Goal: Answer question/provide support: Share knowledge or assist other users

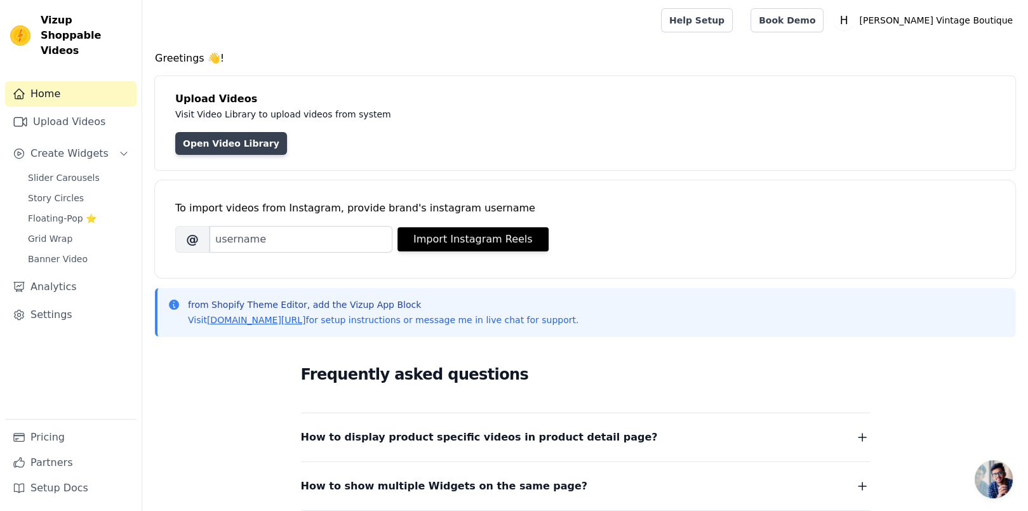
click at [219, 145] on link "Open Video Library" at bounding box center [231, 143] width 112 height 23
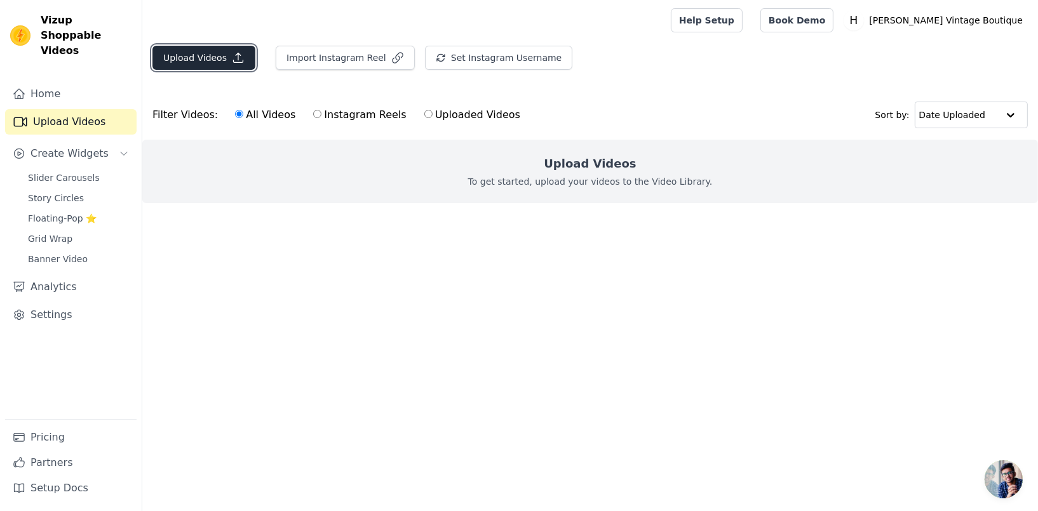
click at [206, 57] on button "Upload Videos" at bounding box center [203, 58] width 103 height 24
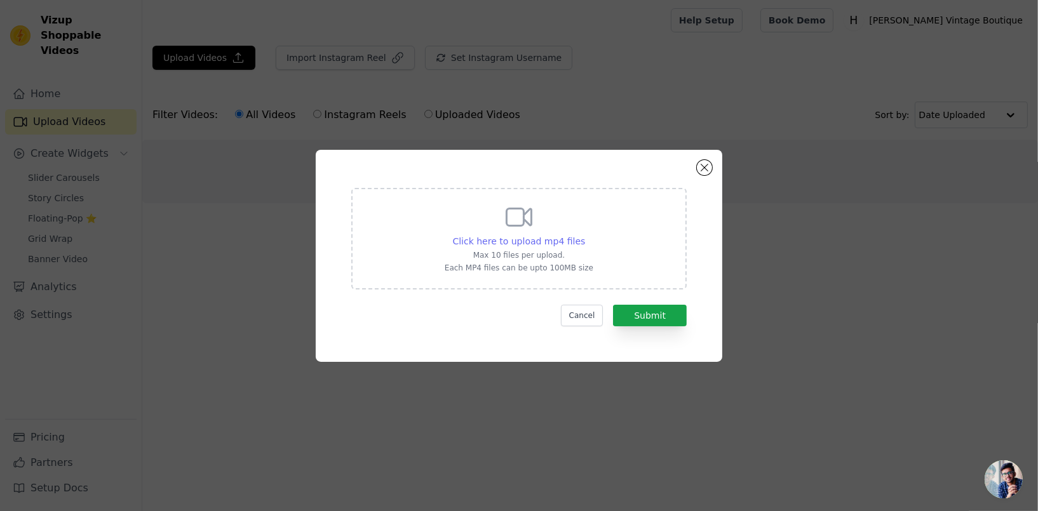
click at [530, 240] on span "Click here to upload mp4 files" at bounding box center [519, 241] width 133 height 10
click at [584, 235] on input "Click here to upload mp4 files Max 10 files per upload. Each MP4 files can be u…" at bounding box center [584, 234] width 1 height 1
type input "C:\fakepath\Hannah Rose Size (1064 x 1500 px).mp4"
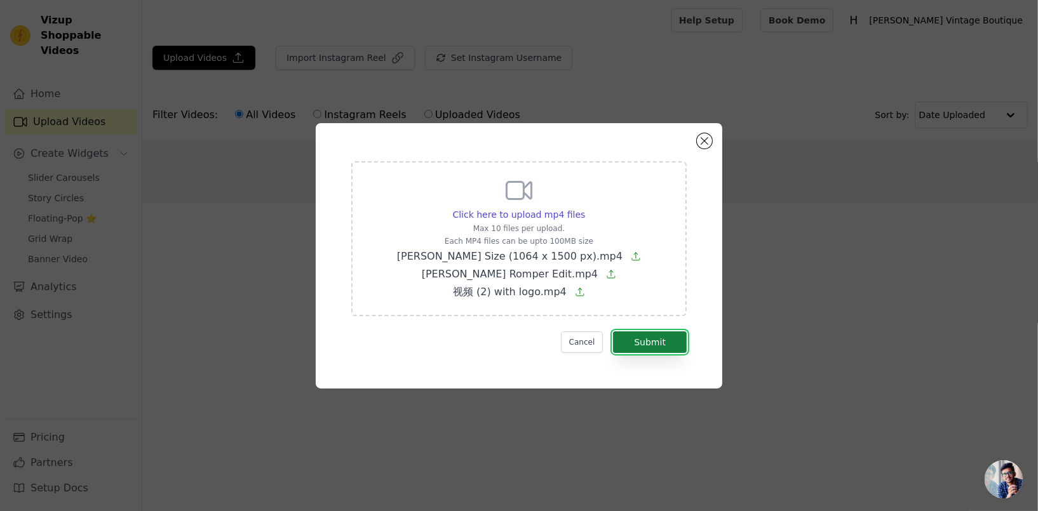
click at [662, 347] on button "Submit" at bounding box center [650, 343] width 74 height 22
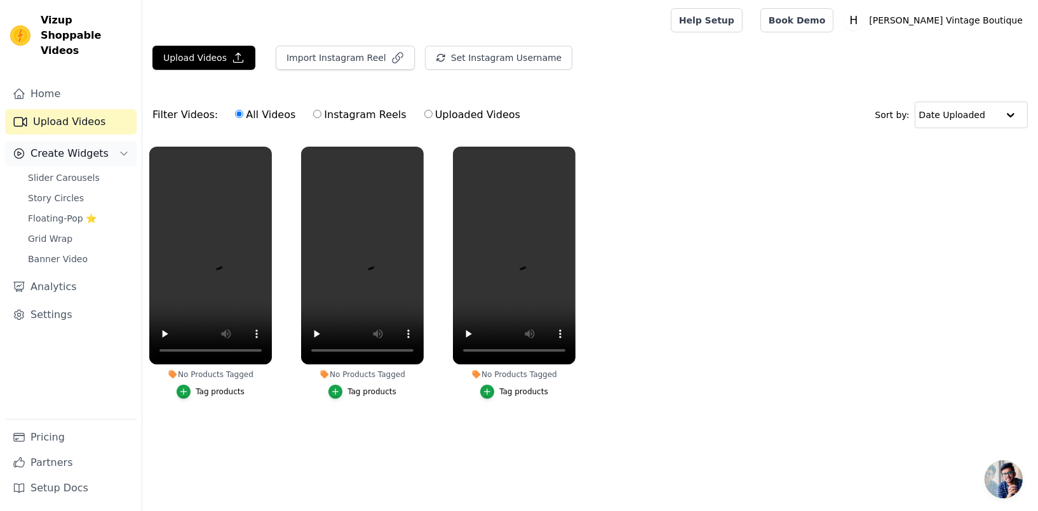
click at [116, 141] on button "Create Widgets" at bounding box center [70, 153] width 131 height 25
click at [53, 172] on span "Slider Carousels" at bounding box center [64, 178] width 72 height 13
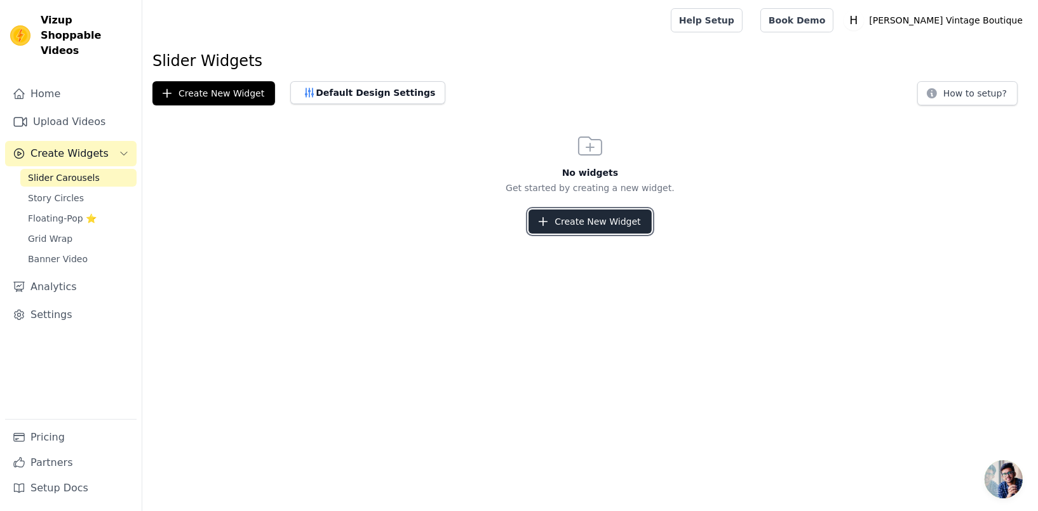
click at [591, 224] on button "Create New Widget" at bounding box center [589, 222] width 123 height 24
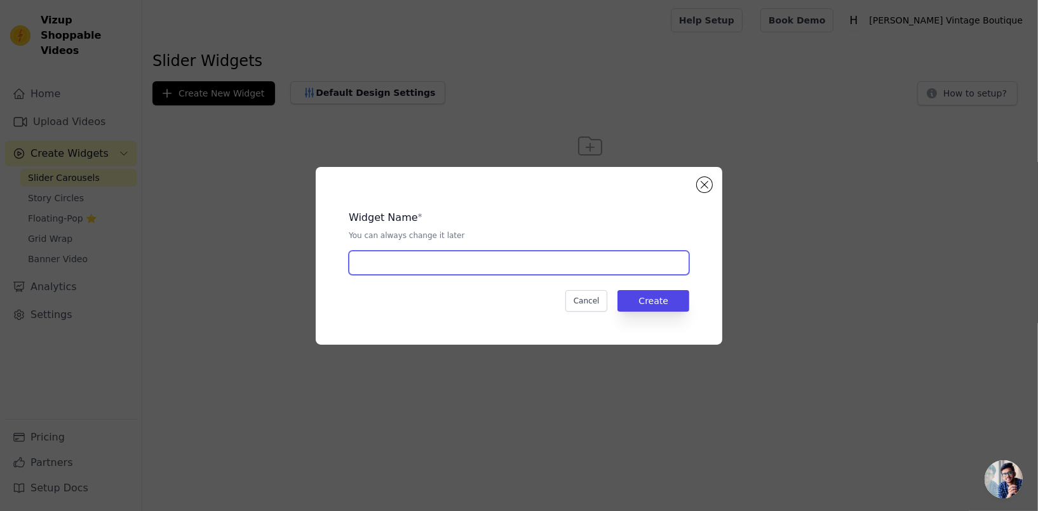
click at [402, 261] on input "text" at bounding box center [519, 263] width 340 height 24
type input "Video Slides"
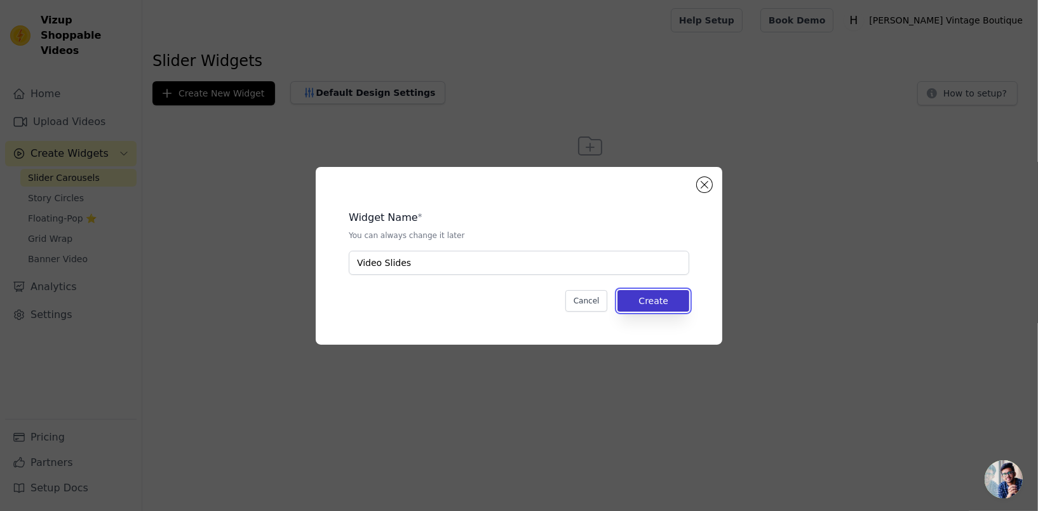
click at [659, 304] on button "Create" at bounding box center [653, 301] width 72 height 22
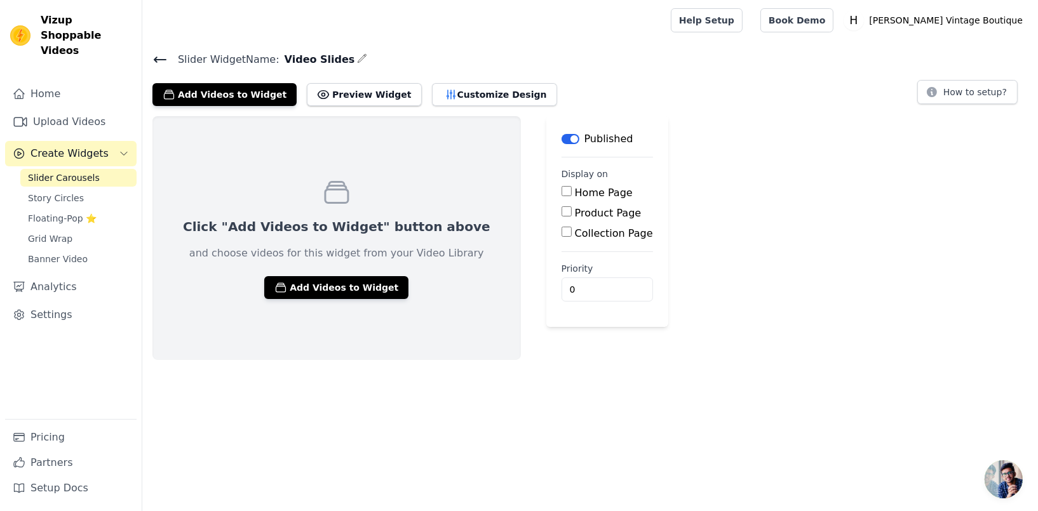
click at [562, 191] on input "Home Page" at bounding box center [567, 191] width 10 height 10
checkbox input "true"
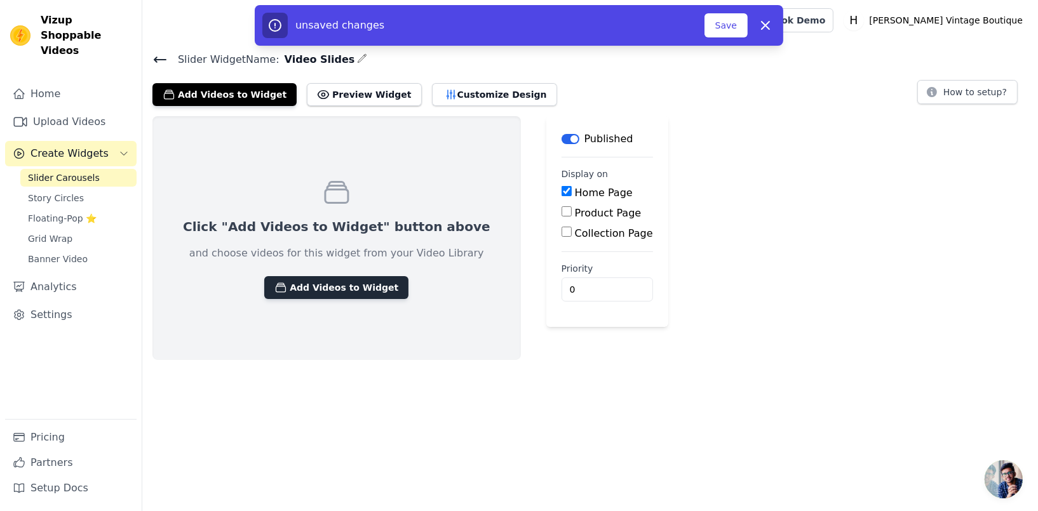
click at [321, 288] on button "Add Videos to Widget" at bounding box center [336, 287] width 144 height 23
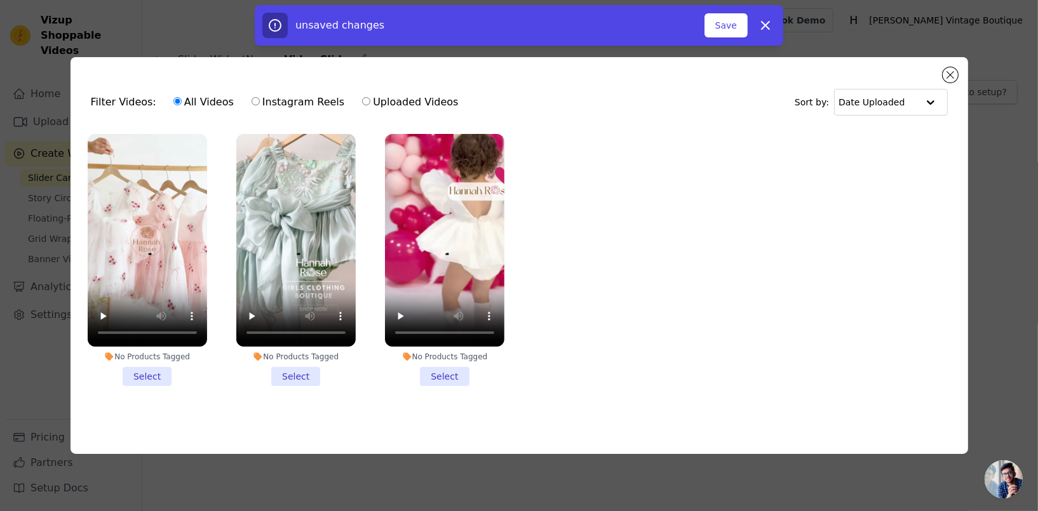
click at [123, 373] on li "No Products Tagged Select" at bounding box center [147, 260] width 119 height 252
click at [0, 0] on input "No Products Tagged Select" at bounding box center [0, 0] width 0 height 0
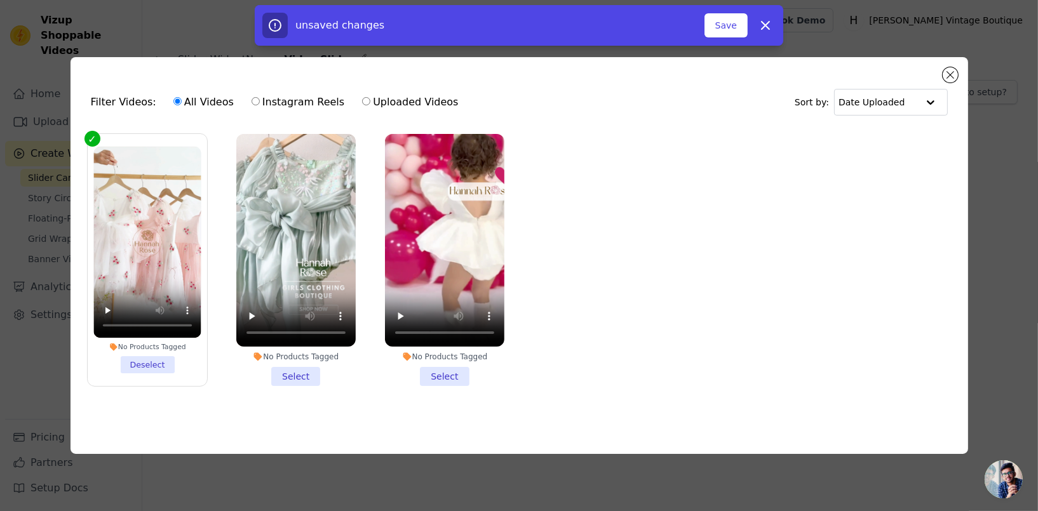
click at [444, 371] on li "No Products Tagged Select" at bounding box center [444, 260] width 119 height 252
click at [0, 0] on input "No Products Tagged Select" at bounding box center [0, 0] width 0 height 0
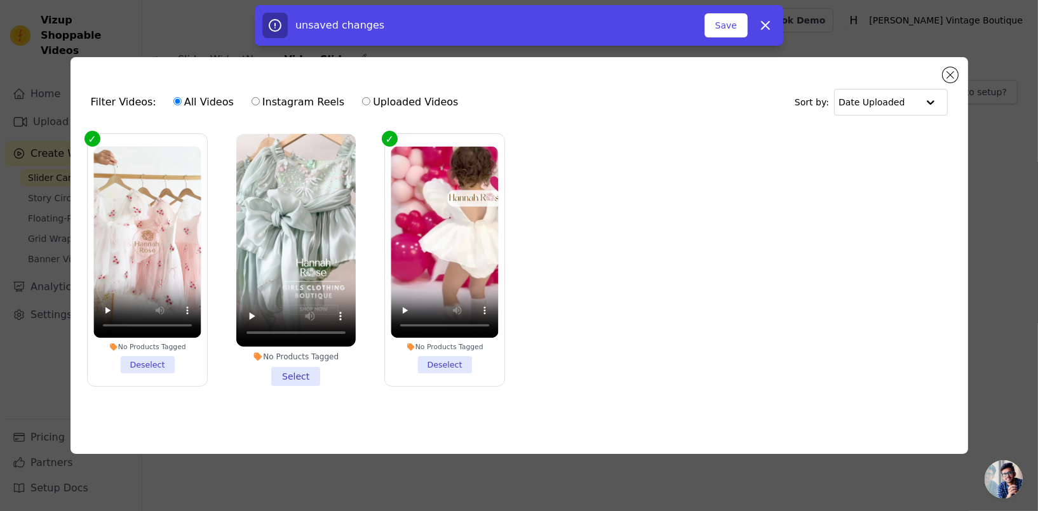
click at [308, 367] on li "No Products Tagged Select" at bounding box center [295, 260] width 119 height 252
click at [0, 0] on input "No Products Tagged Select" at bounding box center [0, 0] width 0 height 0
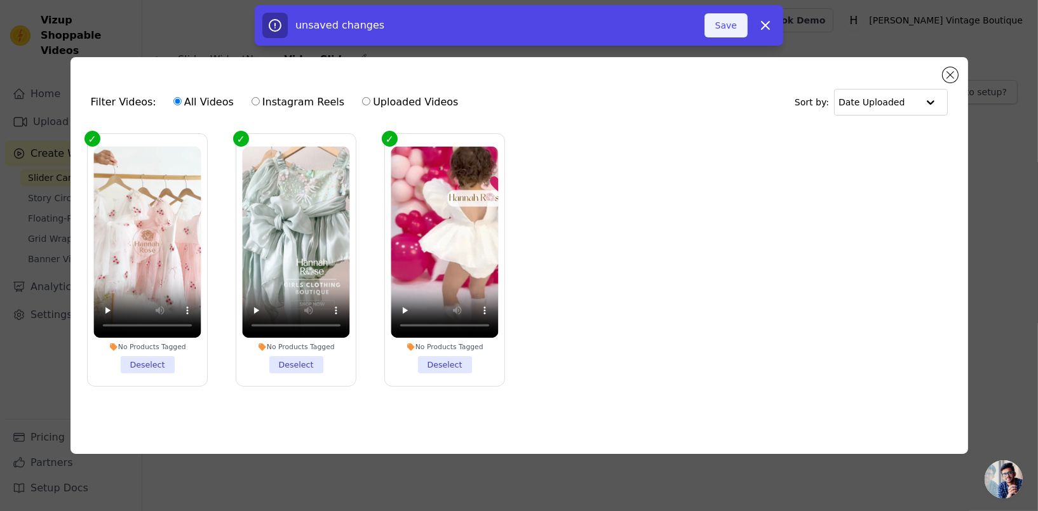
click at [730, 22] on button "Save" at bounding box center [725, 25] width 43 height 24
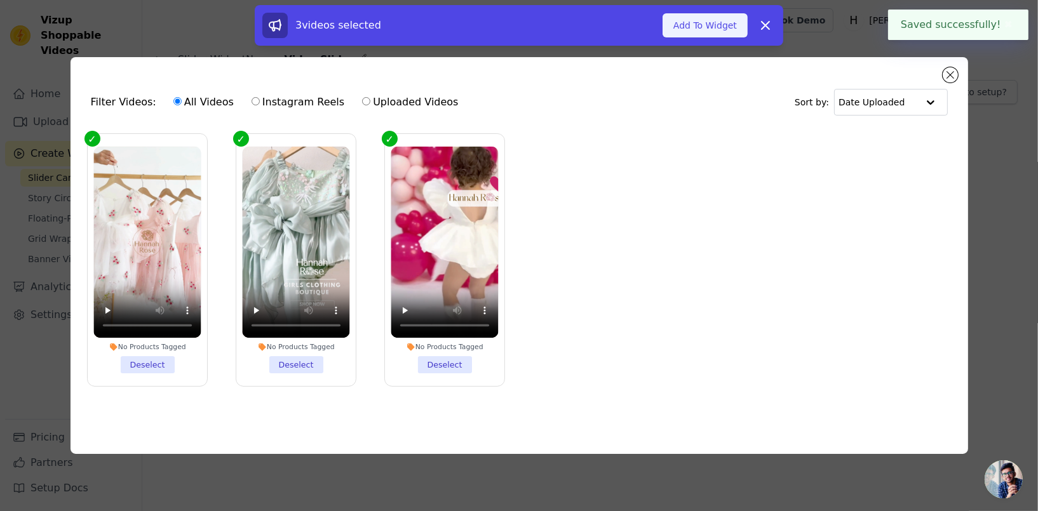
click at [709, 31] on button "Add To Widget" at bounding box center [705, 25] width 85 height 24
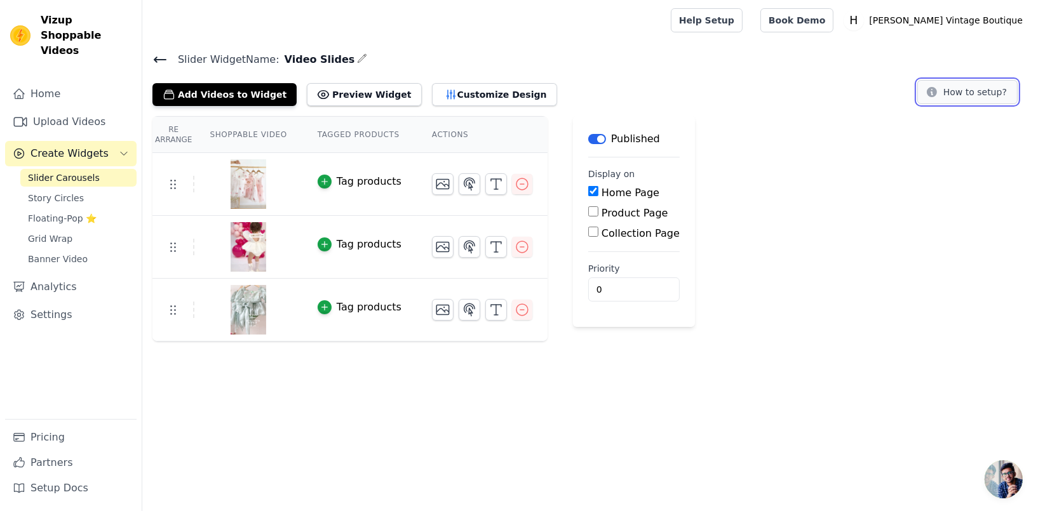
click at [974, 95] on button "How to setup?" at bounding box center [967, 92] width 100 height 24
click at [995, 477] on span "Open chat" at bounding box center [1004, 480] width 38 height 38
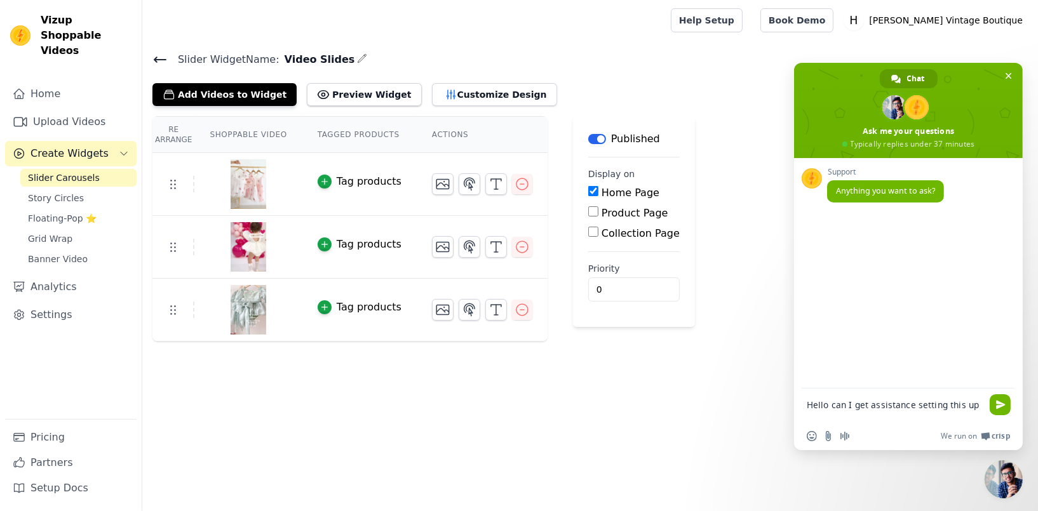
type textarea "Hello can I get assistance setting this up?"
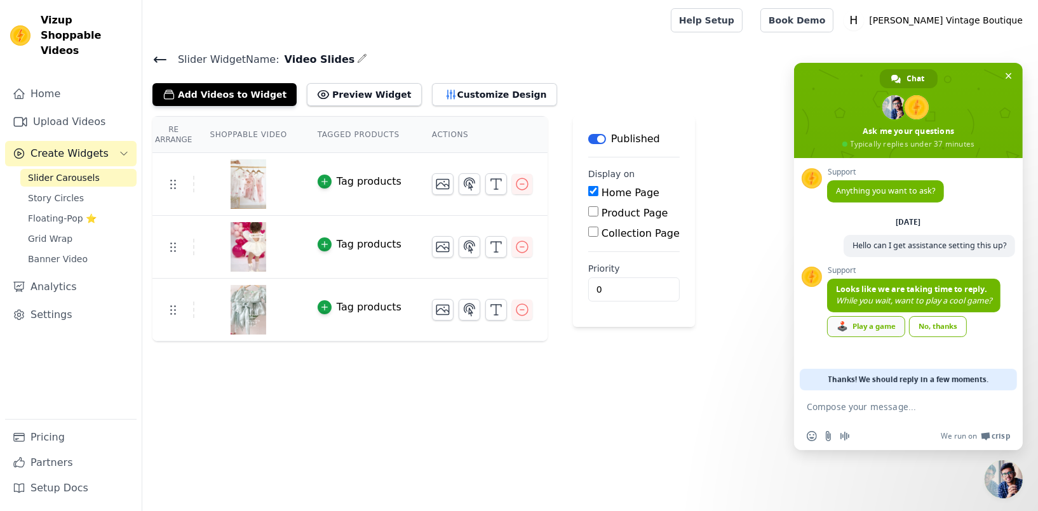
click at [885, 332] on div "🕹️ Play a game" at bounding box center [866, 326] width 78 height 21
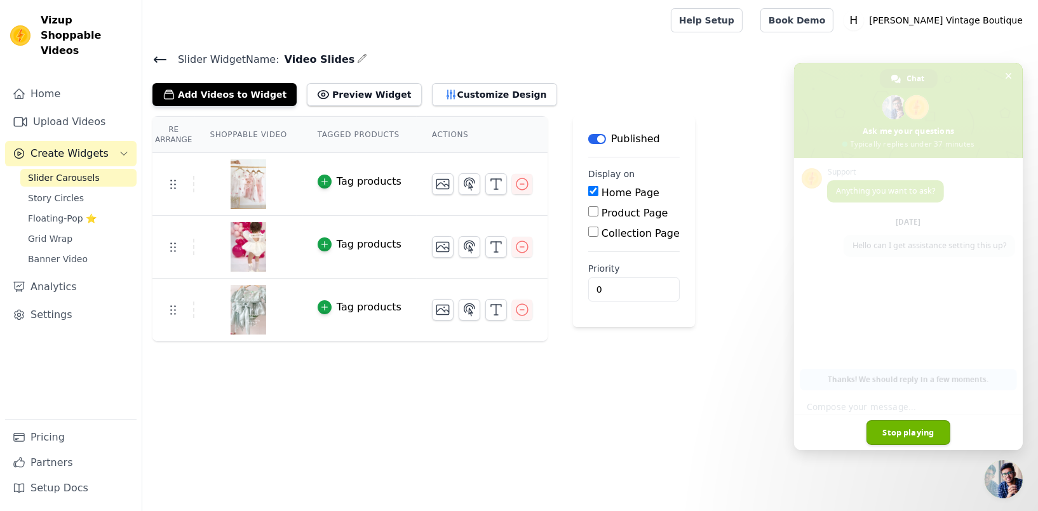
click at [917, 434] on span "Stop playing" at bounding box center [908, 433] width 84 height 25
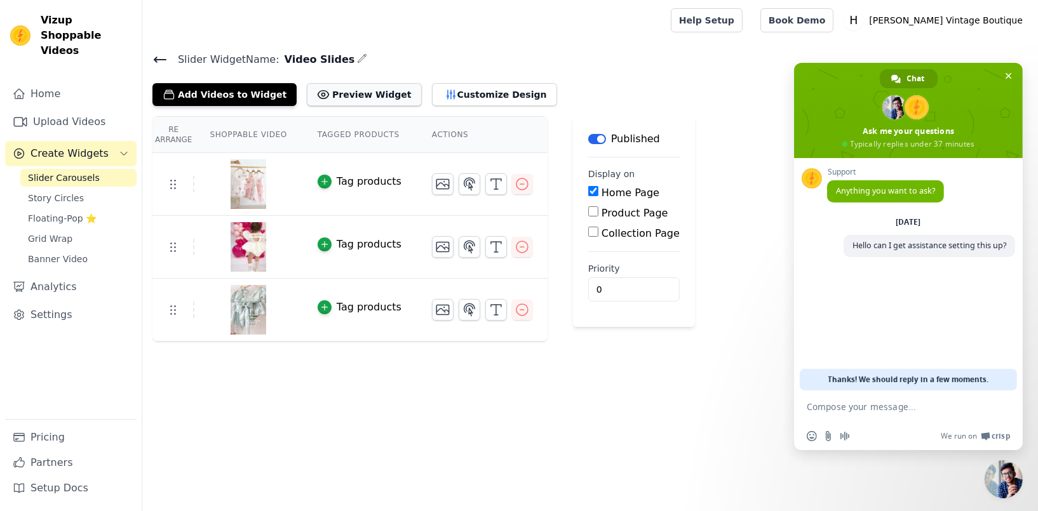
click at [359, 95] on button "Preview Widget" at bounding box center [364, 94] width 114 height 23
click at [58, 192] on span "Story Circles" at bounding box center [56, 198] width 56 height 13
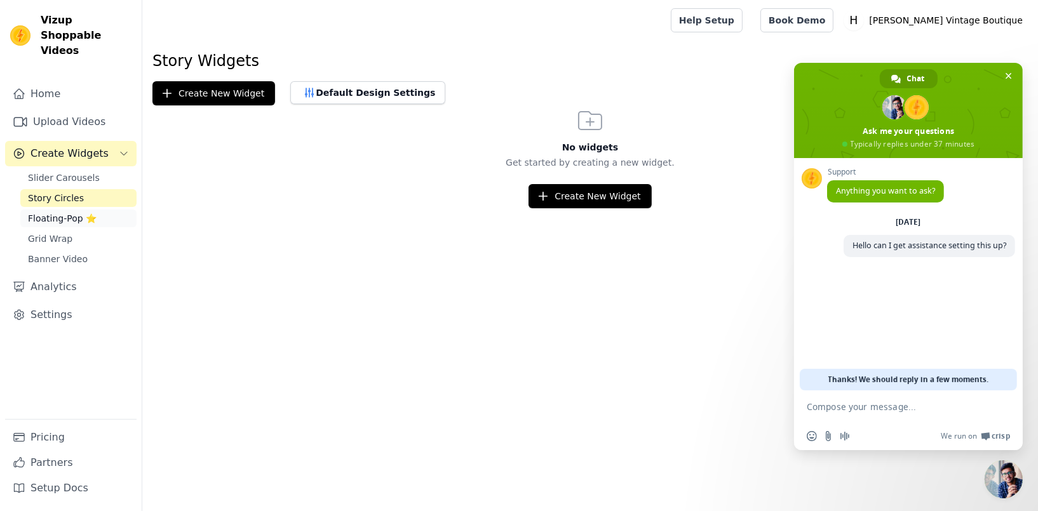
click at [55, 212] on span "Floating-Pop ⭐" at bounding box center [62, 218] width 69 height 13
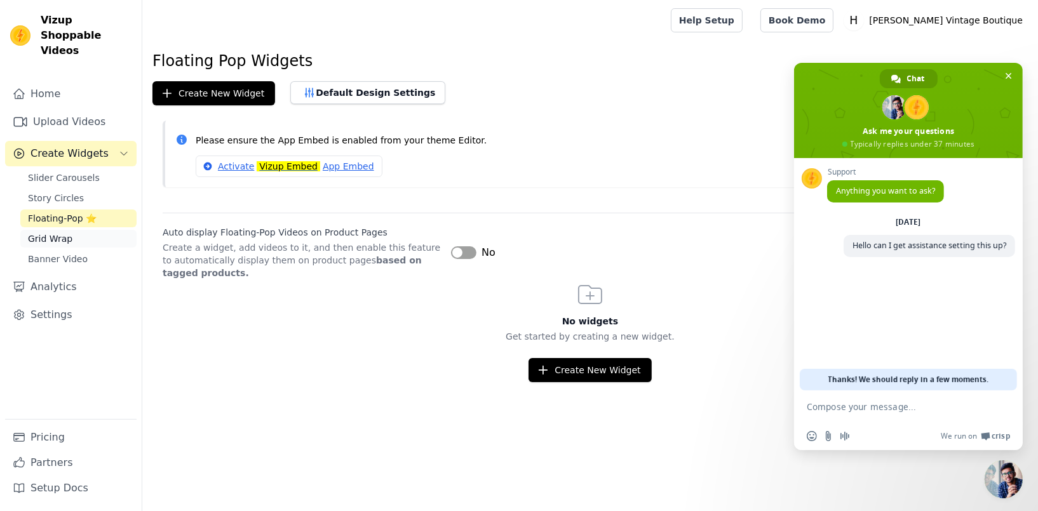
click at [53, 232] on span "Grid Wrap" at bounding box center [50, 238] width 44 height 13
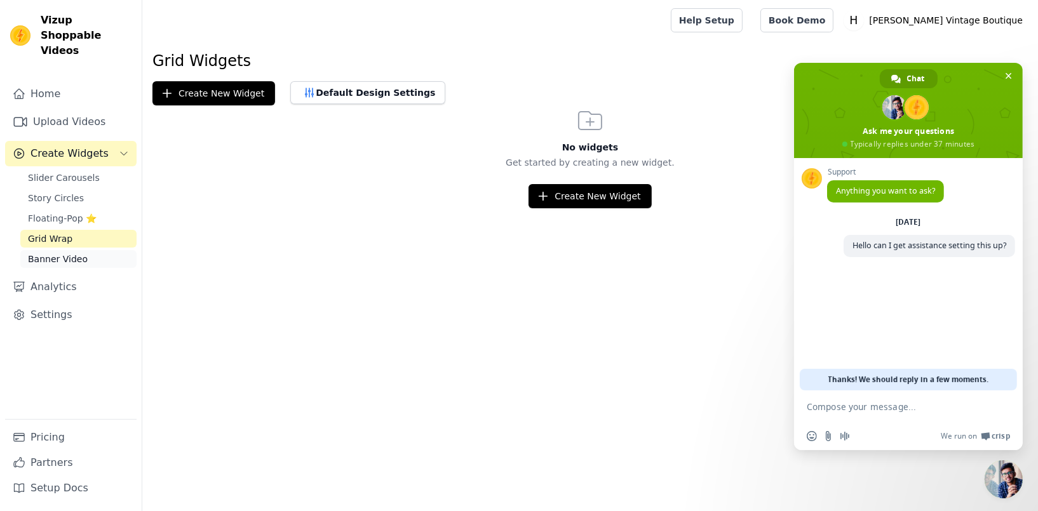
click at [57, 253] on span "Banner Video" at bounding box center [58, 259] width 60 height 13
click at [55, 172] on span "Slider Carousels" at bounding box center [64, 178] width 72 height 13
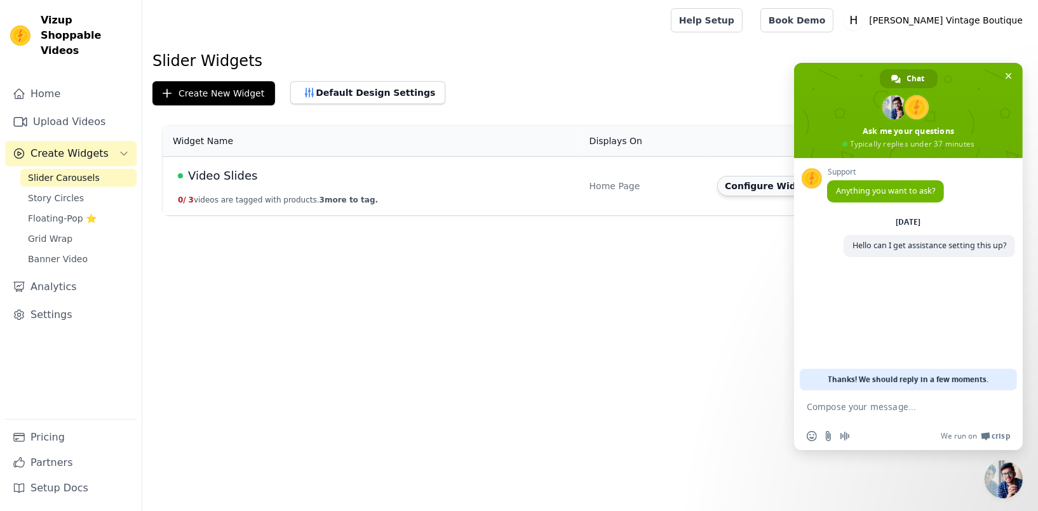
click at [736, 185] on button "Configure Widget" at bounding box center [768, 186] width 103 height 20
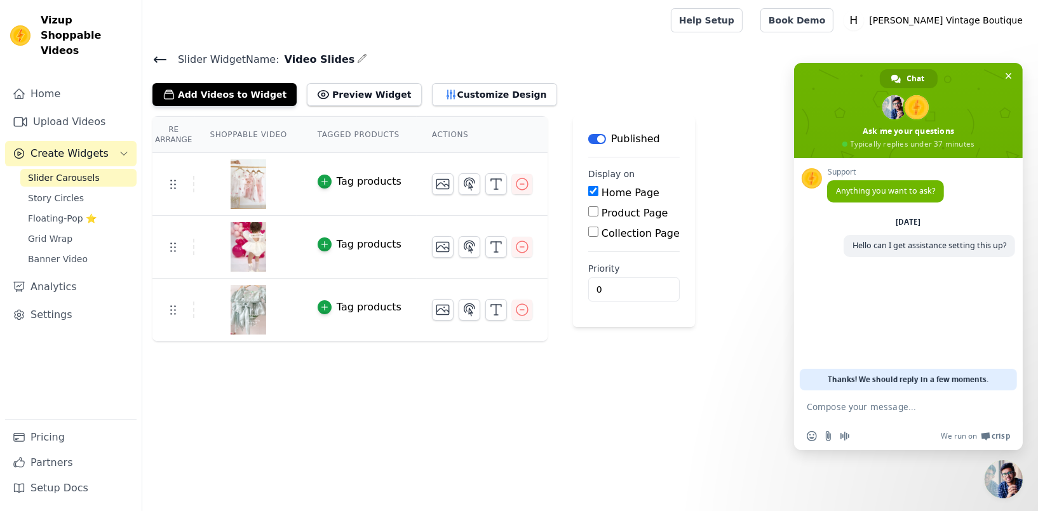
click at [588, 230] on input "Collection Page" at bounding box center [593, 232] width 10 height 10
checkbox input "true"
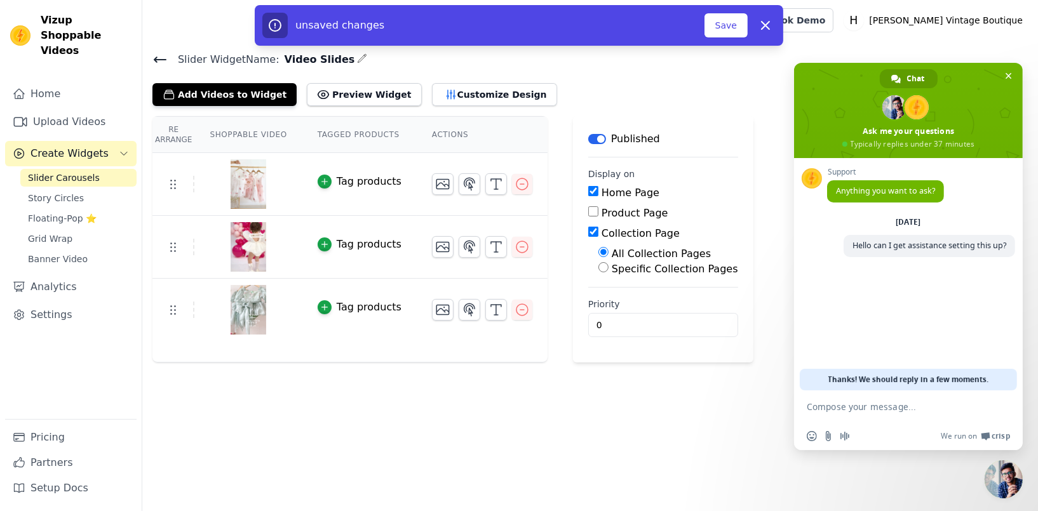
click at [598, 267] on input "Specific Collection Pages" at bounding box center [603, 267] width 10 height 10
radio input "true"
click at [637, 295] on button "Select Collection Pages" at bounding box center [658, 298] width 120 height 22
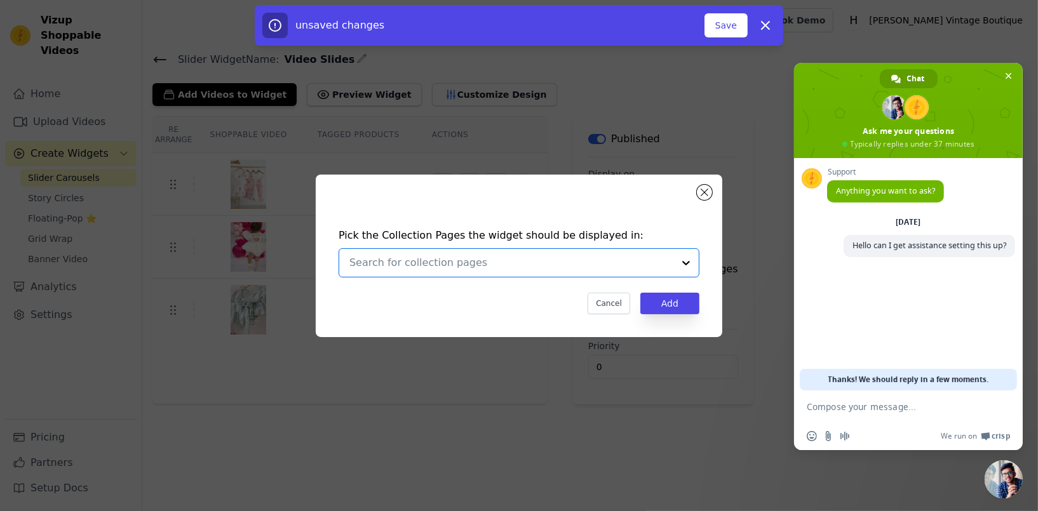
click at [444, 266] on input "text" at bounding box center [511, 262] width 324 height 15
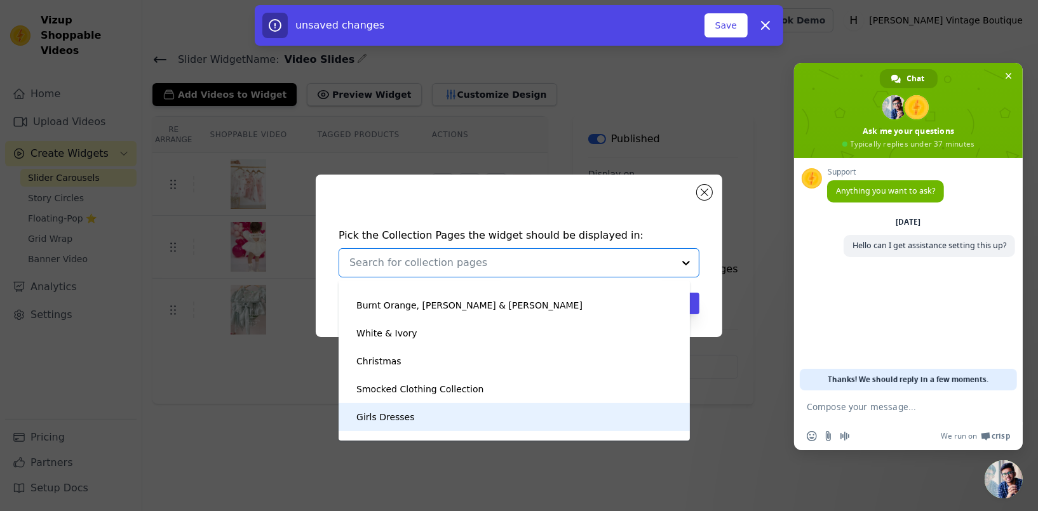
scroll to position [208, 0]
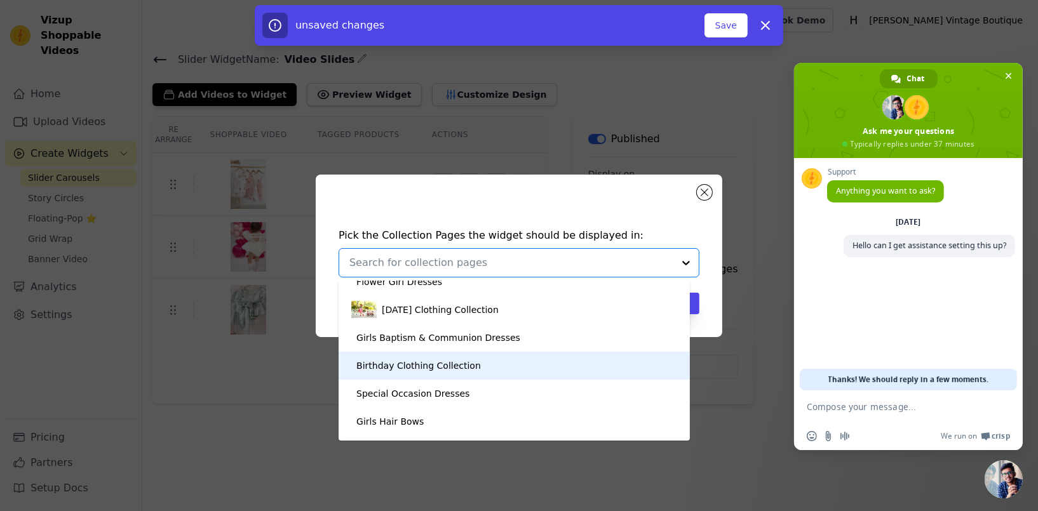
click at [425, 367] on div "Birthday Clothing Collection" at bounding box center [418, 366] width 124 height 28
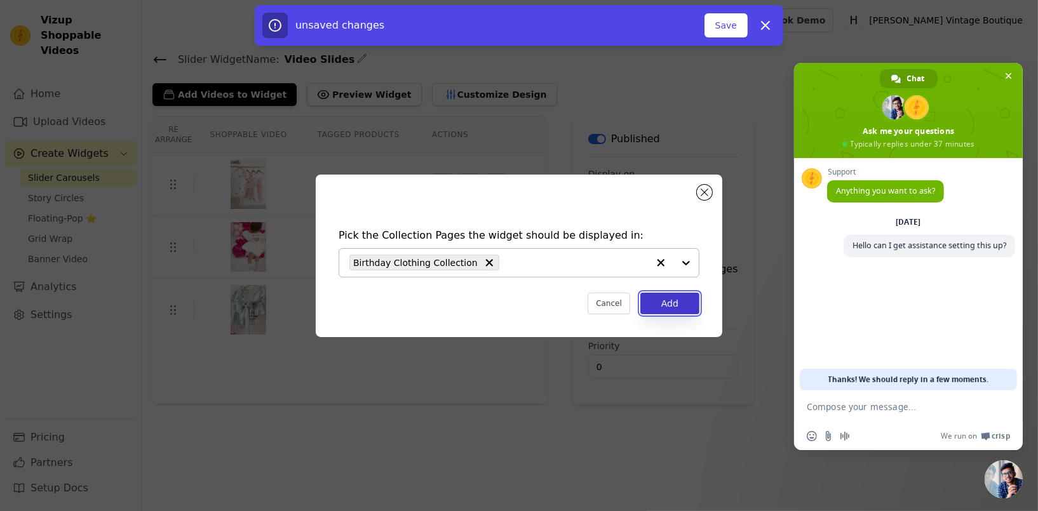
click at [656, 304] on button "Add" at bounding box center [669, 304] width 59 height 22
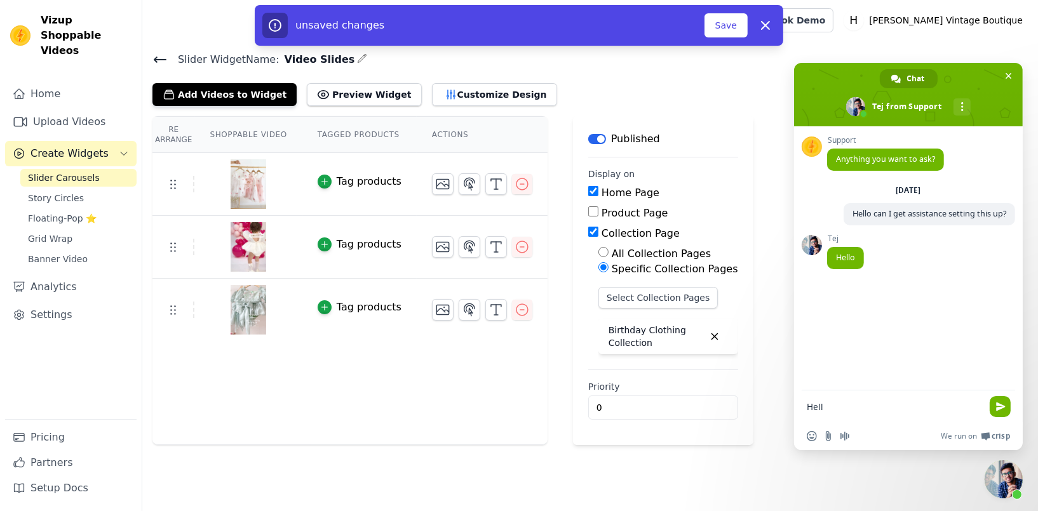
type textarea "Hello"
click at [817, 410] on textarea "Compose your message..." at bounding box center [894, 406] width 175 height 11
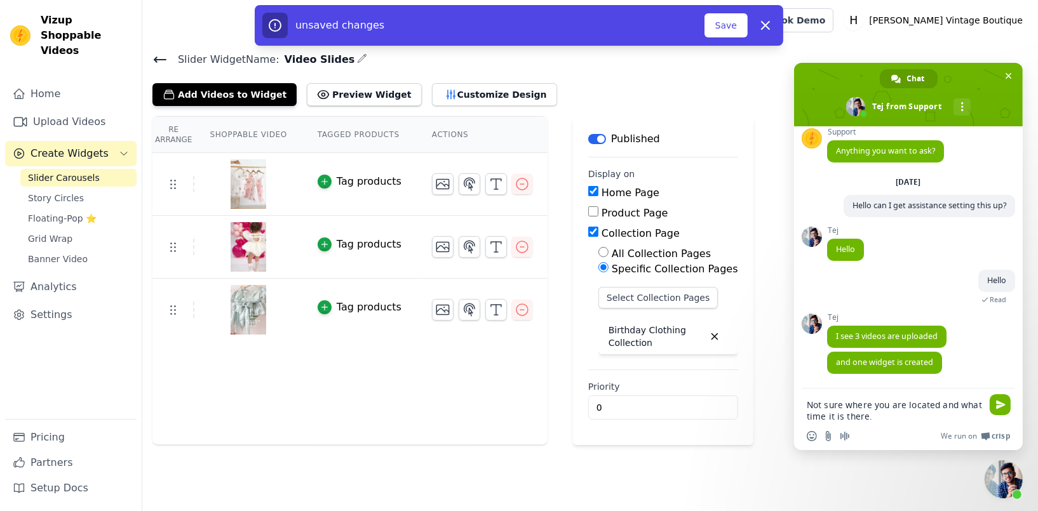
scroll to position [36, 0]
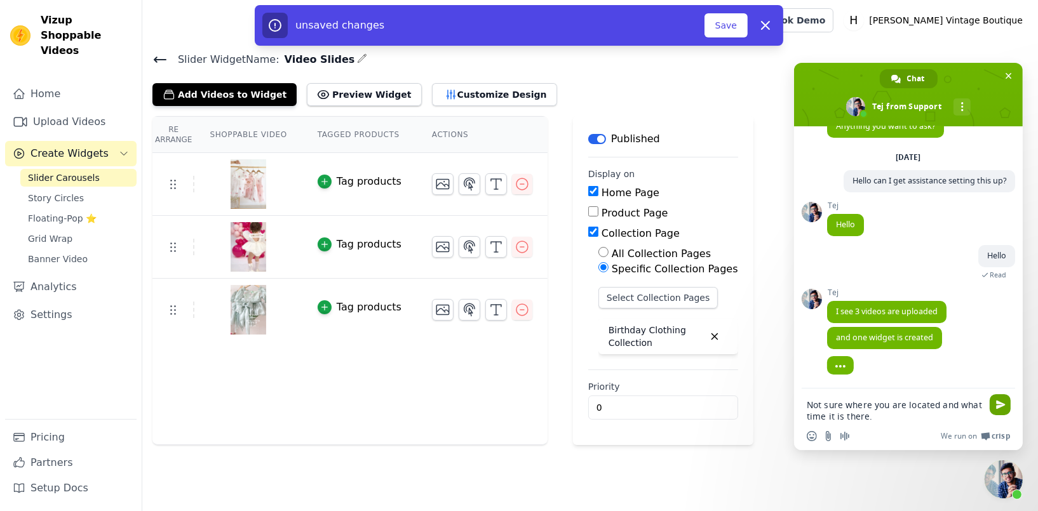
type textarea "Not sure where you are located and what time it is there."
click at [998, 403] on span "Send" at bounding box center [1001, 405] width 10 height 10
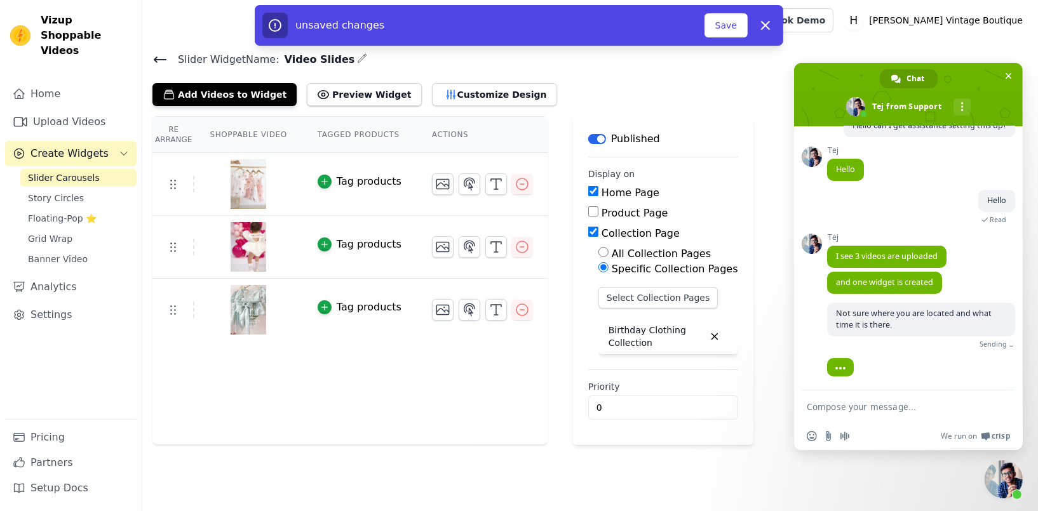
scroll to position [77, 0]
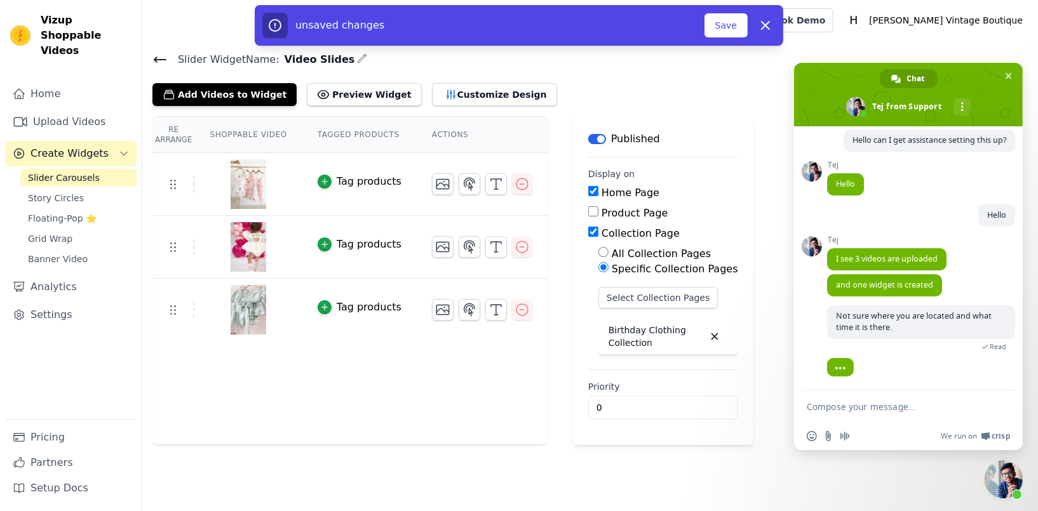
click at [863, 405] on textarea "Compose your message..." at bounding box center [894, 406] width 175 height 11
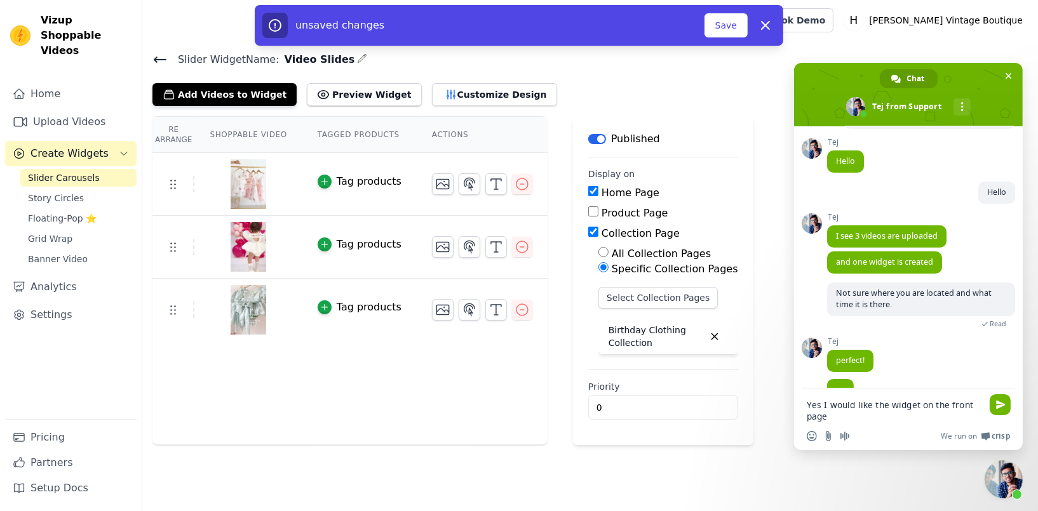
scroll to position [123, 0]
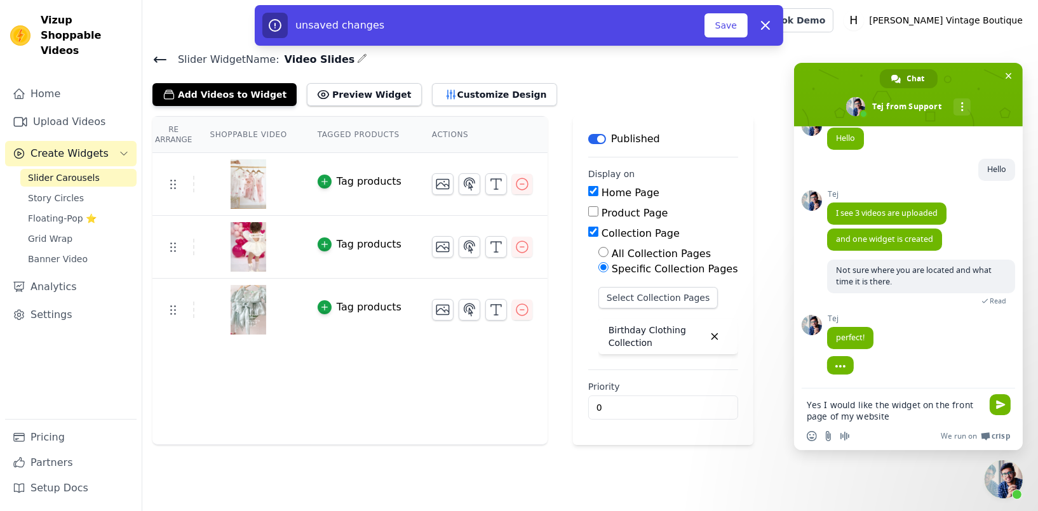
type textarea "Yes I would like the widget on the front page of my website."
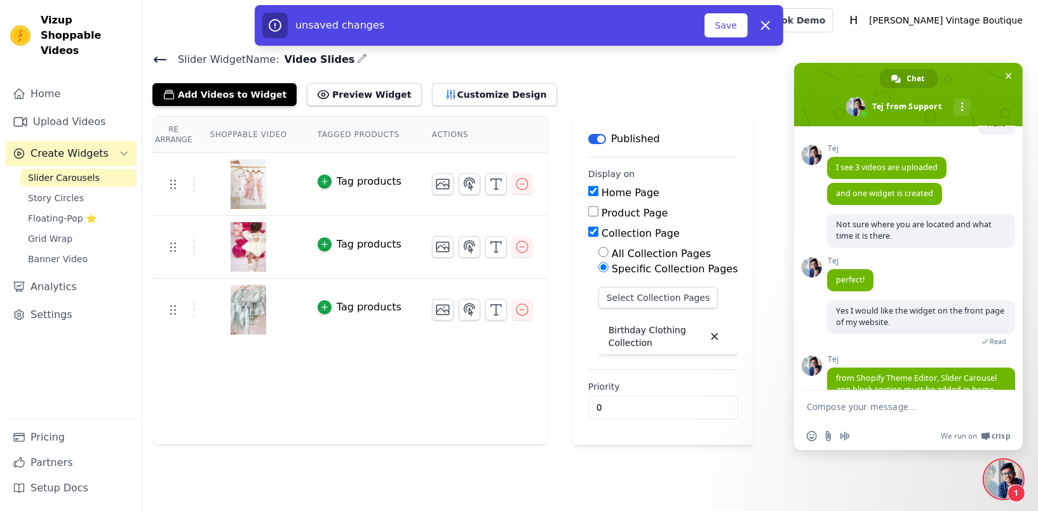
scroll to position [209, 0]
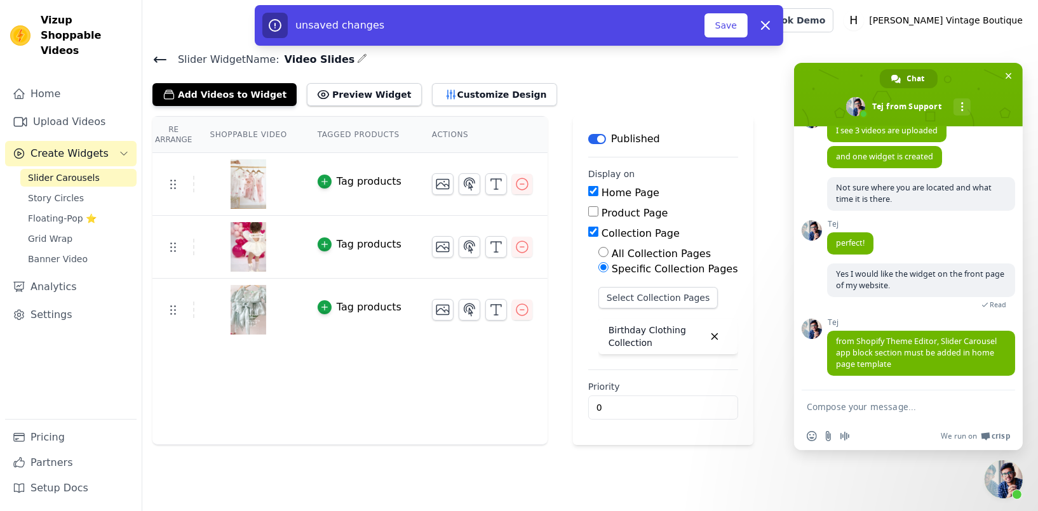
click at [816, 406] on textarea "Compose your message..." at bounding box center [894, 406] width 175 height 11
click at [826, 413] on form at bounding box center [894, 408] width 175 height 34
click at [826, 406] on textarea "Compose your message..." at bounding box center [894, 406] width 175 height 11
type textarea "ok cool that was easy."
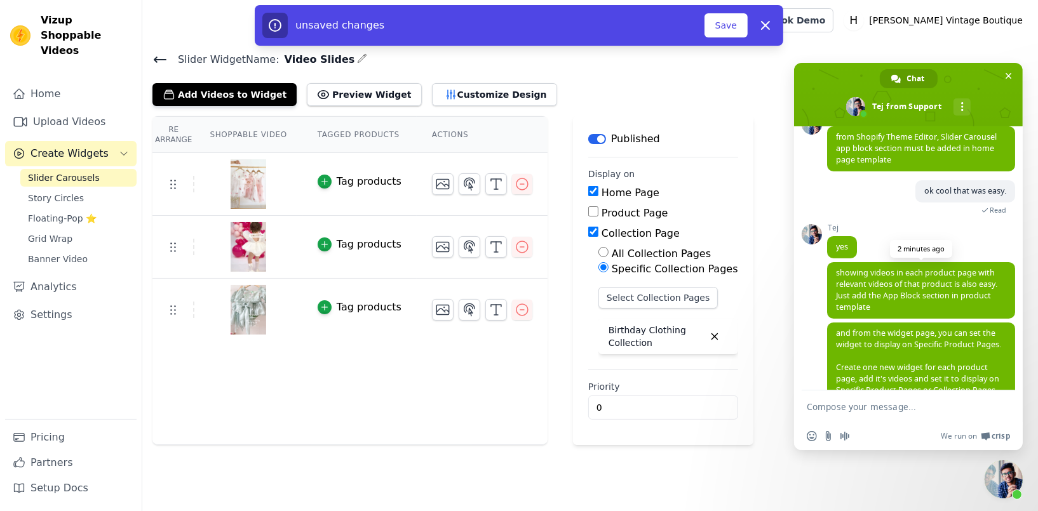
scroll to position [458, 0]
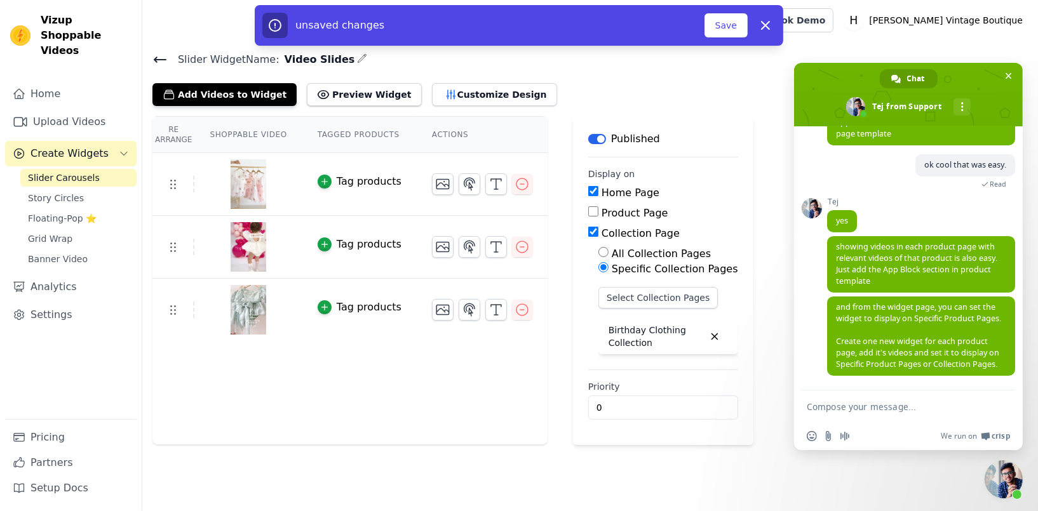
click at [830, 405] on textarea "Compose your message..." at bounding box center [894, 406] width 175 height 11
type textarea "Can the size be adjusted?"
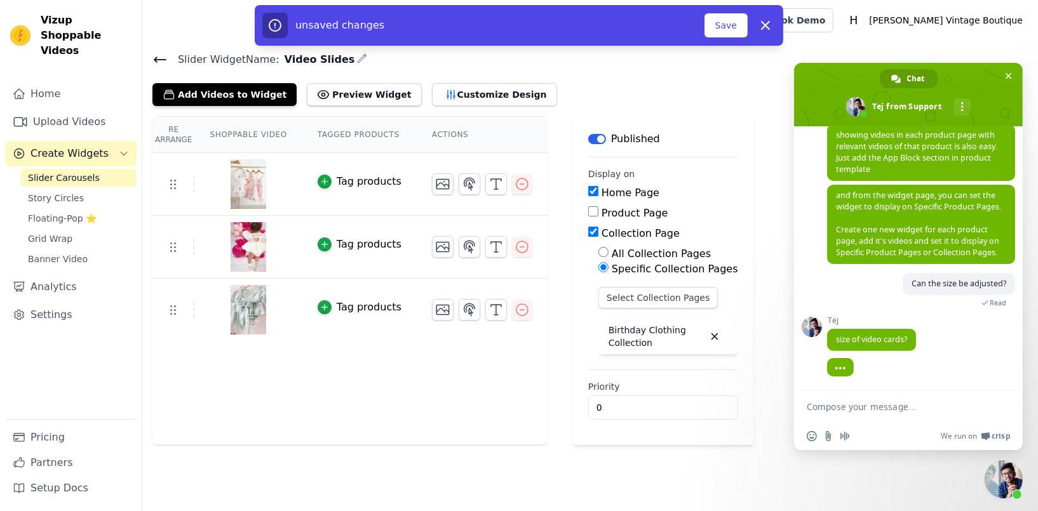
scroll to position [559, 0]
click at [856, 409] on textarea "Compose your message..." at bounding box center [894, 406] width 175 height 11
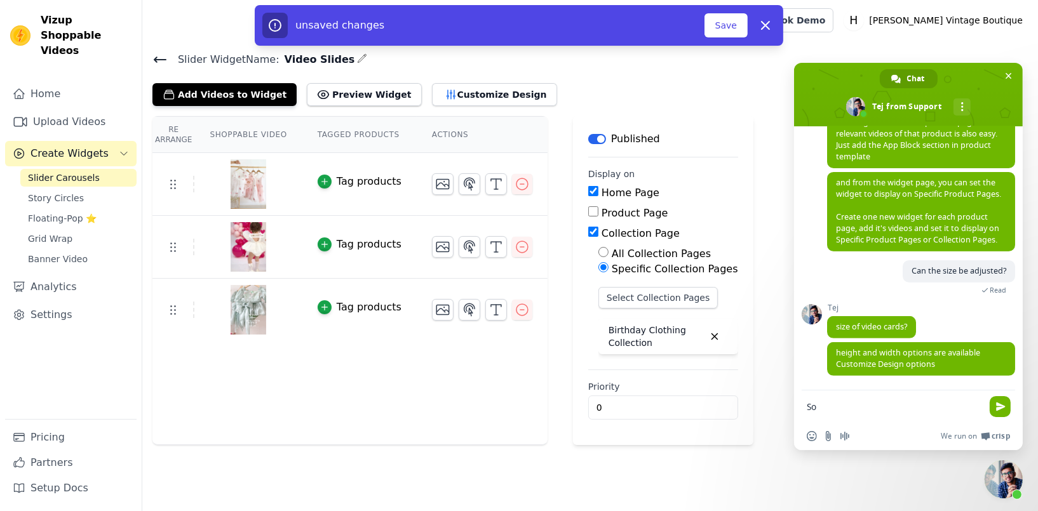
type textarea "S"
type textarea "Yes"
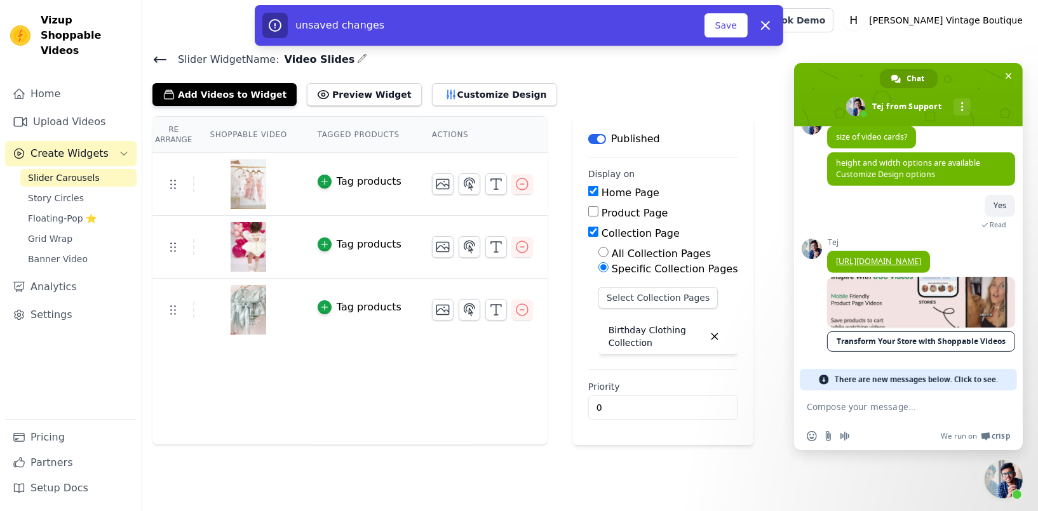
scroll to position [741, 0]
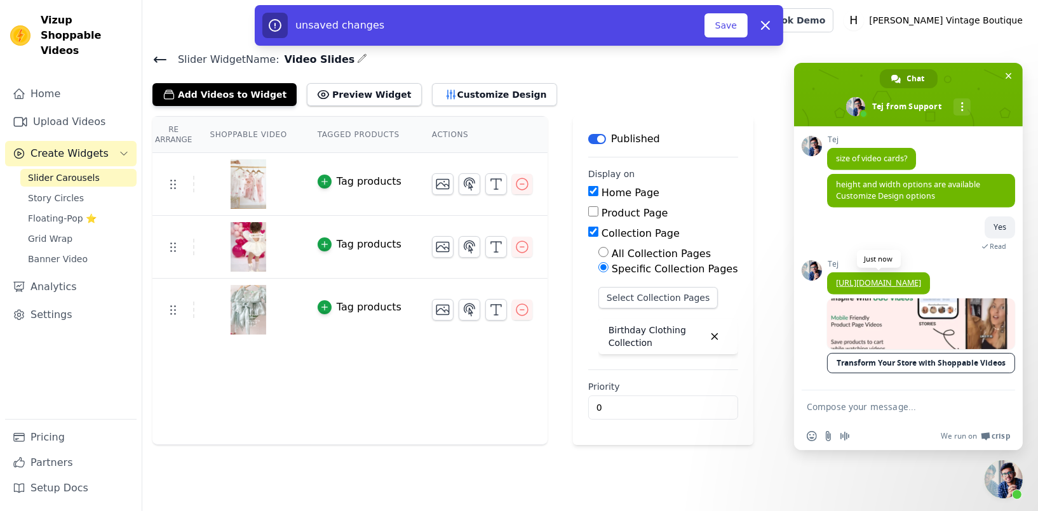
click at [873, 278] on link "[URL][DOMAIN_NAME]" at bounding box center [878, 283] width 85 height 11
click at [472, 92] on button "Customize Design" at bounding box center [494, 94] width 125 height 23
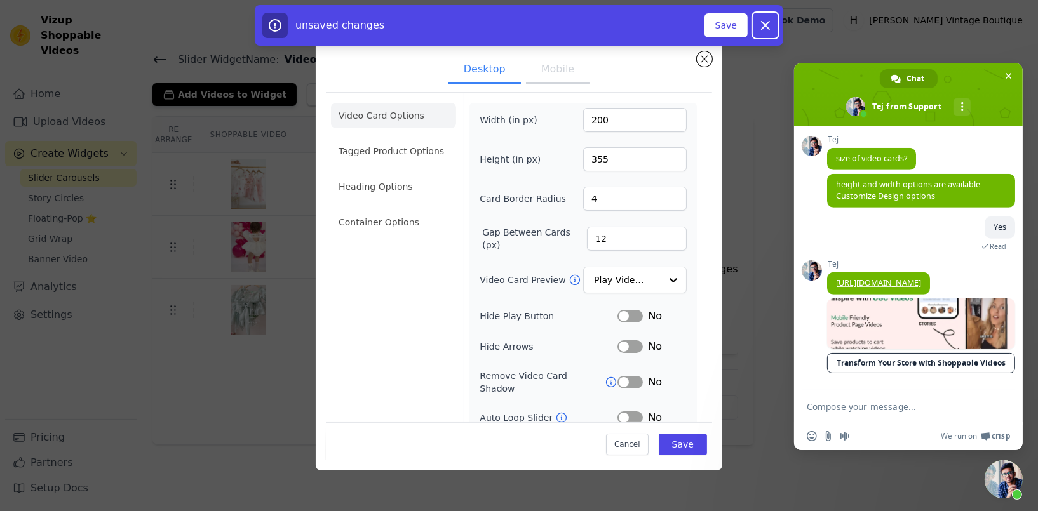
click at [763, 20] on icon "button" at bounding box center [765, 25] width 15 height 15
checkbox input "false"
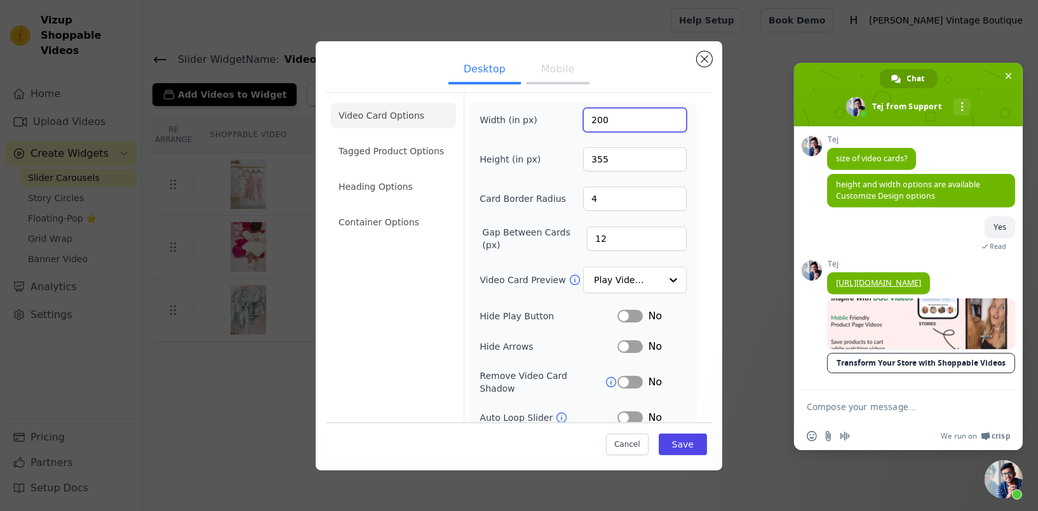
drag, startPoint x: 612, startPoint y: 116, endPoint x: 532, endPoint y: 104, distance: 81.6
click at [532, 104] on div "Width (in px) 200 Height (in px) 355 Card Border Radius 4 Gap Between Cards (px…" at bounding box center [582, 297] width 227 height 389
type input "1064"
drag, startPoint x: 617, startPoint y: 155, endPoint x: 538, endPoint y: 154, distance: 79.4
click at [538, 154] on div "Height (in px) 355" at bounding box center [583, 159] width 207 height 24
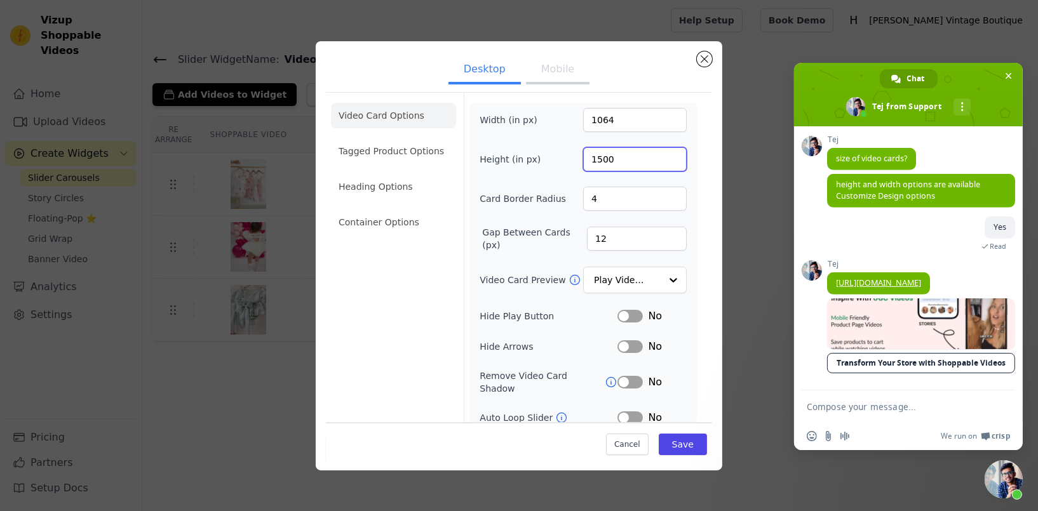
type input "1500"
click at [598, 196] on input "4" at bounding box center [635, 199] width 104 height 24
drag, startPoint x: 598, startPoint y: 196, endPoint x: 551, endPoint y: 192, distance: 47.8
click at [551, 192] on div "Card Border Radius 4" at bounding box center [583, 199] width 207 height 24
click at [676, 298] on div "Width (in px) 1064 Height (in px) 1500 Card Border Radius 4 Gap Between Cards (…" at bounding box center [583, 297] width 207 height 379
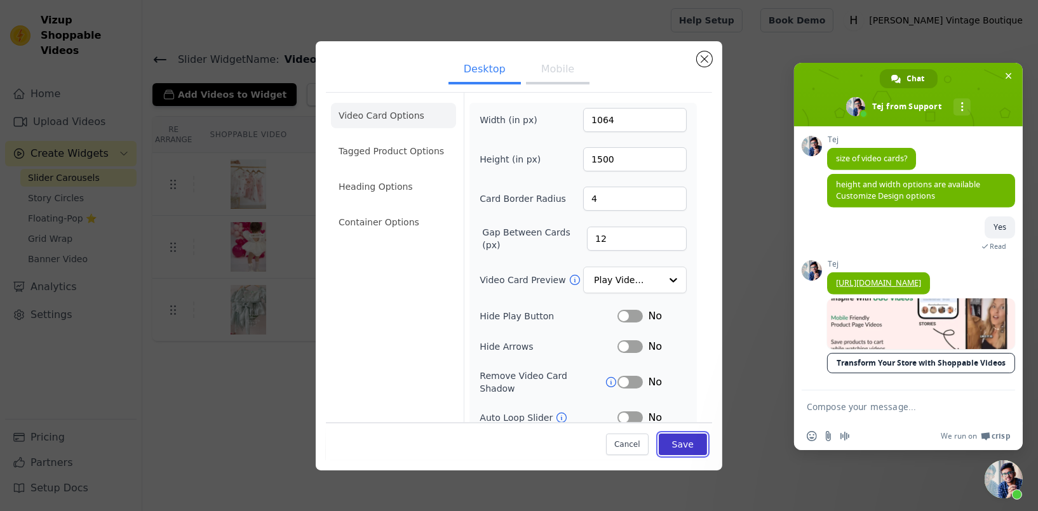
click at [675, 446] on button "Save" at bounding box center [683, 445] width 48 height 22
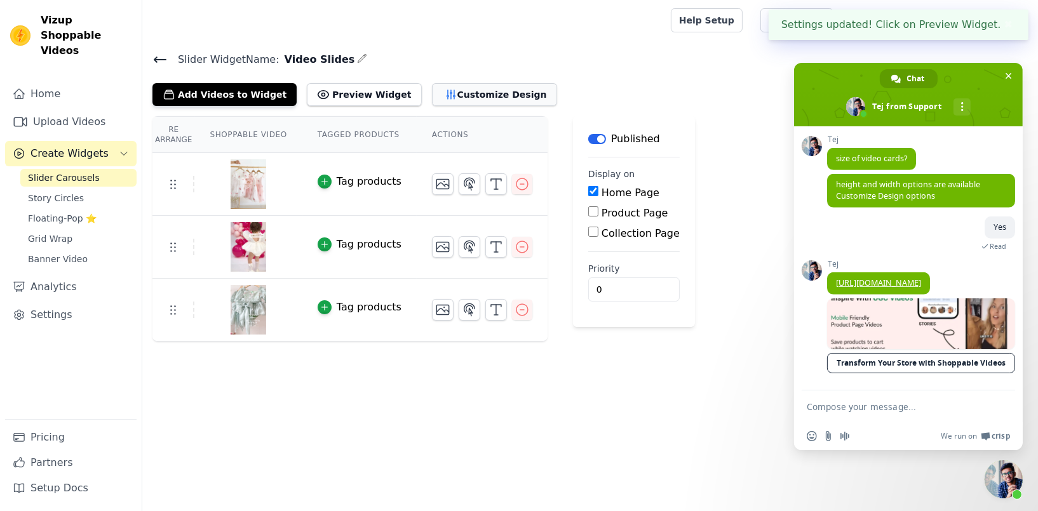
click at [464, 95] on button "Customize Design" at bounding box center [494, 94] width 125 height 23
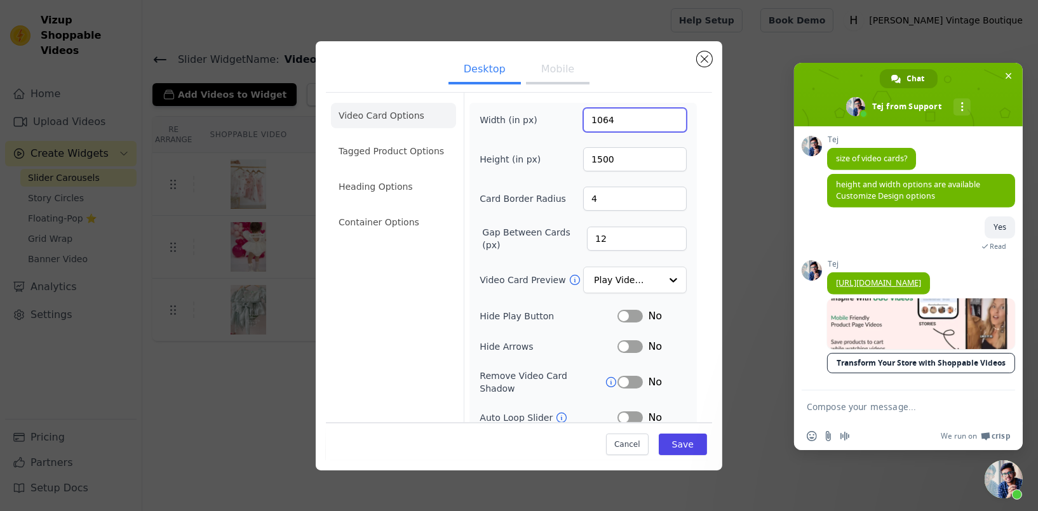
drag, startPoint x: 609, startPoint y: 119, endPoint x: 551, endPoint y: 110, distance: 58.5
click at [551, 110] on div "Width (in px) 1064" at bounding box center [583, 120] width 207 height 24
type input "350"
drag, startPoint x: 631, startPoint y: 156, endPoint x: 538, endPoint y: 147, distance: 93.2
click at [544, 159] on div "Height (in px) 1500" at bounding box center [583, 159] width 207 height 24
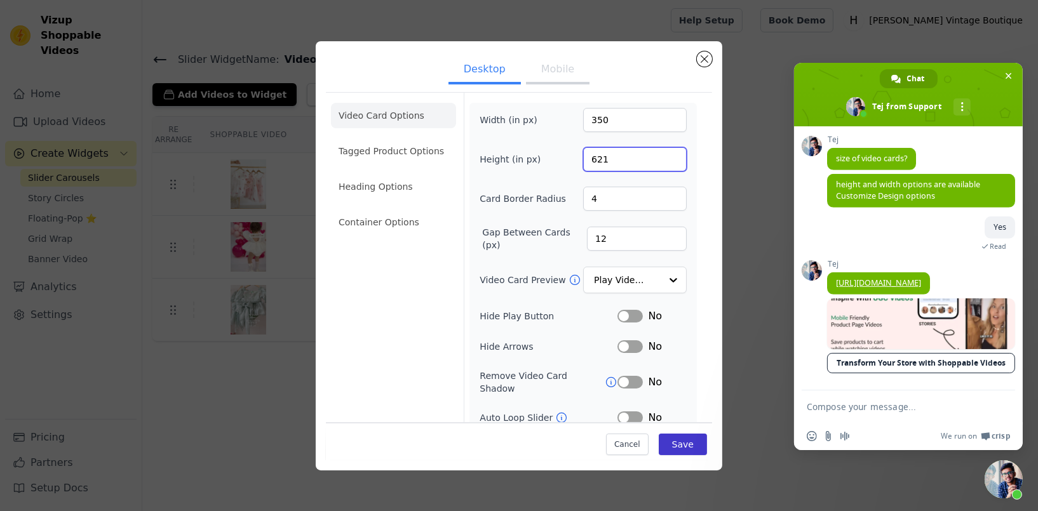
type input "621"
click at [685, 447] on button "Save" at bounding box center [683, 445] width 48 height 22
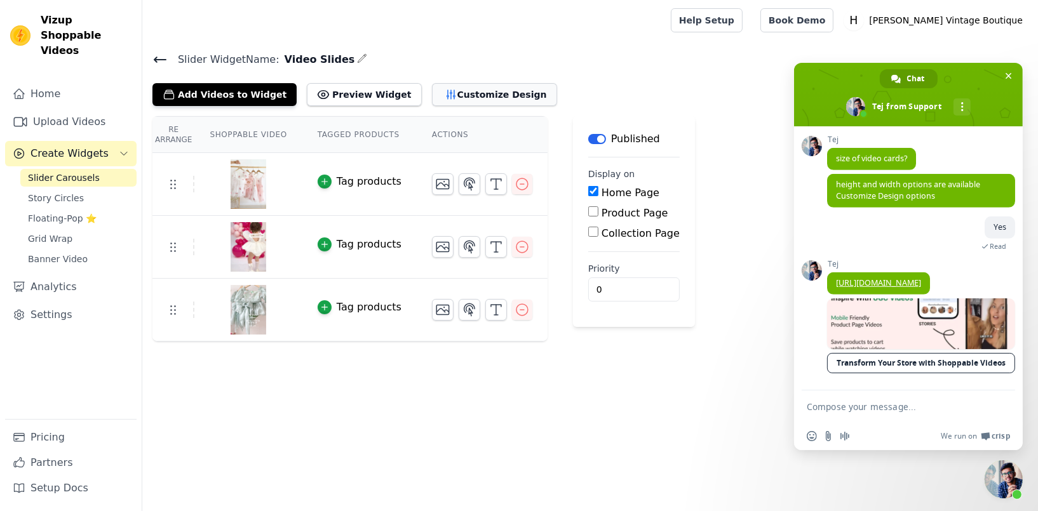
click at [441, 88] on button "Customize Design" at bounding box center [494, 94] width 125 height 23
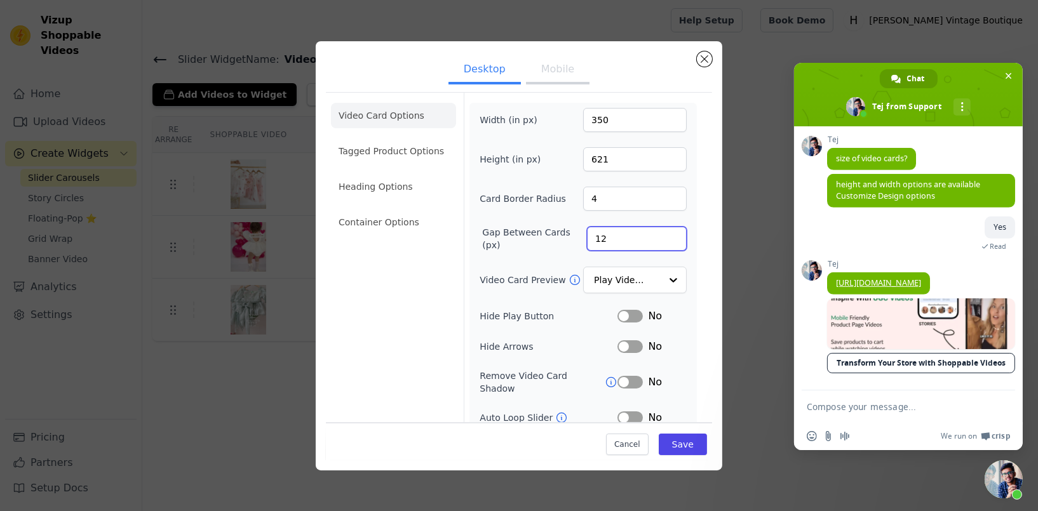
drag, startPoint x: 600, startPoint y: 240, endPoint x: 567, endPoint y: 235, distance: 33.4
click at [567, 235] on div "Gap Between Cards (px) 12" at bounding box center [583, 238] width 207 height 25
type input "24"
click at [669, 448] on button "Save" at bounding box center [683, 445] width 48 height 22
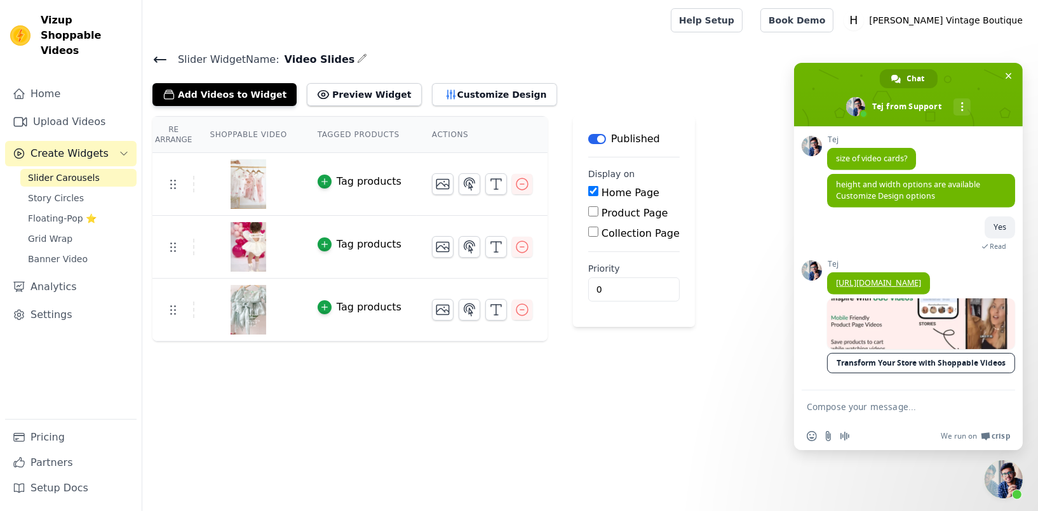
click at [838, 407] on textarea "Compose your message..." at bounding box center [894, 406] width 175 height 11
type textarea "What happens to it on mobile?"
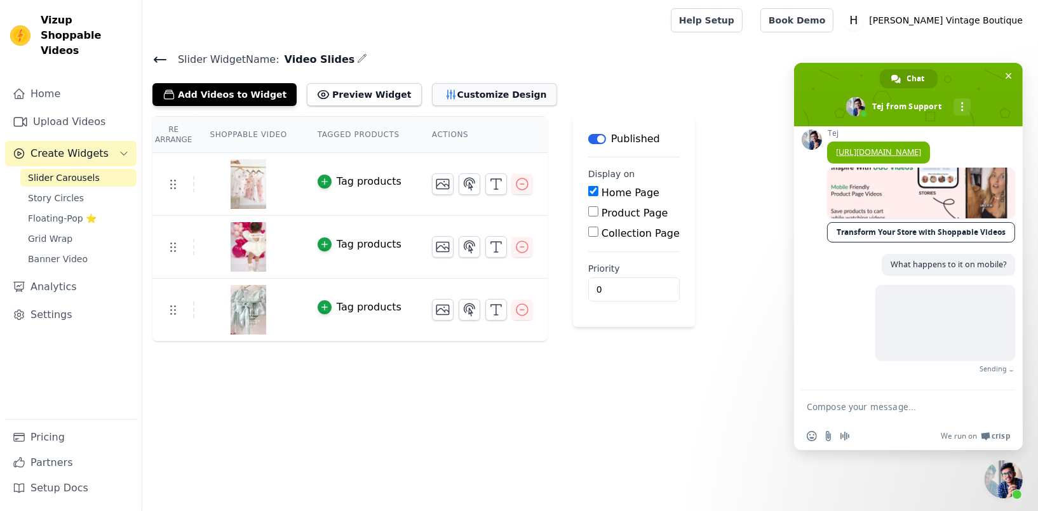
scroll to position [853, 0]
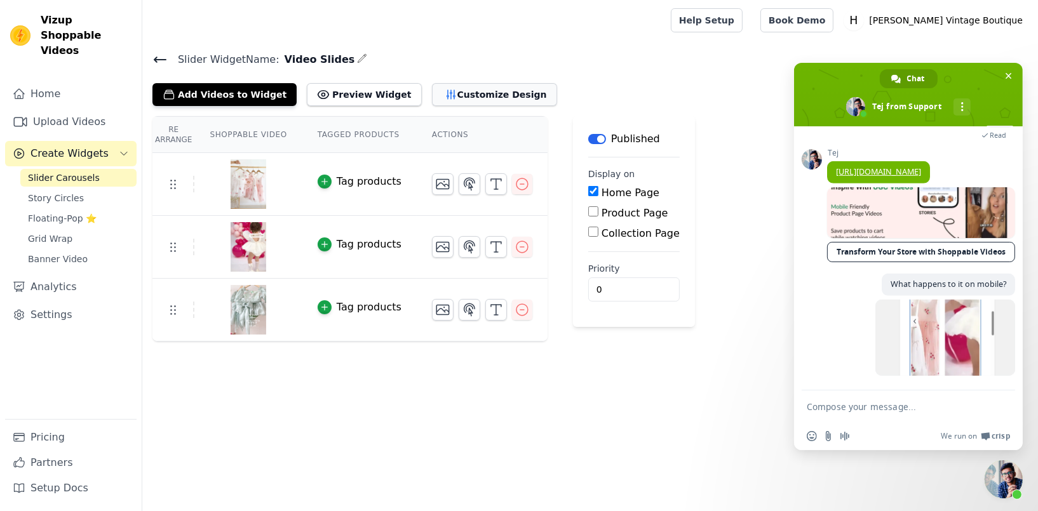
click at [432, 93] on button "Customize Design" at bounding box center [494, 94] width 125 height 23
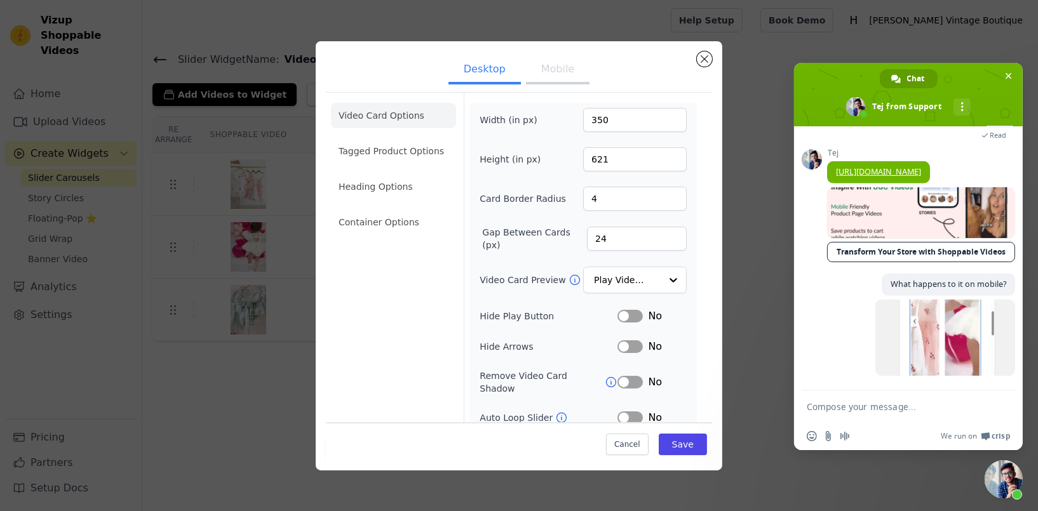
click at [545, 72] on button "Mobile" at bounding box center [558, 71] width 64 height 28
click at [480, 72] on button "Desktop" at bounding box center [484, 71] width 72 height 28
click at [542, 70] on button "Mobile" at bounding box center [558, 71] width 64 height 28
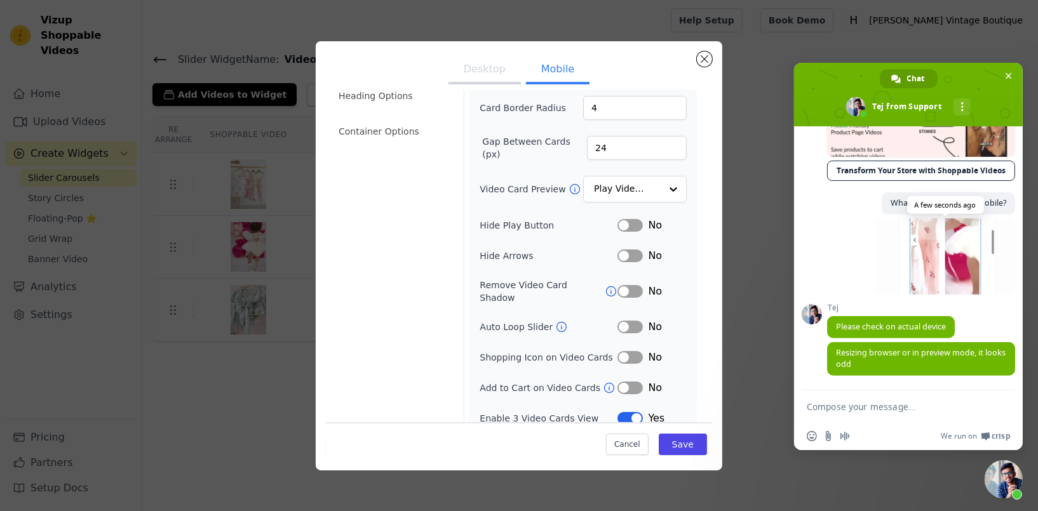
scroll to position [936, 0]
click at [817, 401] on form at bounding box center [894, 408] width 175 height 34
click at [819, 409] on textarea "Compose your message..." at bounding box center [894, 406] width 175 height 11
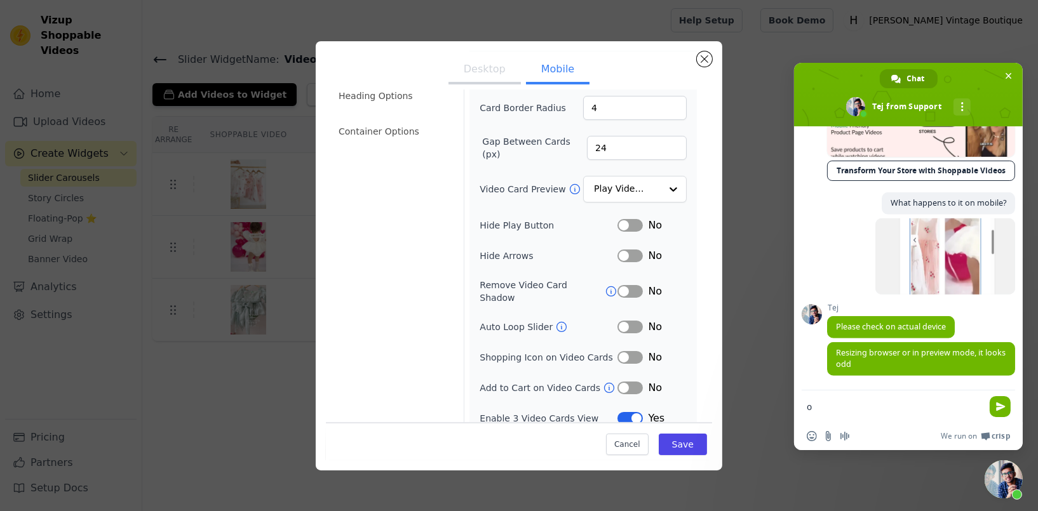
type textarea "ok"
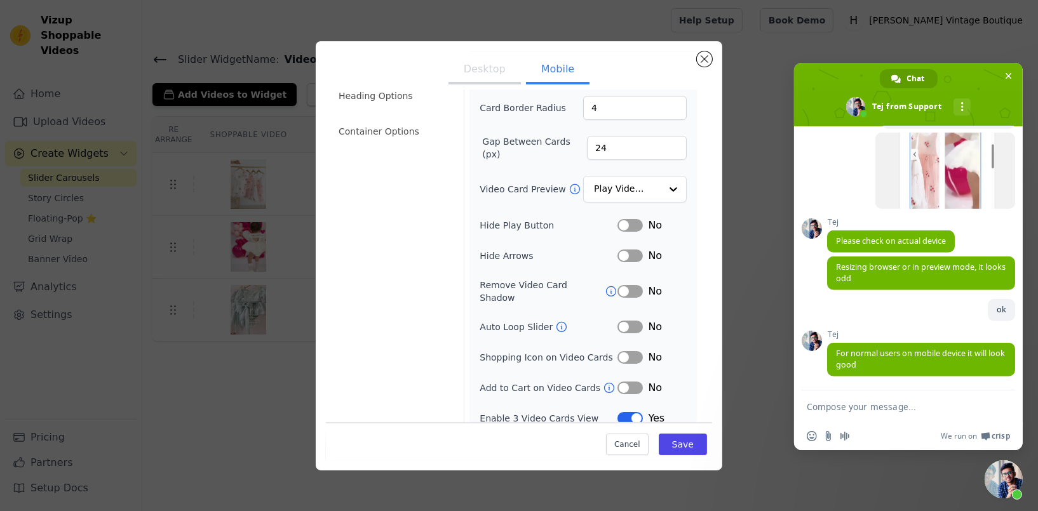
scroll to position [1024, 0]
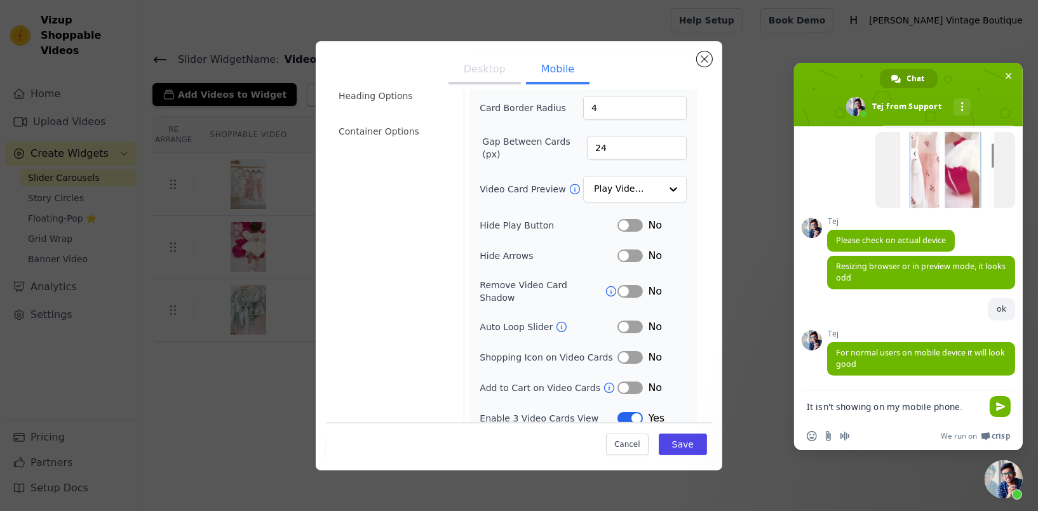
type textarea "It isn't showing on my mobile phone."
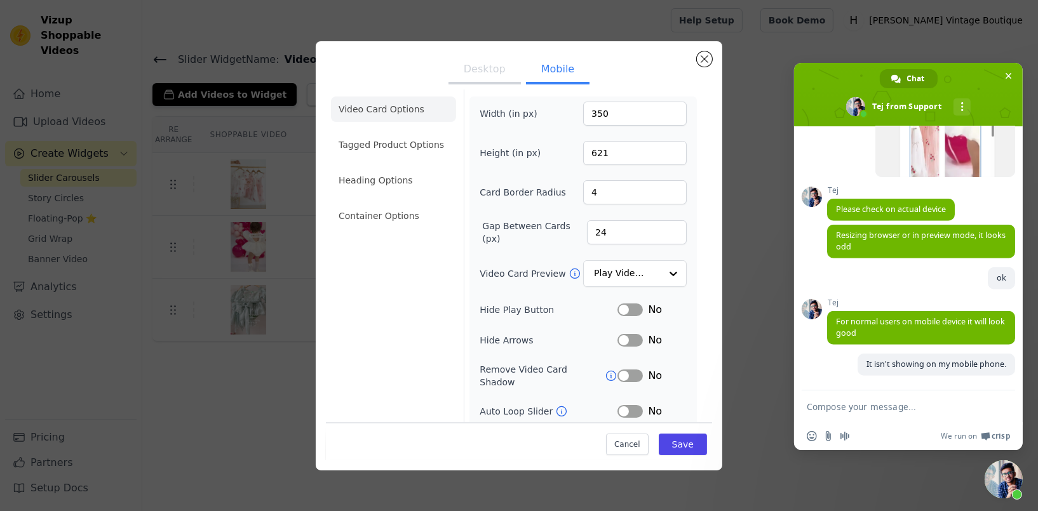
scroll to position [0, 0]
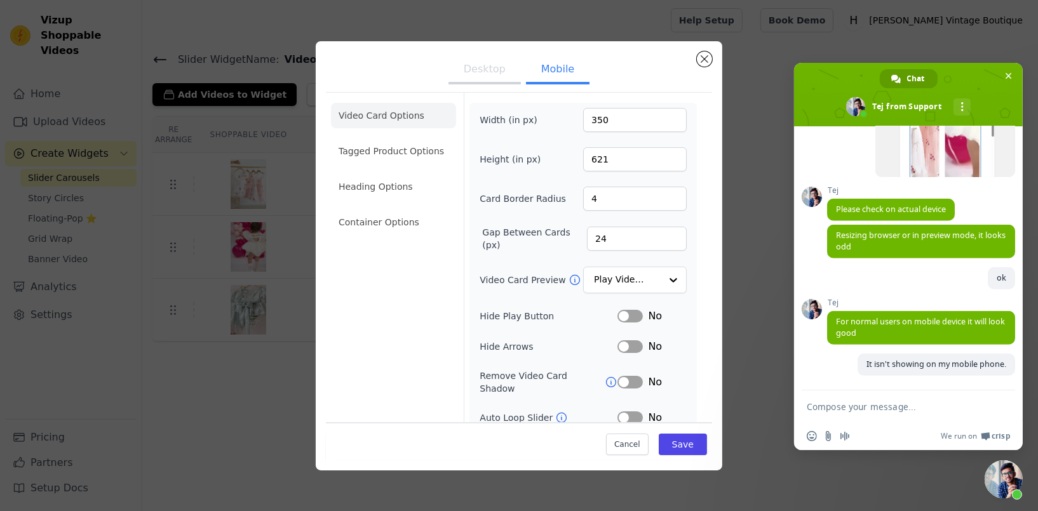
click at [461, 63] on button "Desktop" at bounding box center [484, 71] width 72 height 28
click at [538, 72] on button "Mobile" at bounding box center [558, 71] width 64 height 28
click at [662, 446] on button "Save" at bounding box center [683, 445] width 48 height 22
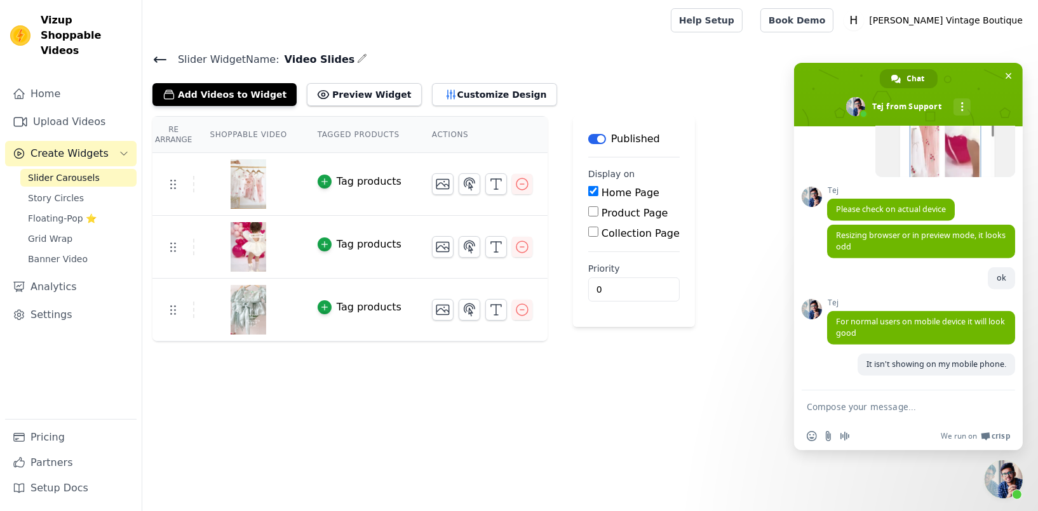
click at [852, 412] on textarea "Compose your message..." at bounding box center [894, 406] width 175 height 11
type textarea "[DOMAIN_NAME]"
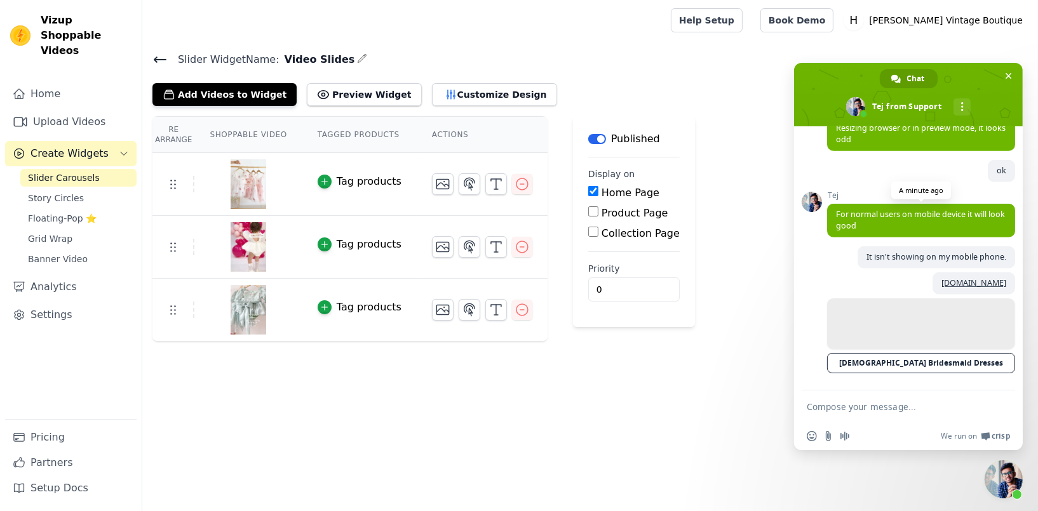
scroll to position [1151, 0]
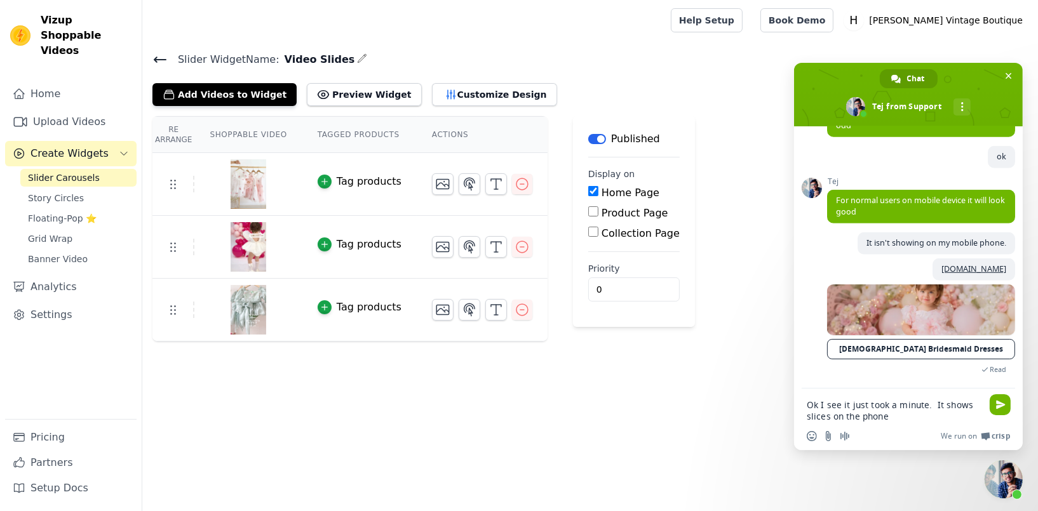
type textarea "Ok I see it just took a minute. It shows slices on the phone."
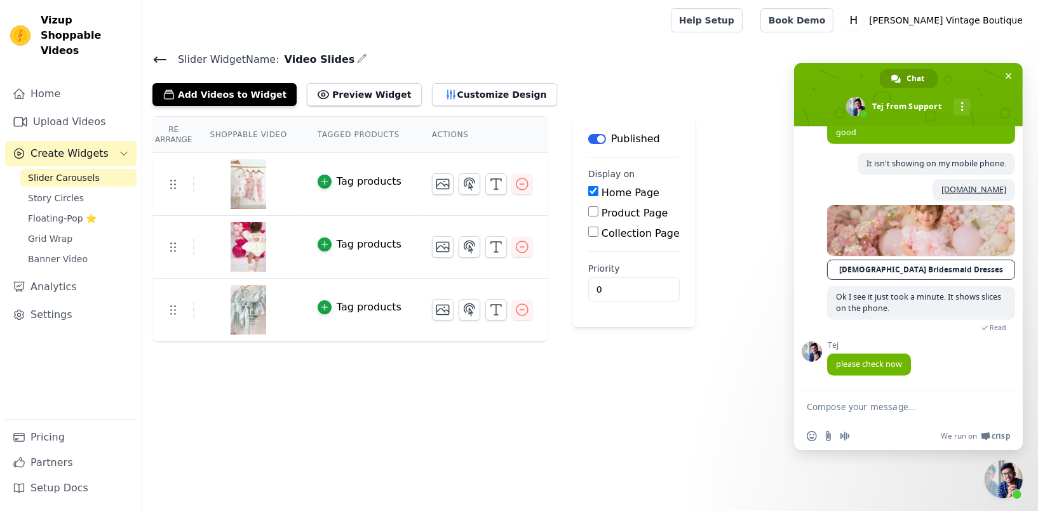
scroll to position [1246, 0]
type textarea "Ok yes that is better."
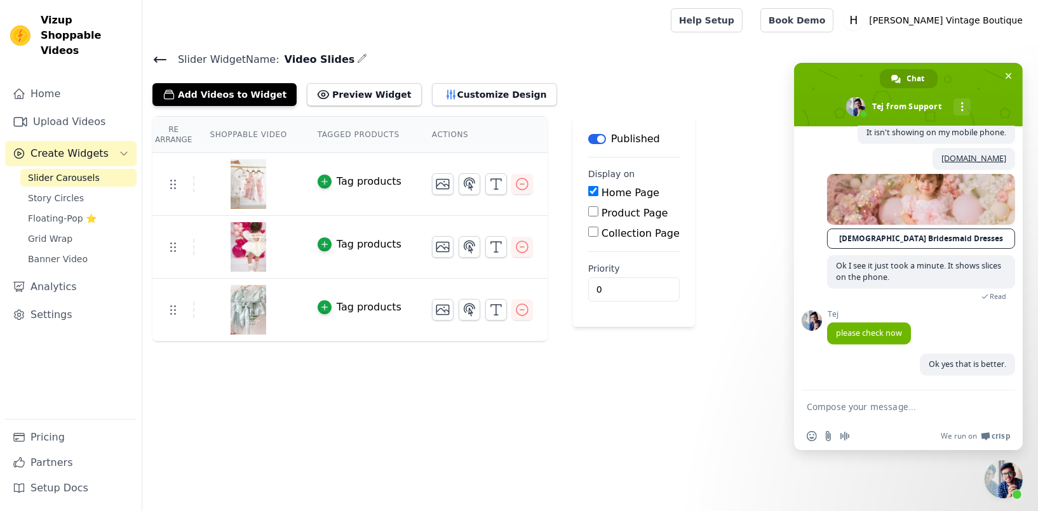
scroll to position [1278, 0]
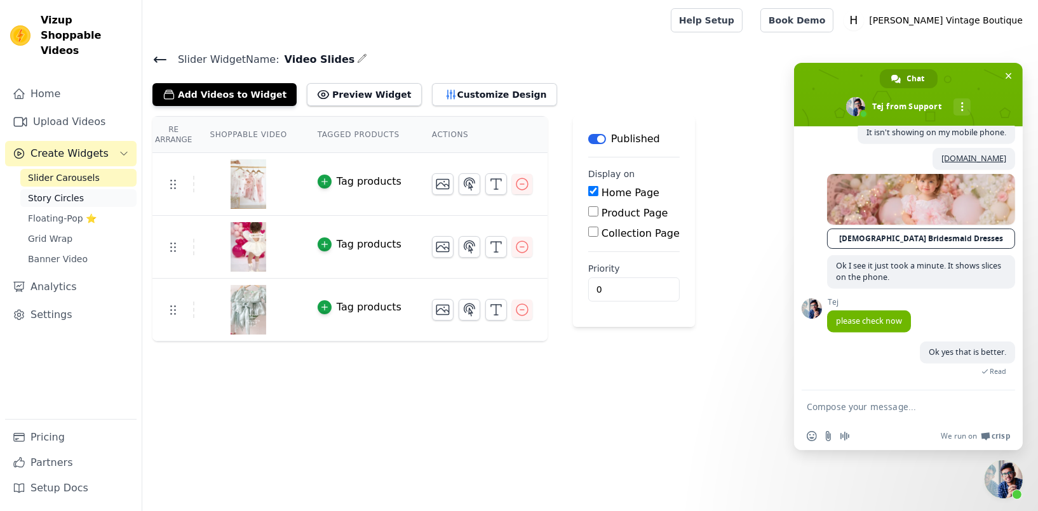
click at [52, 192] on span "Story Circles" at bounding box center [56, 198] width 56 height 13
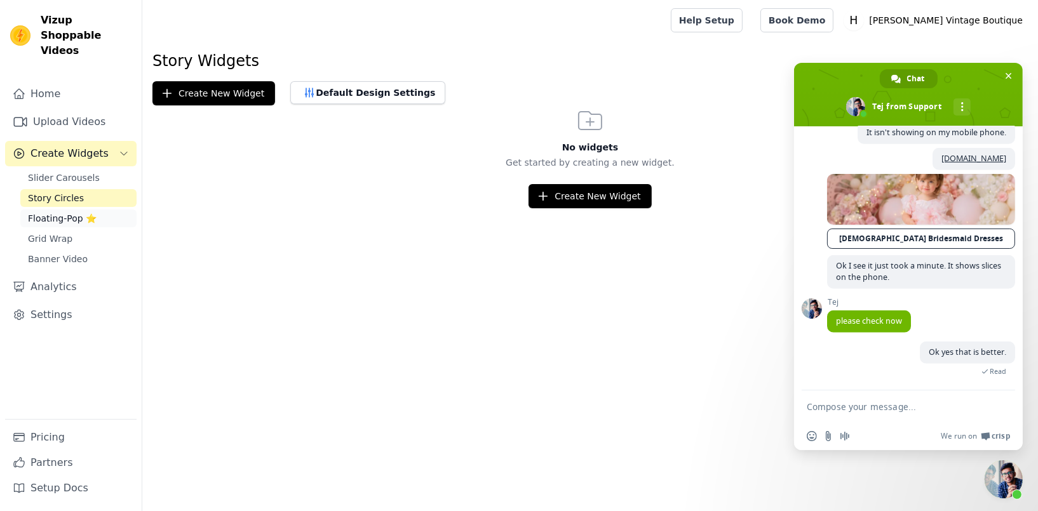
click at [34, 212] on span "Floating-Pop ⭐" at bounding box center [62, 218] width 69 height 13
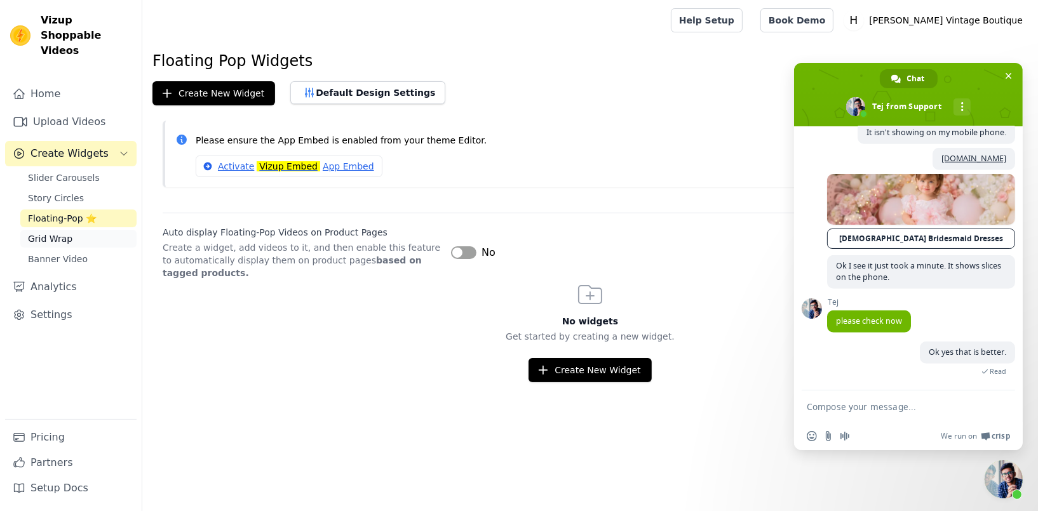
click at [41, 232] on span "Grid Wrap" at bounding box center [50, 238] width 44 height 13
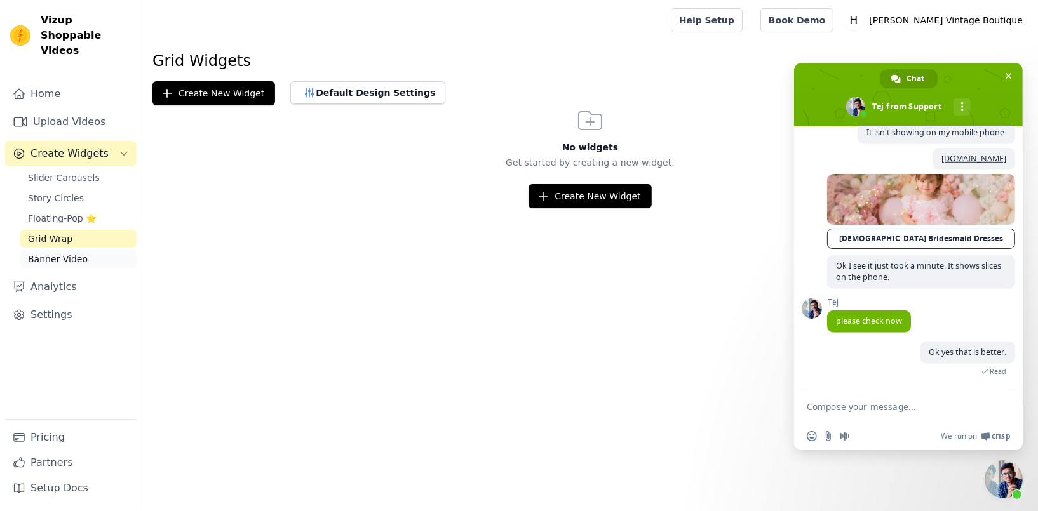
click at [40, 253] on span "Banner Video" at bounding box center [58, 259] width 60 height 13
click at [873, 410] on textarea "Compose your message..." at bounding box center [894, 406] width 175 height 11
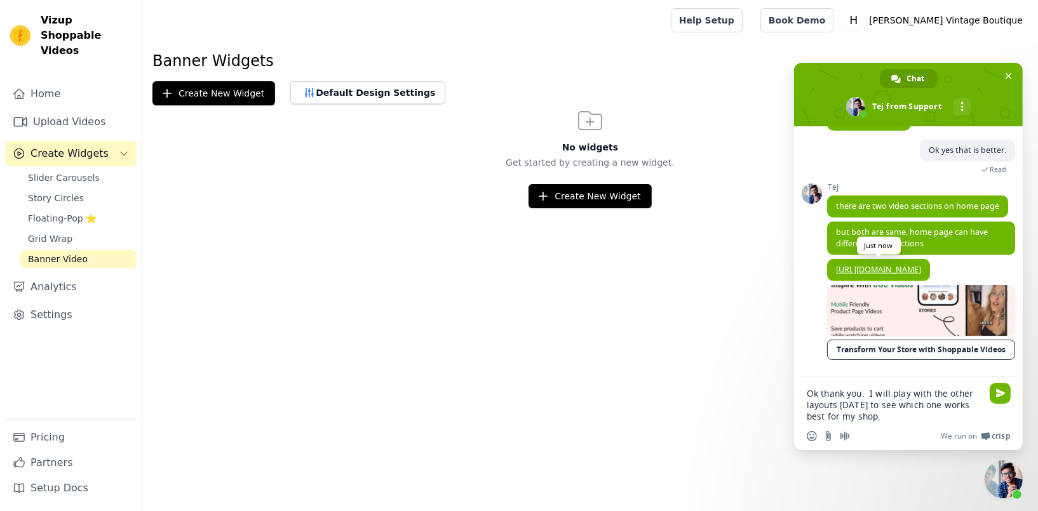
scroll to position [1518, 0]
type textarea "Ok thank you. I will play with the other layouts [DATE] to see which one works …"
click at [1000, 396] on span "Send" at bounding box center [1001, 394] width 10 height 10
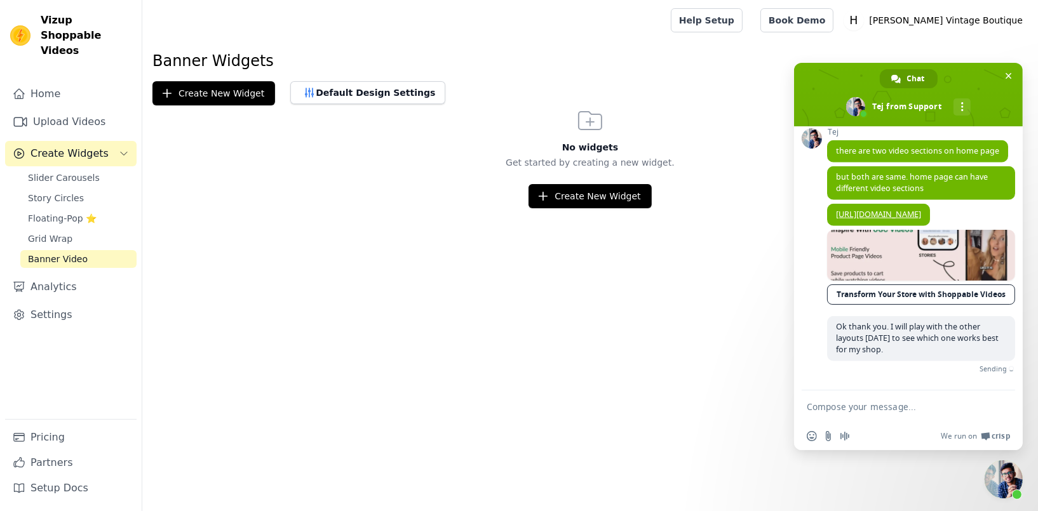
scroll to position [1560, 0]
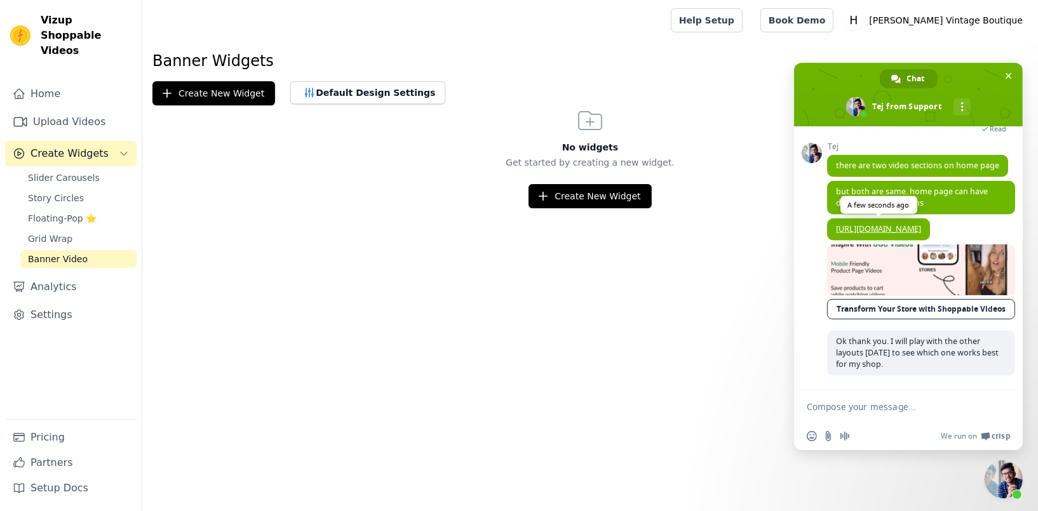
click at [866, 224] on link "[URL][DOMAIN_NAME]" at bounding box center [878, 229] width 85 height 11
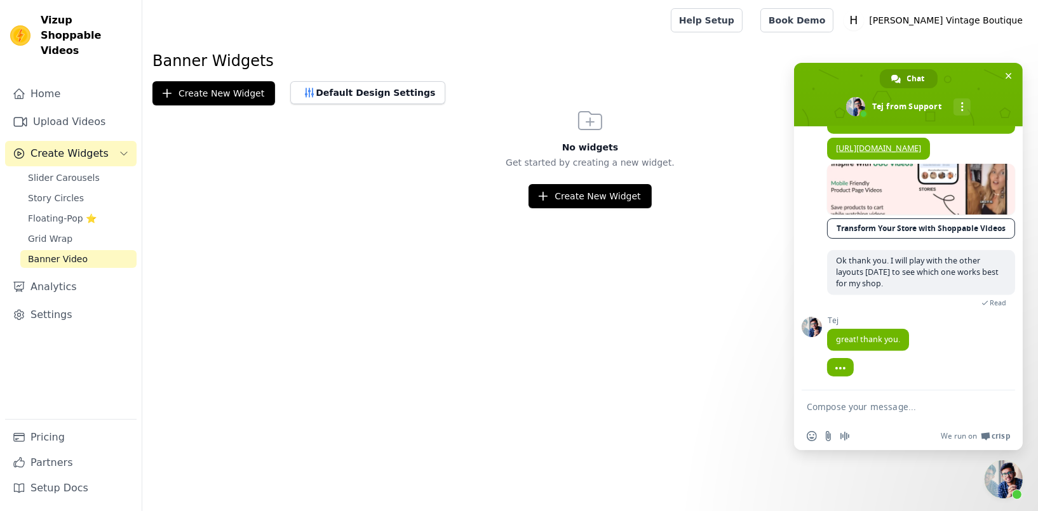
scroll to position [1629, 0]
drag, startPoint x: 857, startPoint y: 418, endPoint x: 854, endPoint y: 409, distance: 9.2
click at [854, 409] on form at bounding box center [894, 408] width 175 height 34
drag, startPoint x: 855, startPoint y: 407, endPoint x: 840, endPoint y: 376, distance: 33.8
click at [856, 407] on textarea "Compose your message..." at bounding box center [894, 406] width 175 height 11
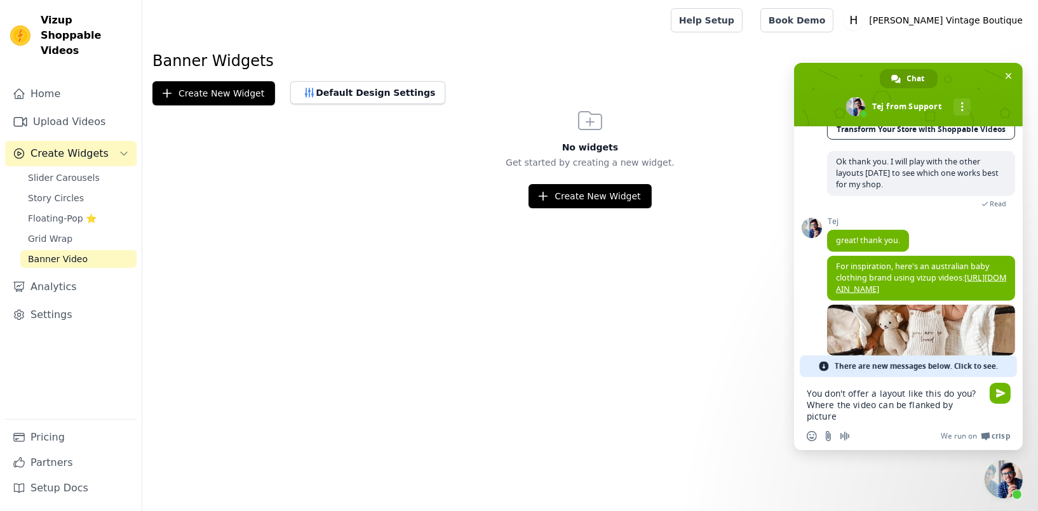
type textarea "You don't offer a layout like this do you? Where the video can be flanked by pi…"
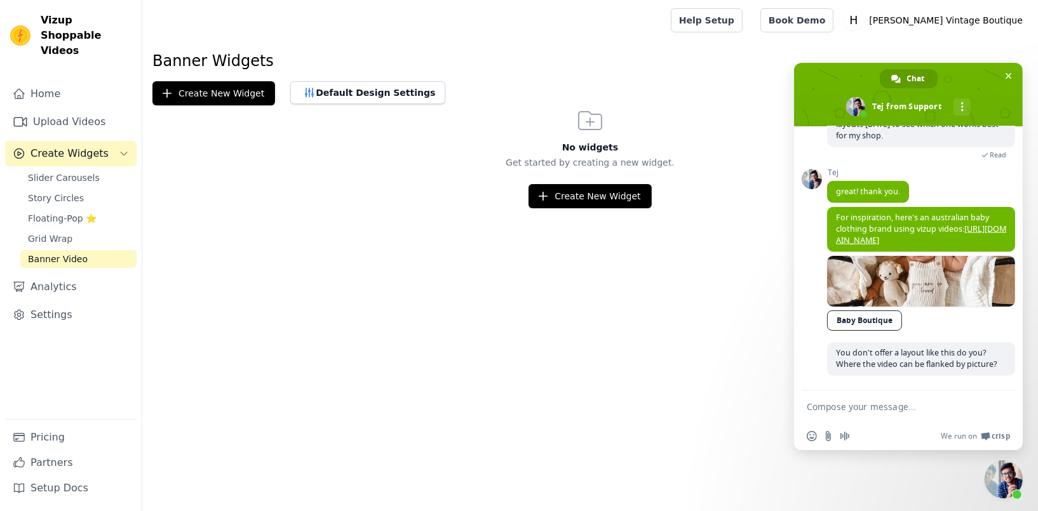
scroll to position [1792, 0]
paste textarea "[URL][DOMAIN_NAME]"
type textarea "[URL][DOMAIN_NAME]"
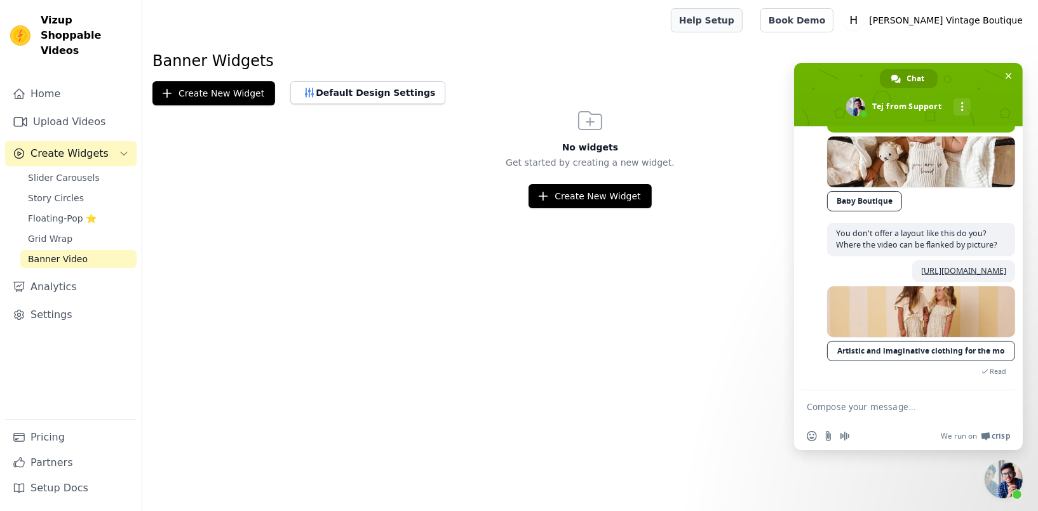
scroll to position [1887, 0]
type textarea "and full width?"
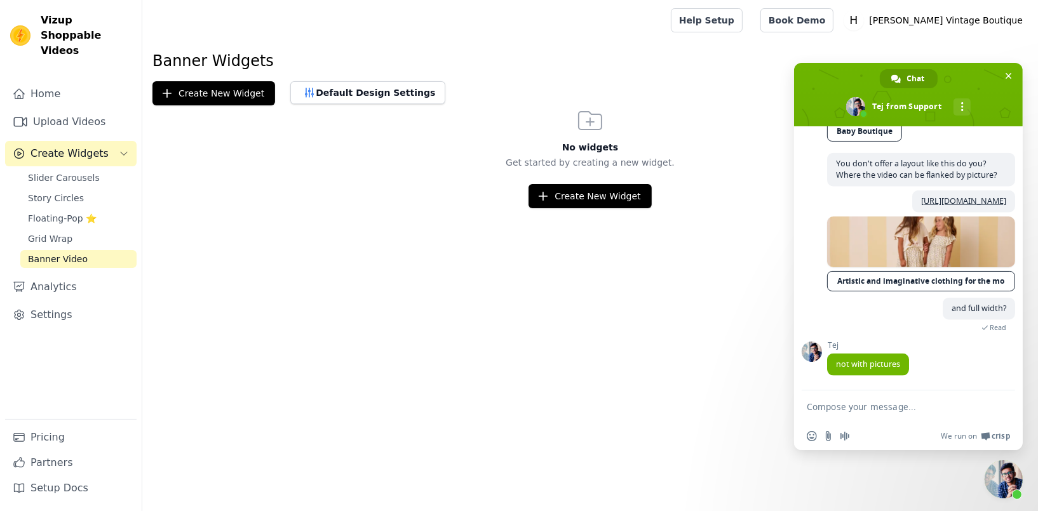
scroll to position [1995, 0]
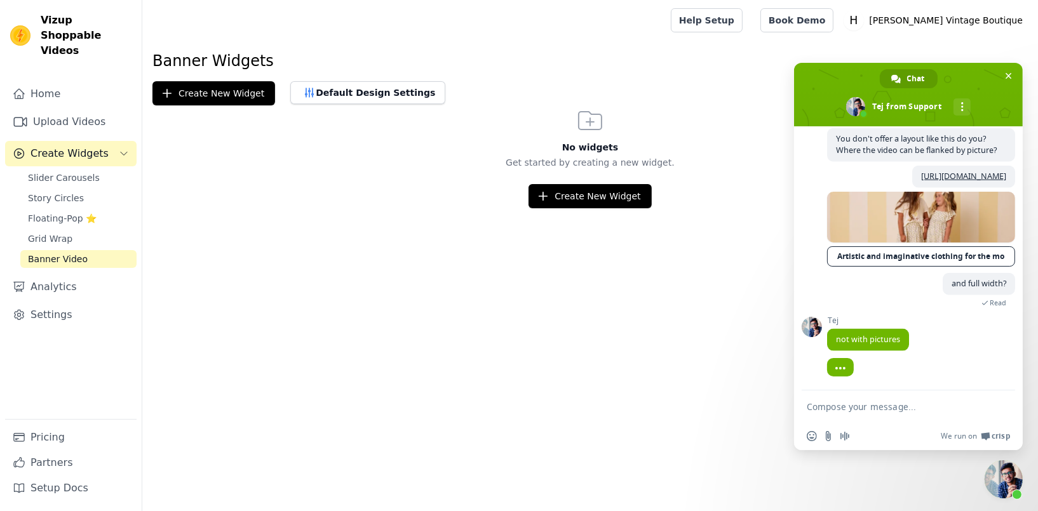
click at [830, 407] on textarea "Compose your message..." at bounding box center [894, 406] width 175 height 11
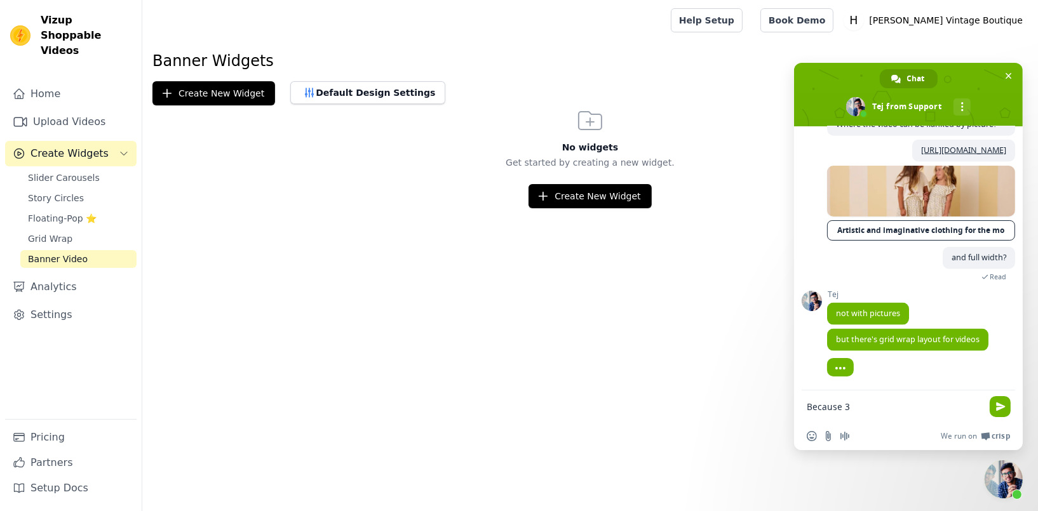
scroll to position [2021, 0]
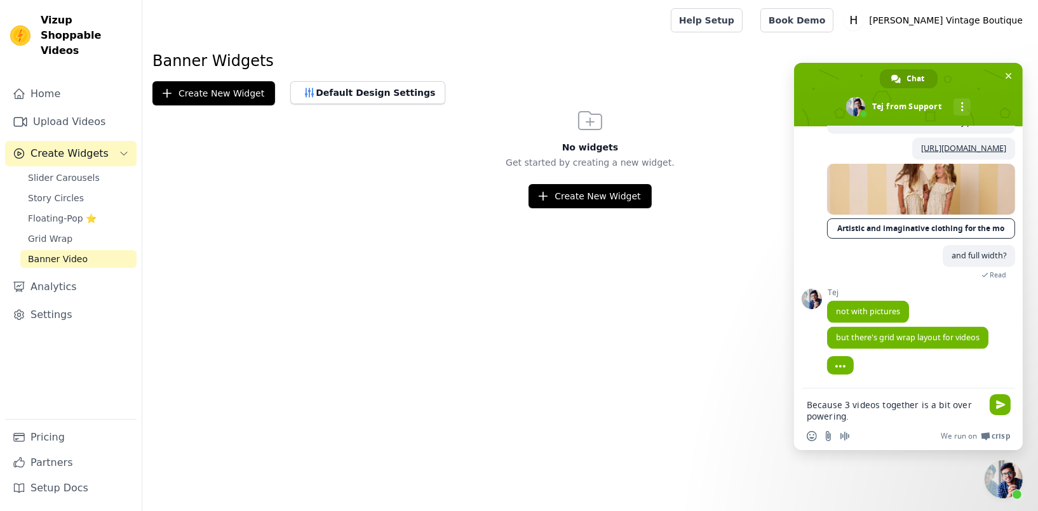
type textarea "Because 3 videos together is a bit over powering."
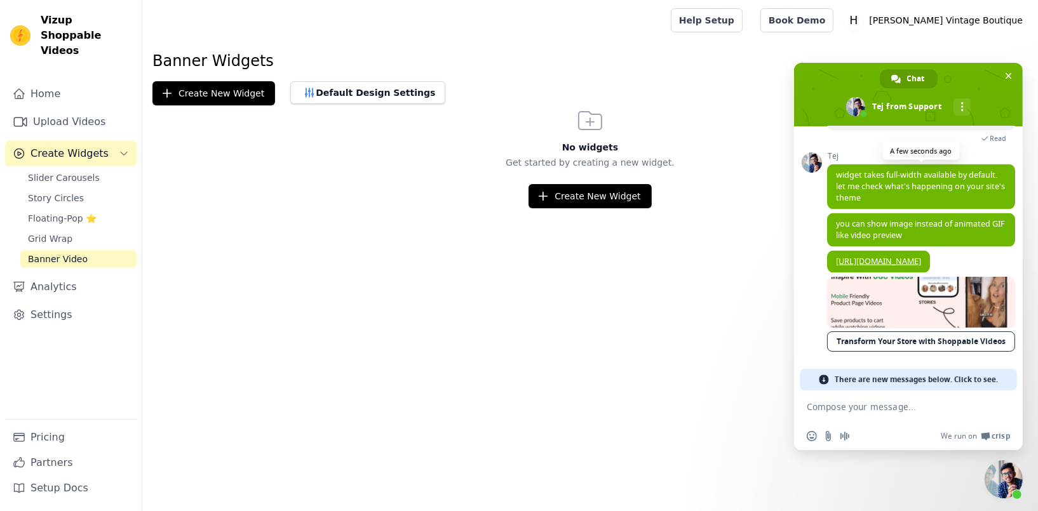
scroll to position [2235, 0]
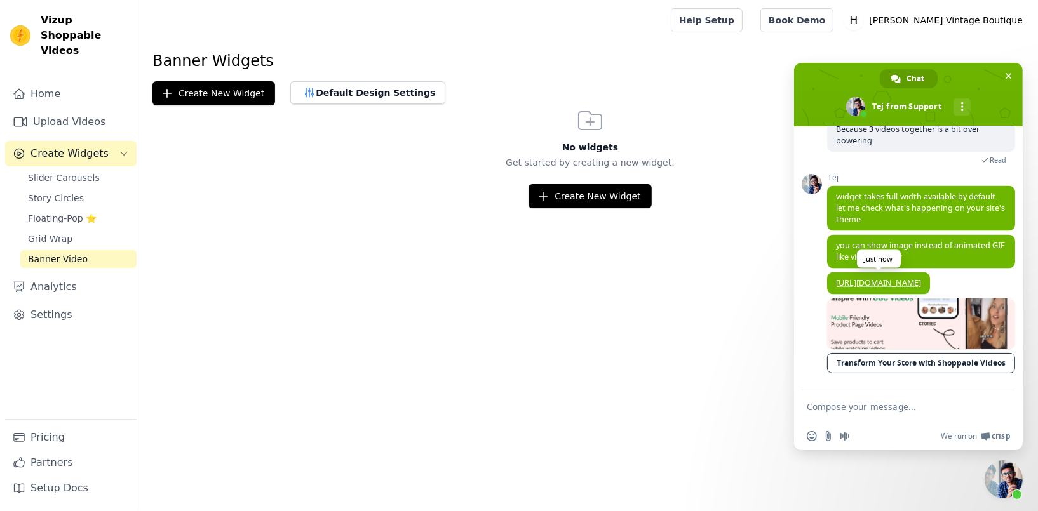
click at [880, 288] on link "[URL][DOMAIN_NAME]" at bounding box center [878, 283] width 85 height 11
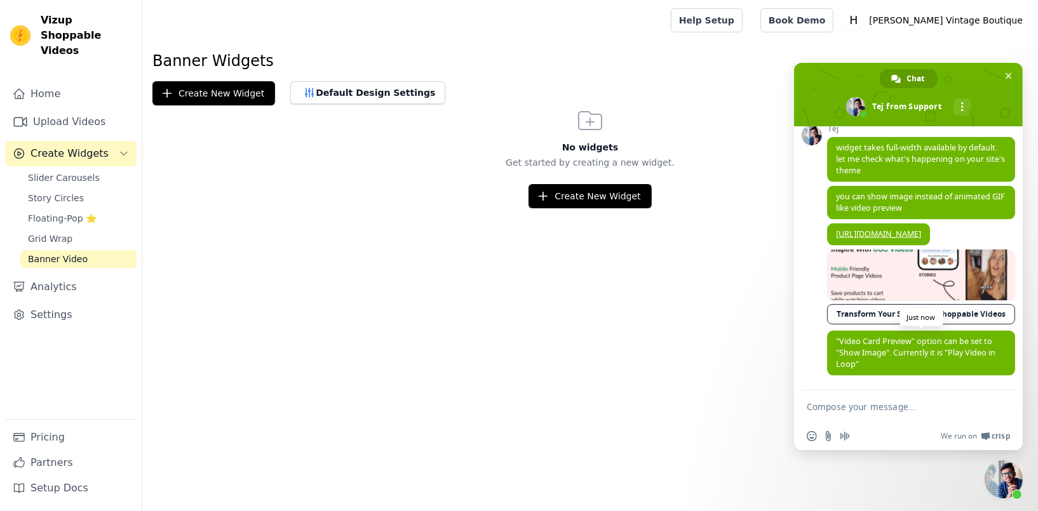
scroll to position [2318, 0]
click at [78, 172] on span "Slider Carousels" at bounding box center [64, 178] width 72 height 13
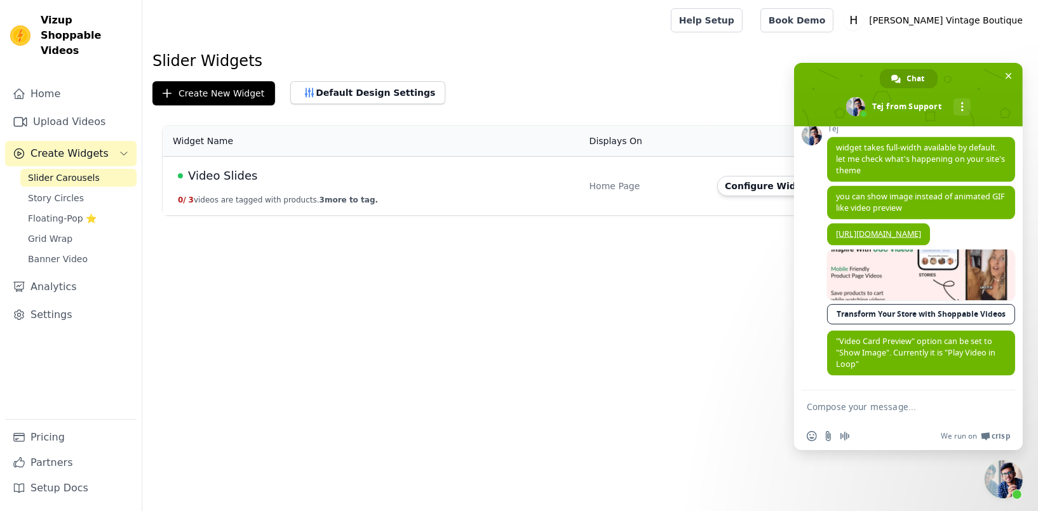
click at [215, 176] on span "Video Slides" at bounding box center [222, 176] width 69 height 18
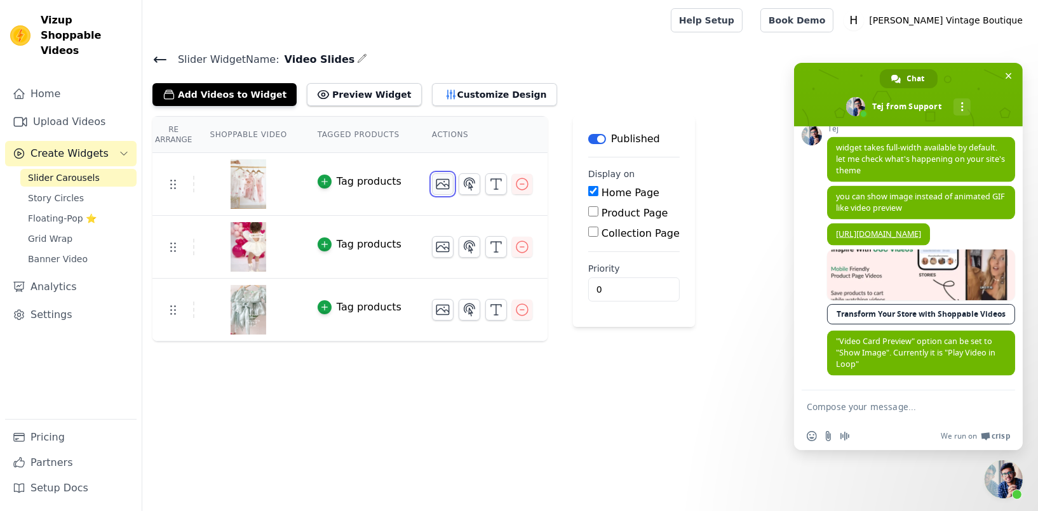
click at [435, 180] on icon "button" at bounding box center [442, 184] width 15 height 15
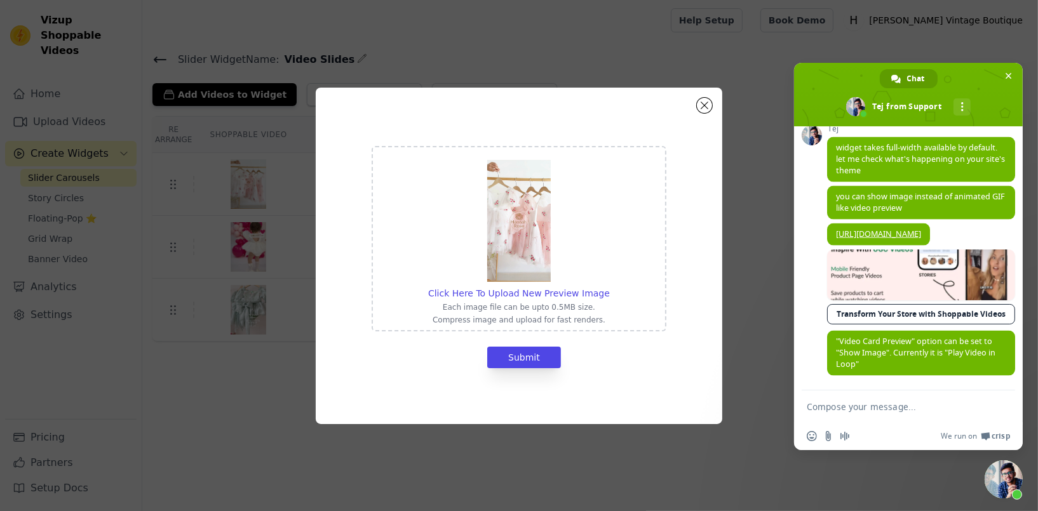
click at [518, 246] on img at bounding box center [519, 221] width 64 height 122
click at [609, 286] on input "Click Here To Upload New Preview Image Each image file can be upto 0.5MB size. …" at bounding box center [609, 286] width 1 height 1
type input "C:\fakepath\00 [PERSON_NAME] 3.jpg"
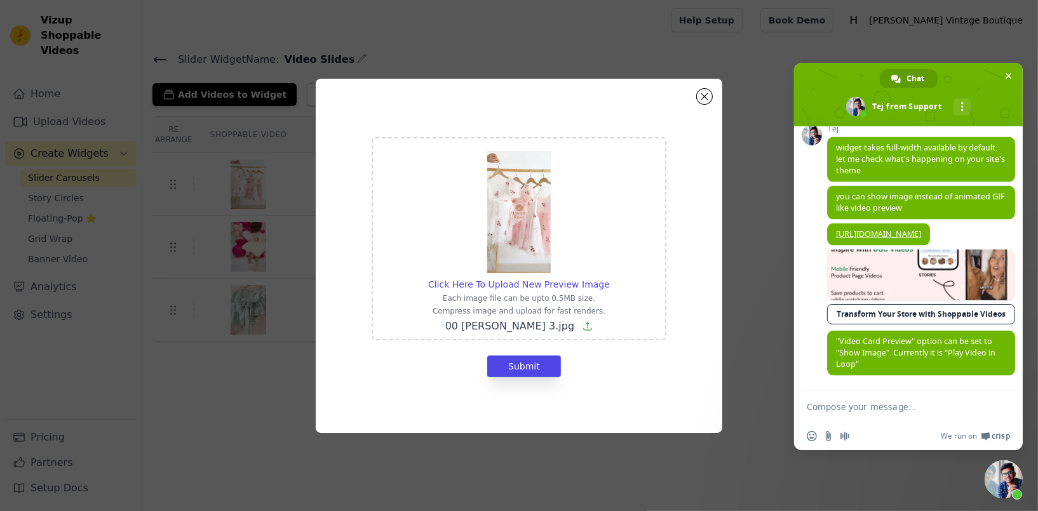
click at [607, 237] on div "Click Here To Upload New Preview Image Each image file can be upto 0.5MB size. …" at bounding box center [519, 238] width 295 height 203
click at [609, 278] on input "Click Here To Upload New Preview Image Each image file can be upto 0.5MB size. …" at bounding box center [609, 278] width 1 height 1
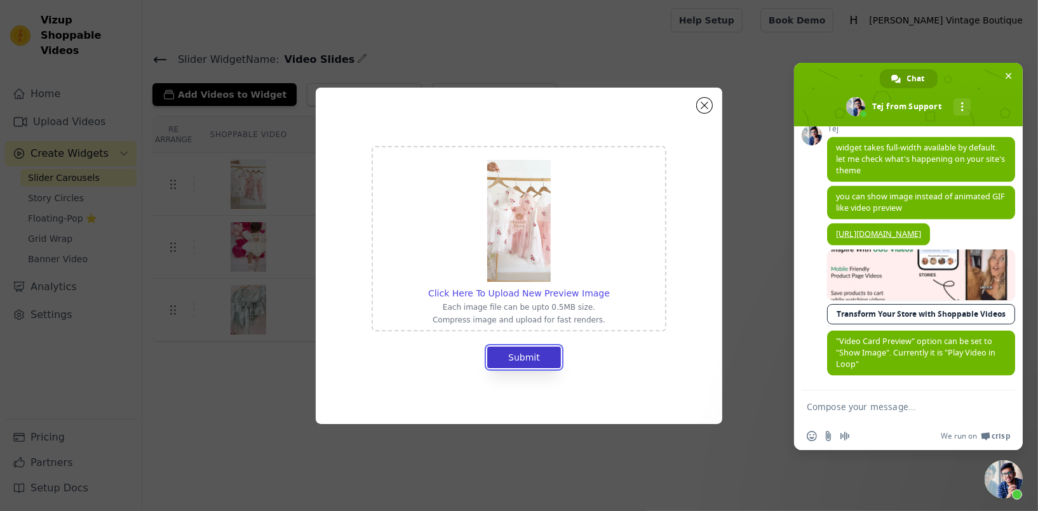
click at [516, 364] on button "Submit" at bounding box center [524, 358] width 74 height 22
click at [546, 365] on button "Submit" at bounding box center [524, 358] width 74 height 22
click at [542, 353] on button "Submit" at bounding box center [524, 358] width 74 height 22
click at [704, 99] on button "Close modal" at bounding box center [704, 105] width 15 height 15
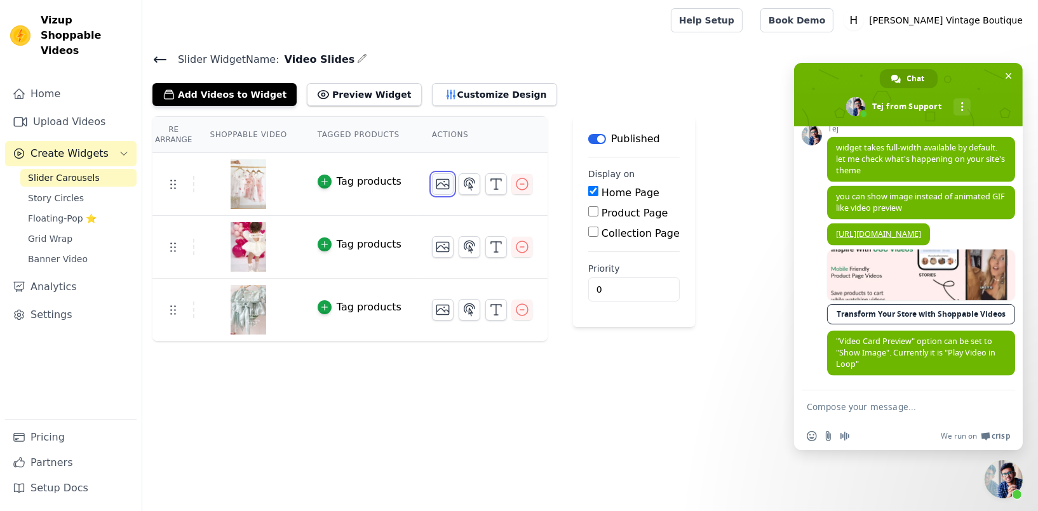
click at [436, 185] on icon "button" at bounding box center [442, 185] width 13 height 10
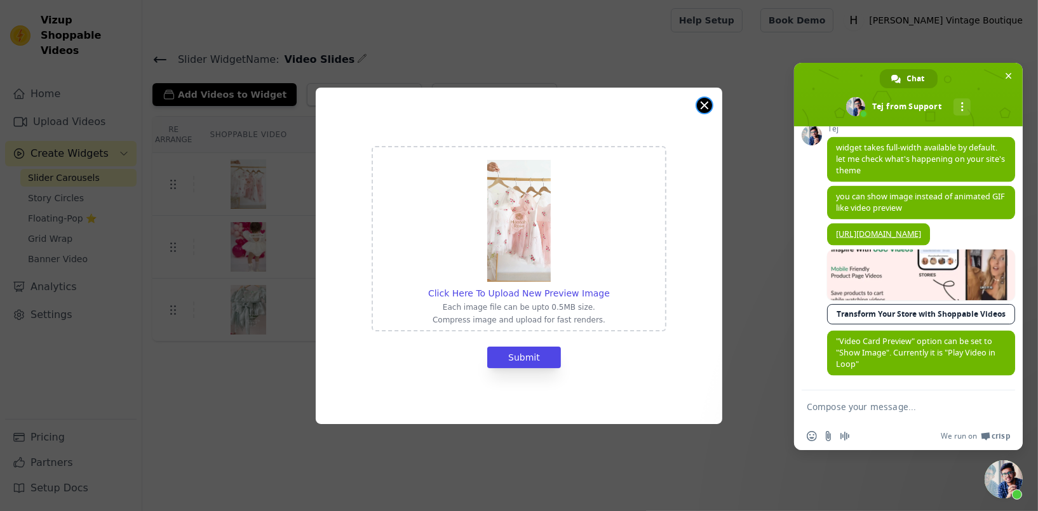
click at [703, 104] on button "Close modal" at bounding box center [704, 105] width 15 height 15
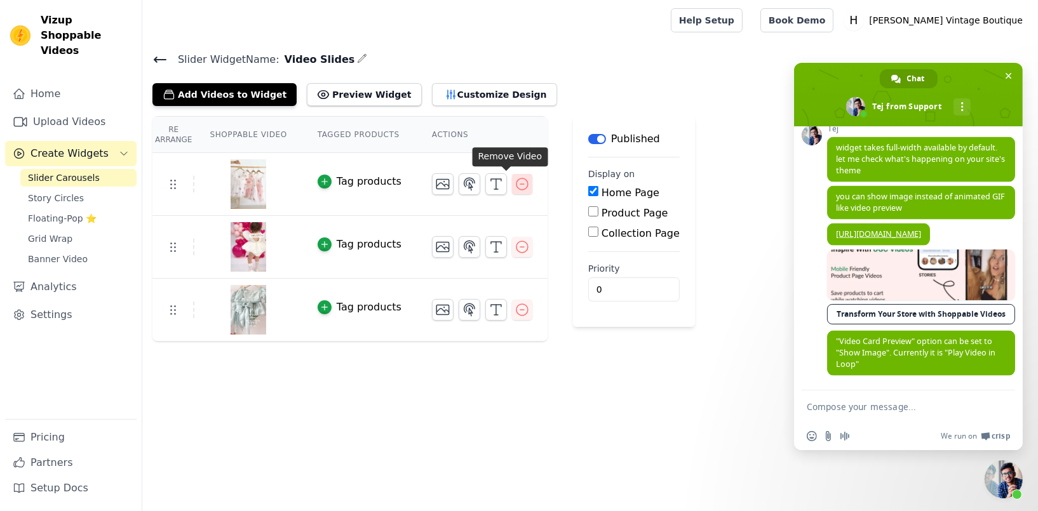
click at [515, 185] on icon "button" at bounding box center [522, 184] width 15 height 15
click at [515, 182] on icon "button" at bounding box center [522, 184] width 15 height 15
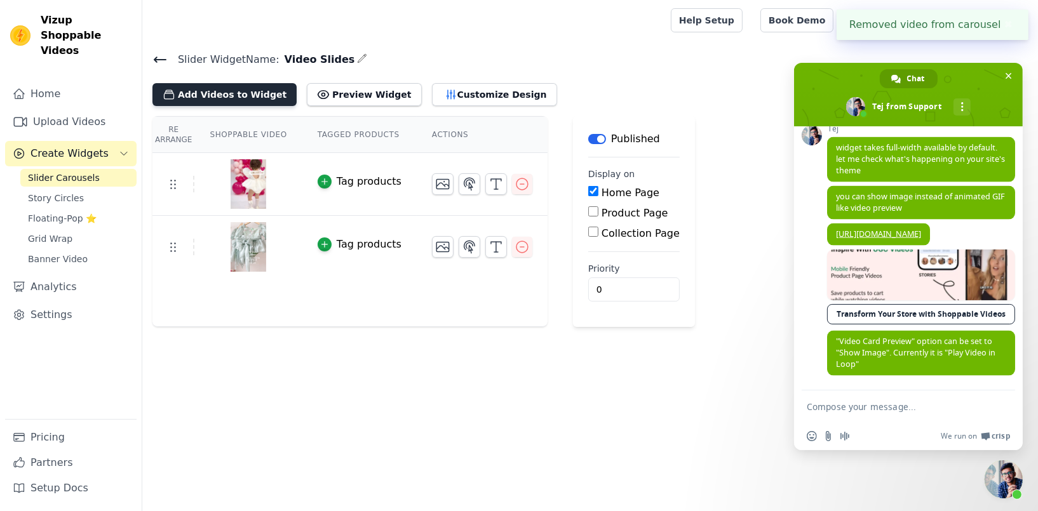
click at [241, 93] on button "Add Videos to Widget" at bounding box center [224, 94] width 144 height 23
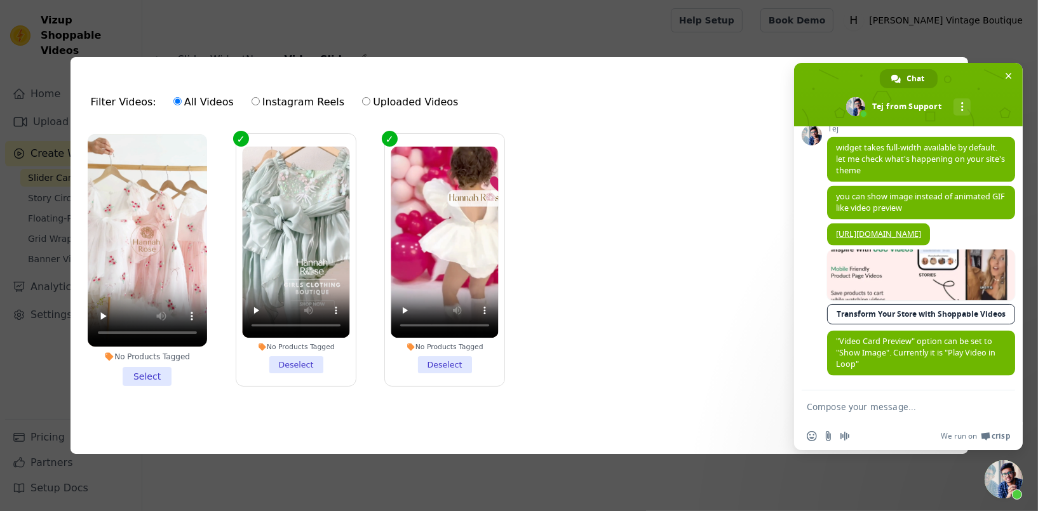
click at [842, 406] on textarea "Compose your message..." at bounding box center [894, 406] width 175 height 11
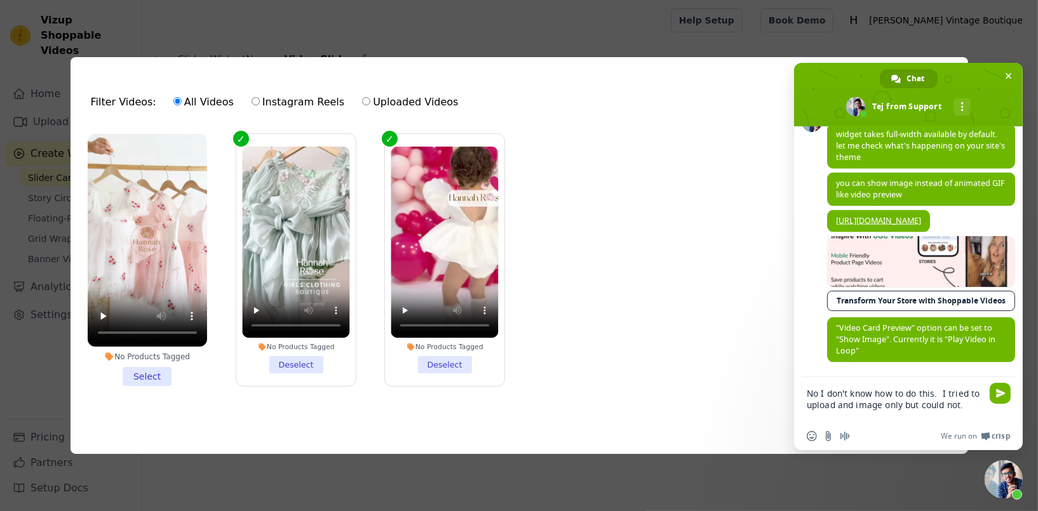
scroll to position [2331, 0]
type textarea "No I don't know how to do this. I tried to upload and image only but could not."
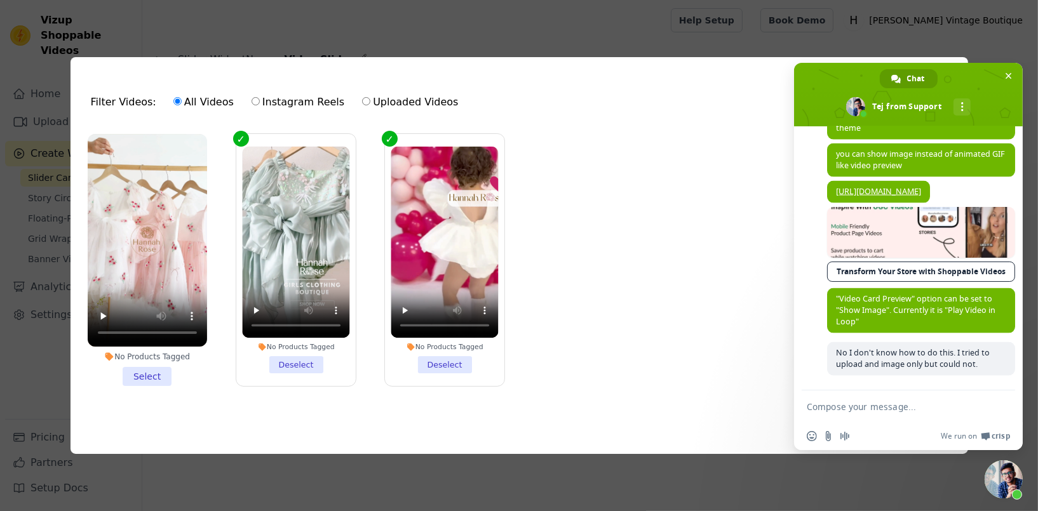
scroll to position [2349, 0]
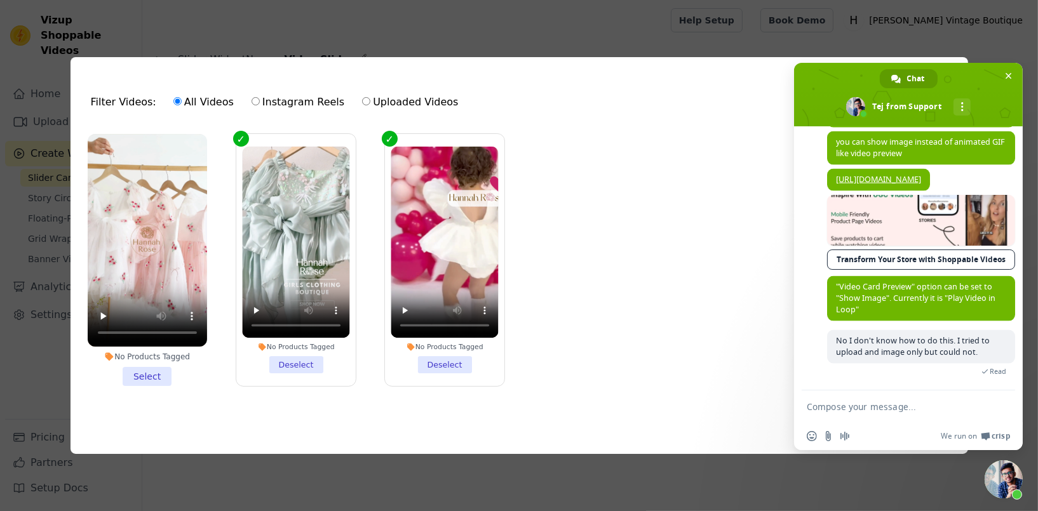
drag, startPoint x: 688, startPoint y: 91, endPoint x: 714, endPoint y: 84, distance: 26.8
click at [688, 92] on div "Filter Videos: All Videos Instagram Reels Uploaded Videos Sort by: Date Uploaded" at bounding box center [519, 102] width 877 height 50
click at [629, 158] on ul "No Products Tagged Select No Products Tagged Deselect No Products Tagged Desele…" at bounding box center [519, 270] width 877 height 286
click at [610, 340] on ul "No Products Tagged Select No Products Tagged Deselect No Products Tagged Desele…" at bounding box center [519, 270] width 877 height 286
click at [233, 31] on div "Filter Videos: All Videos Instagram Reels Uploaded Videos Sort by: Date Uploade…" at bounding box center [519, 255] width 1038 height 511
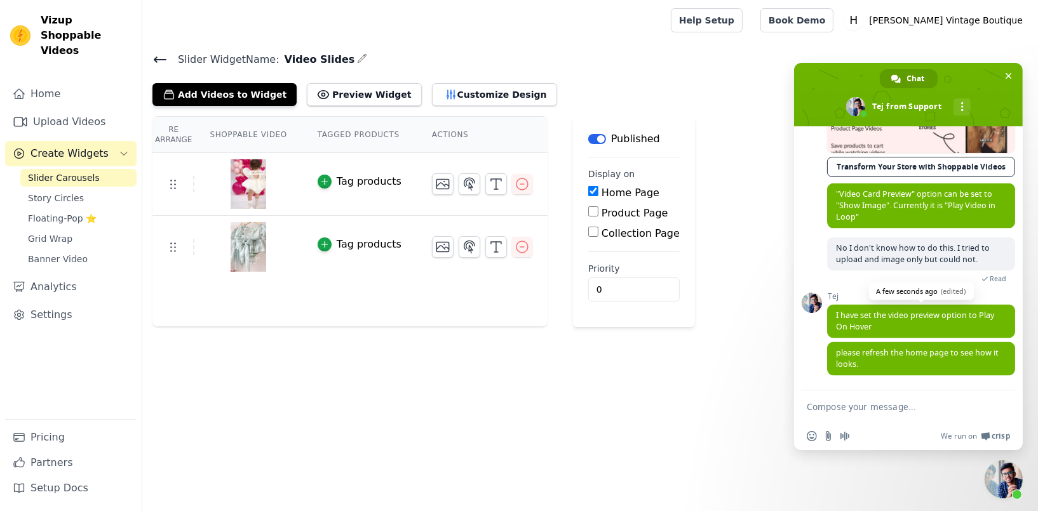
scroll to position [2456, 0]
click at [830, 401] on textarea "Compose your message..." at bounding box center [894, 406] width 175 height 11
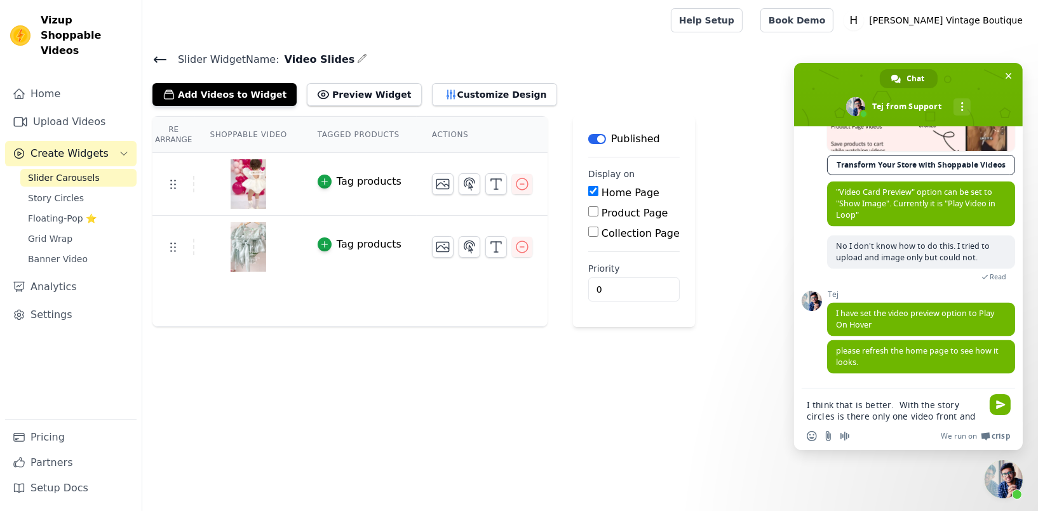
scroll to position [2470, 0]
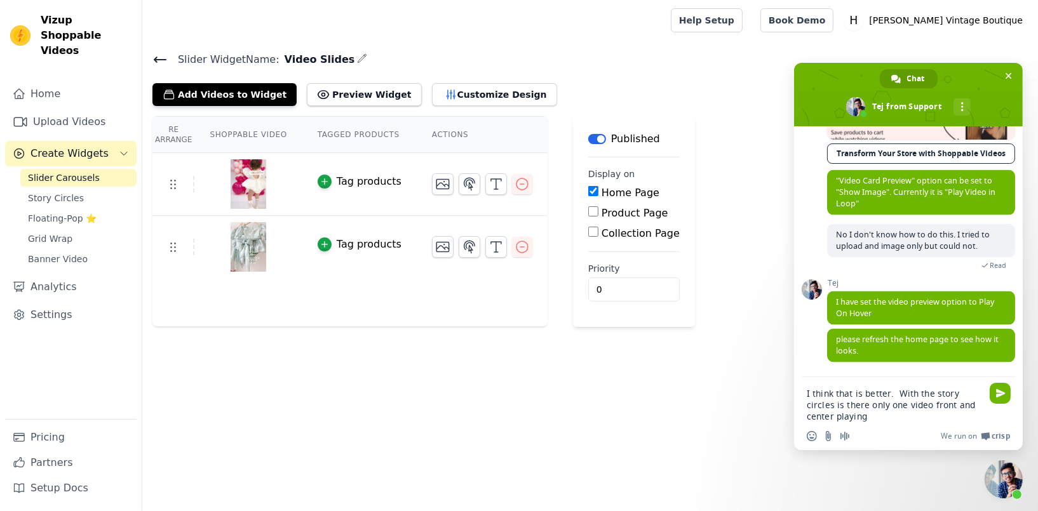
type textarea "I think that is better. With the story circles is there only one video front an…"
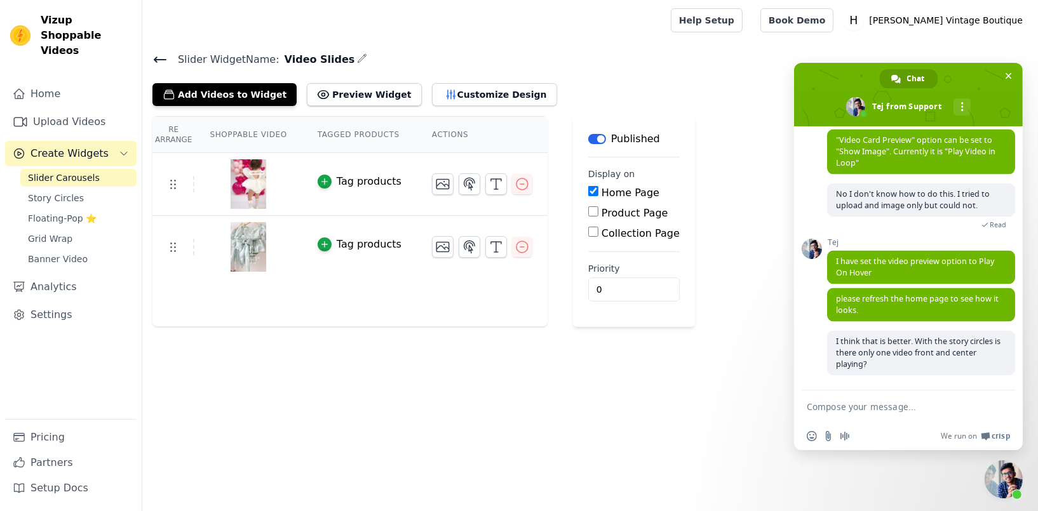
scroll to position [2512, 0]
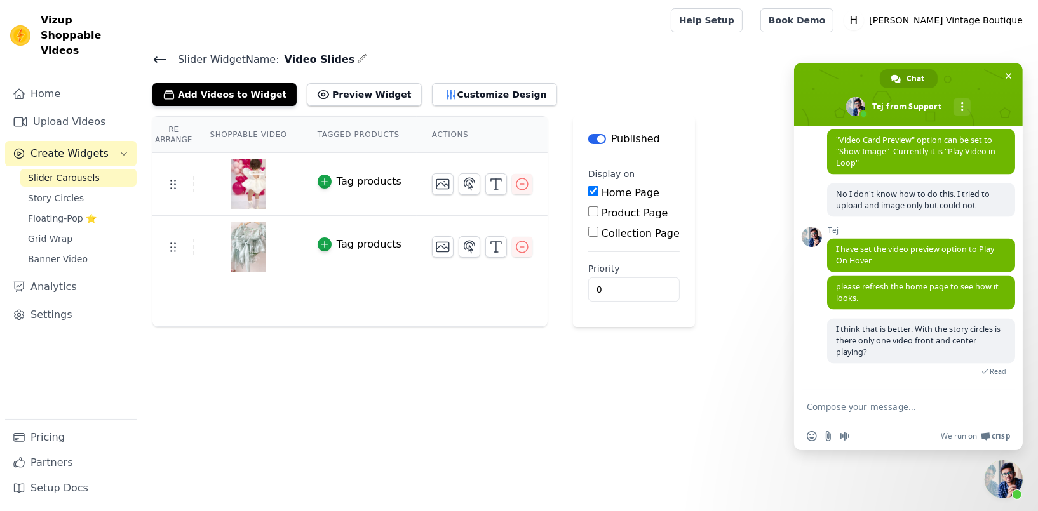
click at [851, 412] on textarea "Compose your message..." at bounding box center [894, 406] width 175 height 11
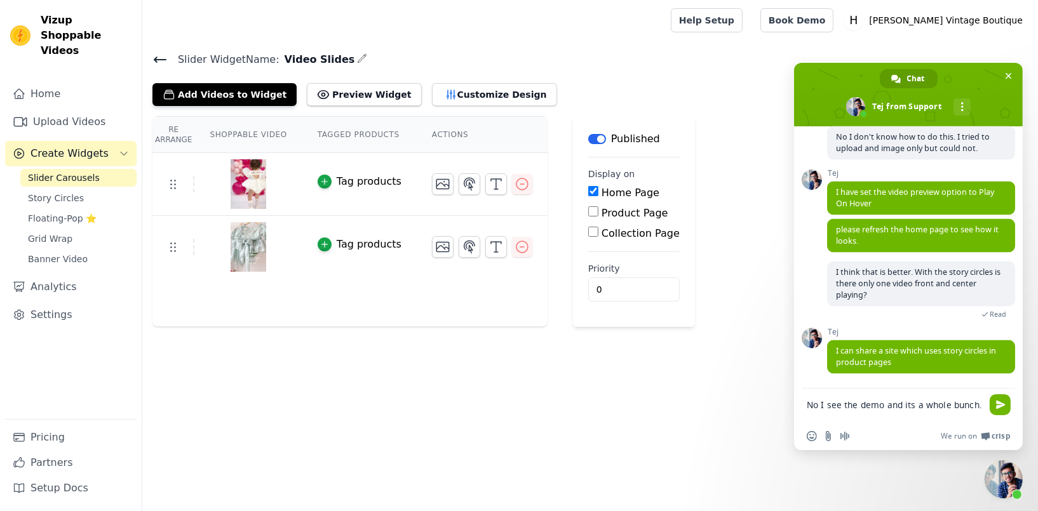
scroll to position [2571, 0]
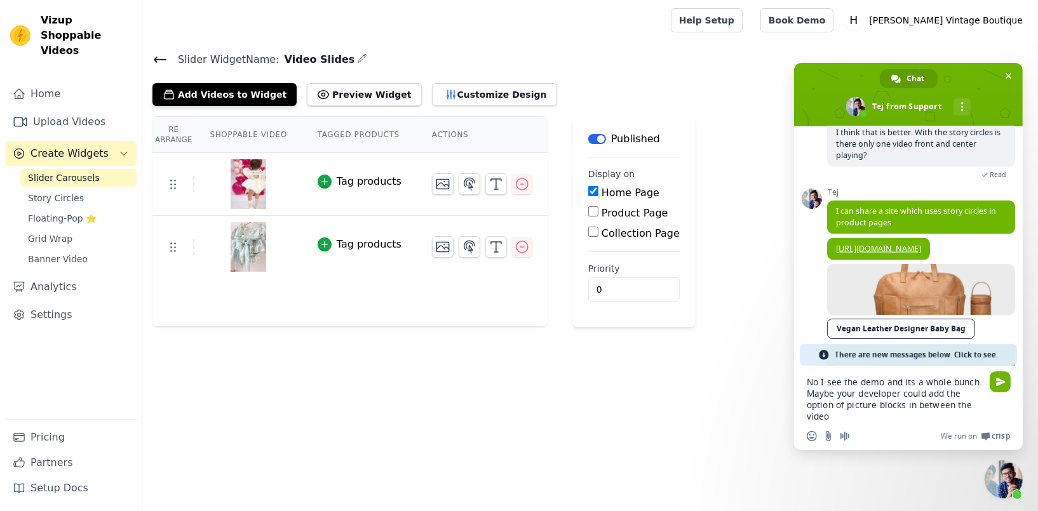
type textarea "No I see the demo and its a whole bunch. Maybe your developer could add the opt…"
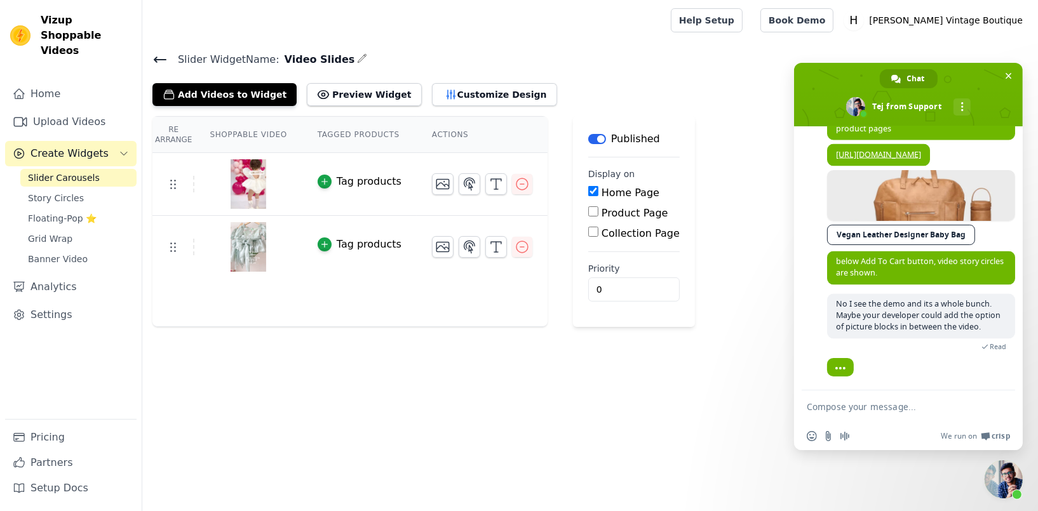
scroll to position [2818, 0]
click at [436, 95] on button "Customize Design" at bounding box center [494, 94] width 125 height 23
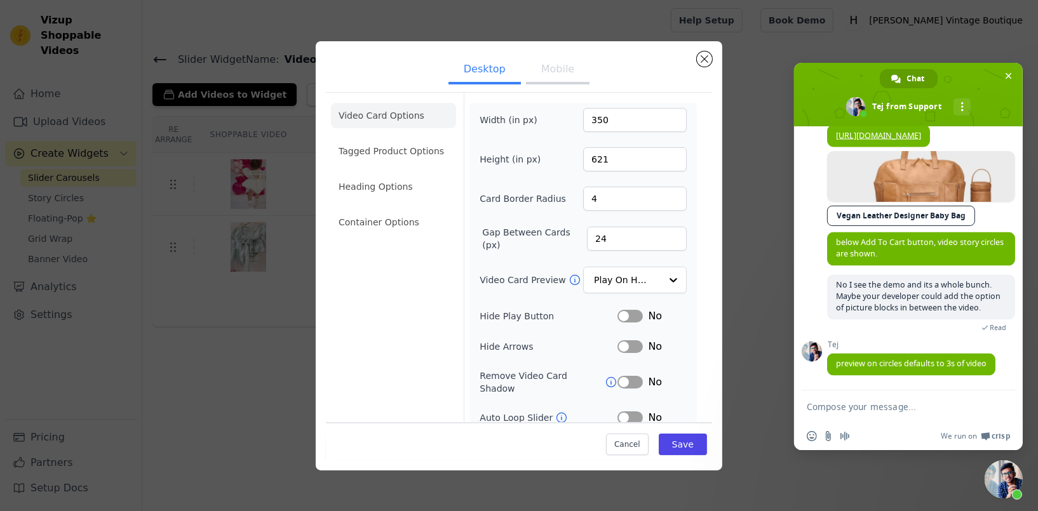
scroll to position [2838, 0]
click at [330, 20] on div "Desktop Mobile Video Card Options Tagged Product Options Heading Options Contai…" at bounding box center [519, 255] width 1038 height 511
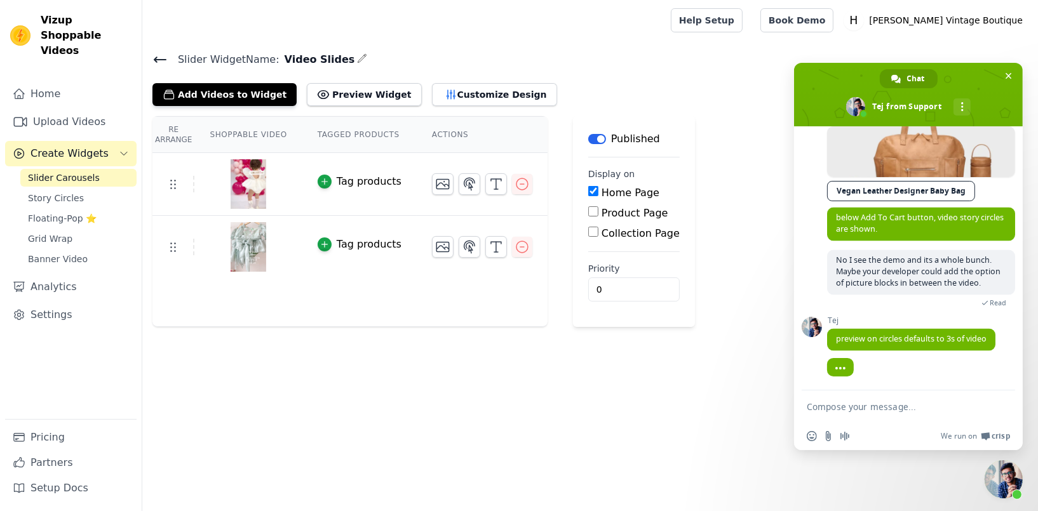
scroll to position [2863, 0]
click at [213, 97] on button "Add Videos to Widget" at bounding box center [224, 94] width 144 height 23
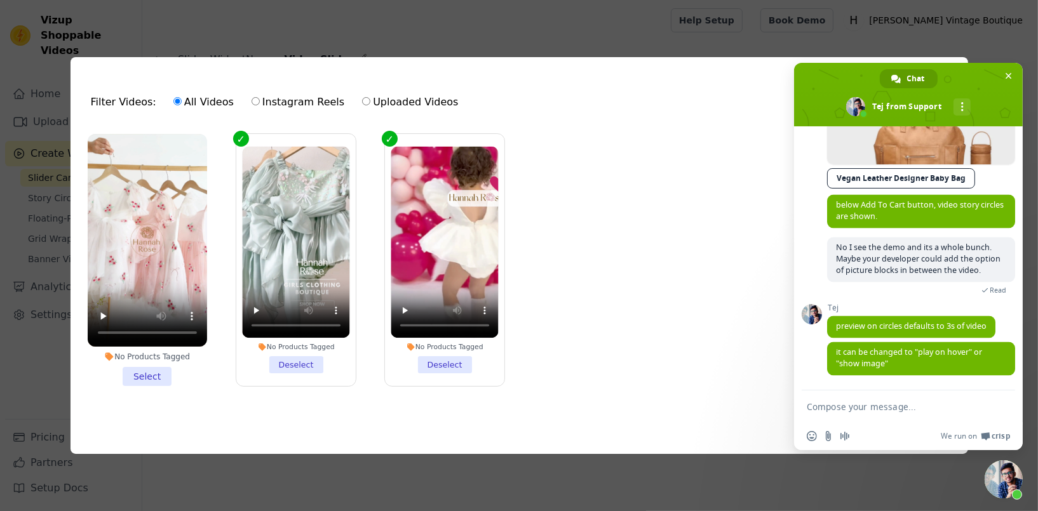
click at [101, 117] on div "Filter Videos: All Videos Instagram Reels Uploaded Videos Sort by: Date Uploaded" at bounding box center [519, 102] width 877 height 50
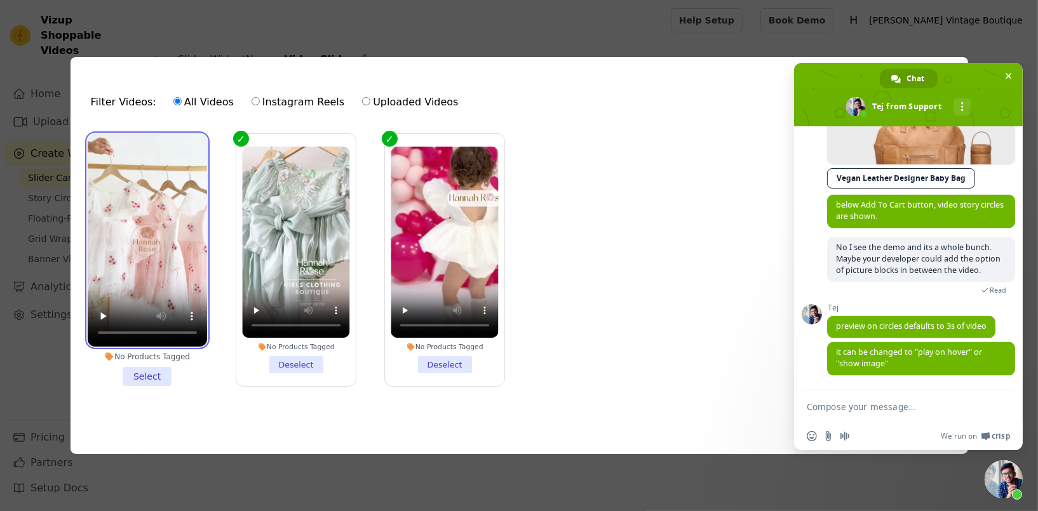
click at [98, 137] on video at bounding box center [147, 240] width 119 height 213
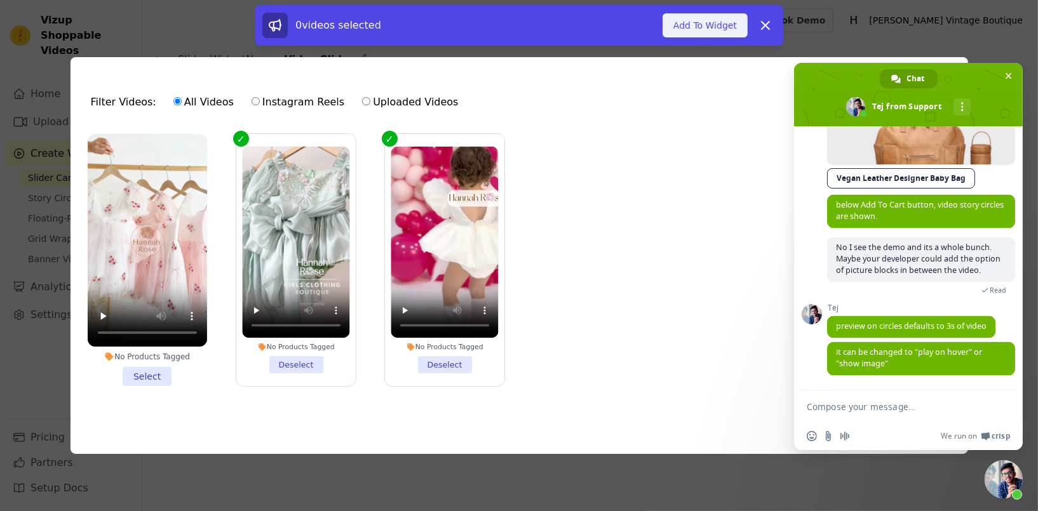
click at [712, 28] on button "Add To Widget" at bounding box center [705, 25] width 85 height 24
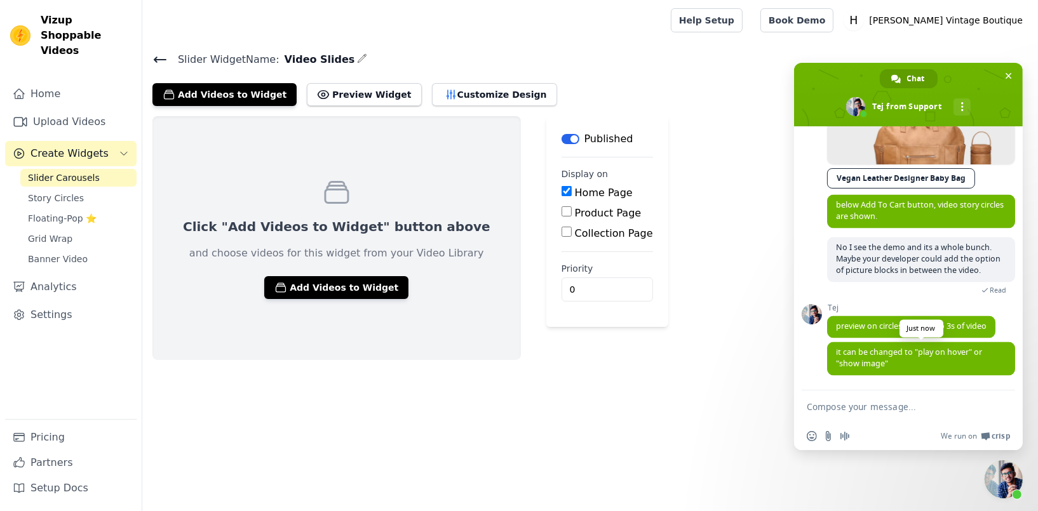
scroll to position [2877, 0]
click at [833, 408] on textarea "Compose your message..." at bounding box center [894, 406] width 175 height 11
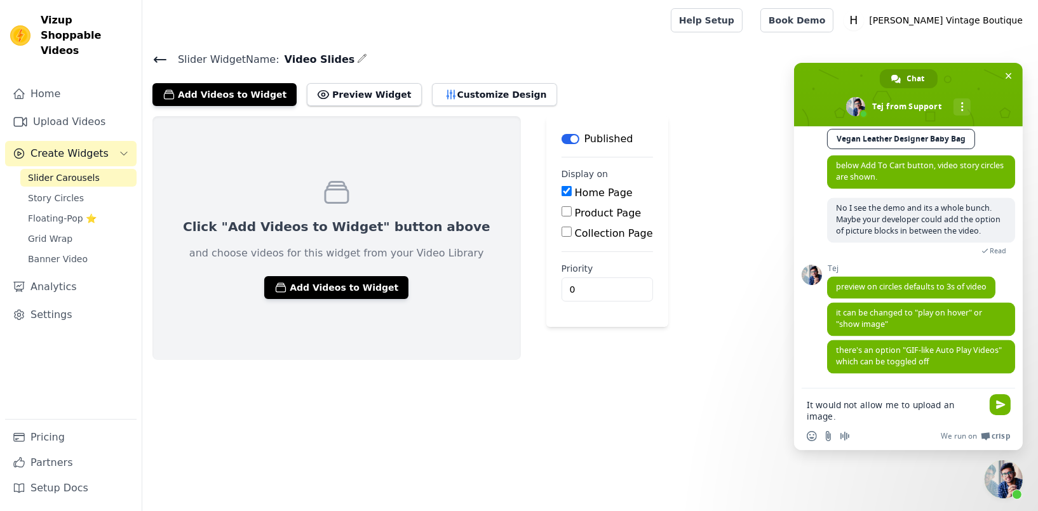
scroll to position [2917, 0]
type textarea "It would not allow me to upload an image."
click at [1008, 410] on span "Send" at bounding box center [1000, 404] width 21 height 21
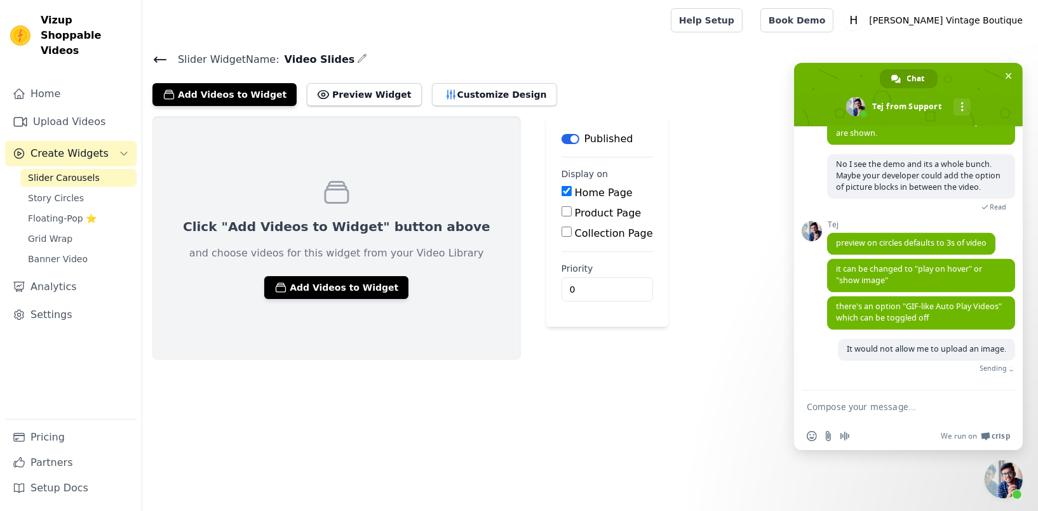
scroll to position [2947, 0]
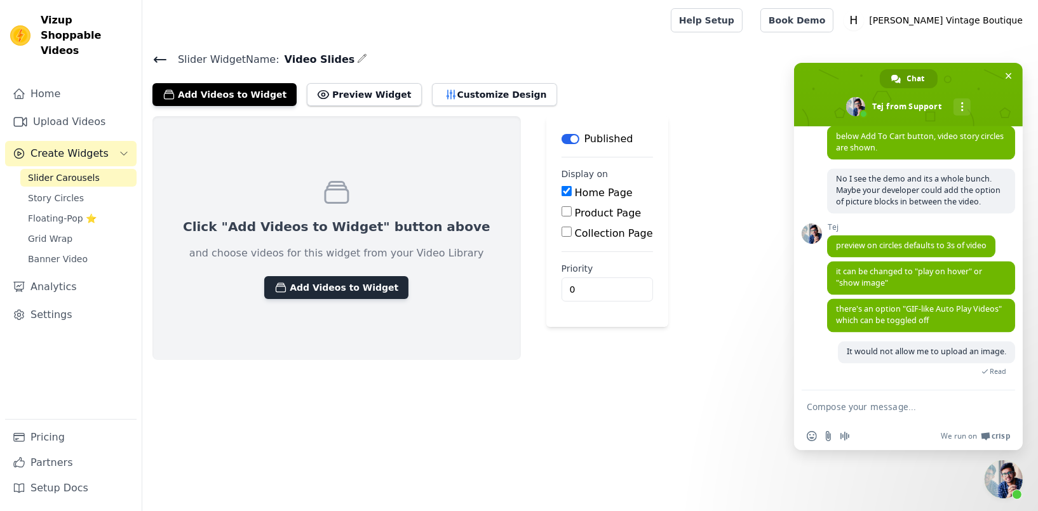
click at [290, 283] on button "Add Videos to Widget" at bounding box center [336, 287] width 144 height 23
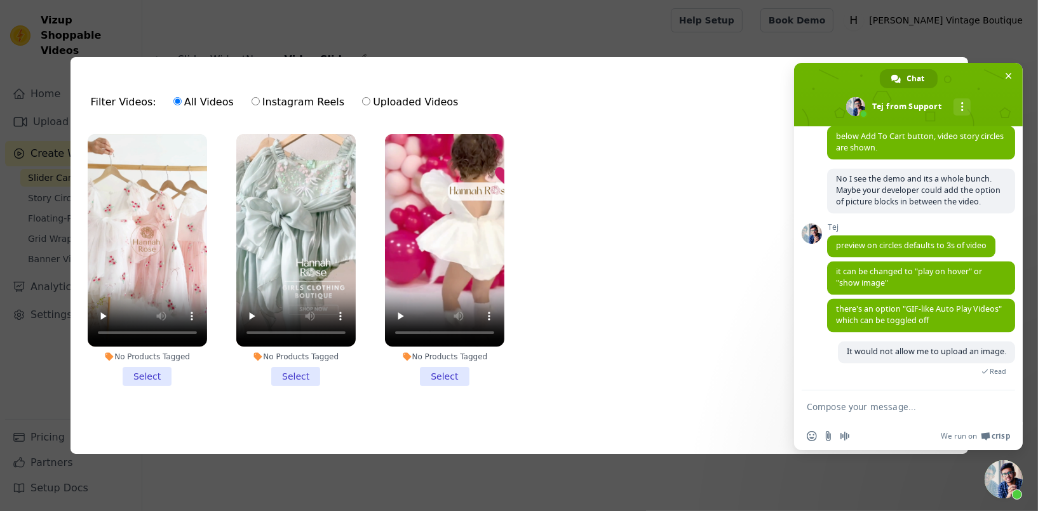
click at [137, 375] on li "No Products Tagged Select" at bounding box center [147, 260] width 119 height 252
click at [0, 0] on input "No Products Tagged Select" at bounding box center [0, 0] width 0 height 0
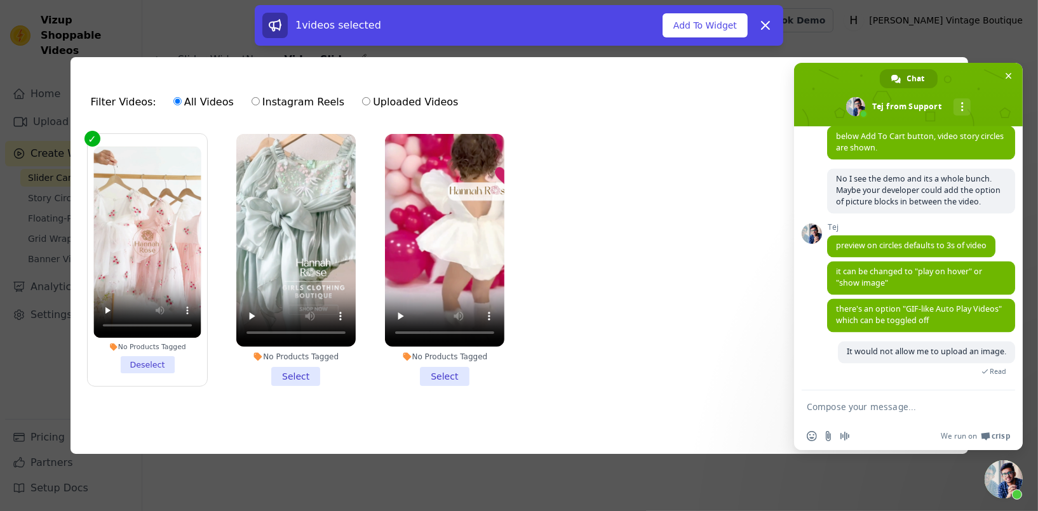
click at [294, 375] on li "No Products Tagged Select" at bounding box center [295, 260] width 119 height 252
click at [0, 0] on input "No Products Tagged Select" at bounding box center [0, 0] width 0 height 0
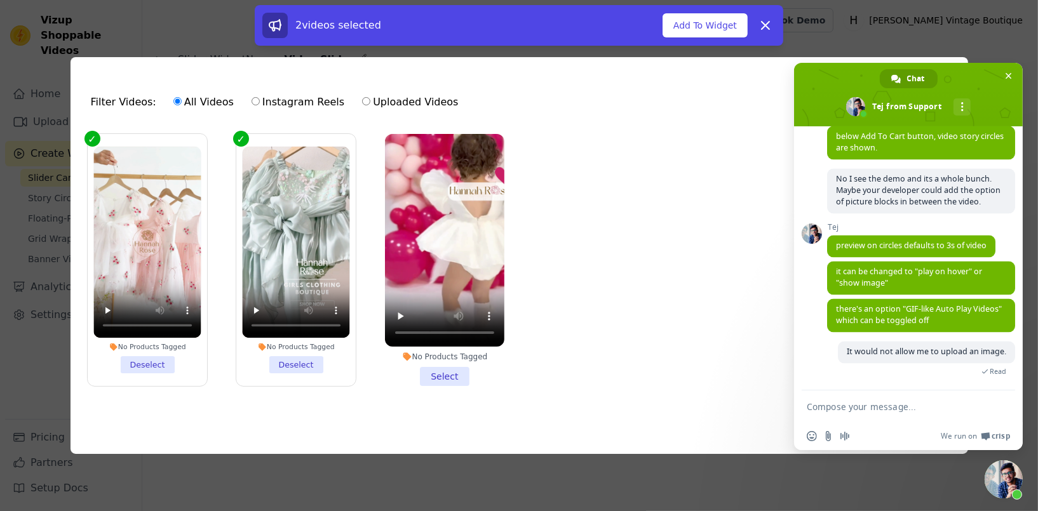
click at [449, 371] on li "No Products Tagged Select" at bounding box center [444, 260] width 119 height 252
click at [0, 0] on input "No Products Tagged Select" at bounding box center [0, 0] width 0 height 0
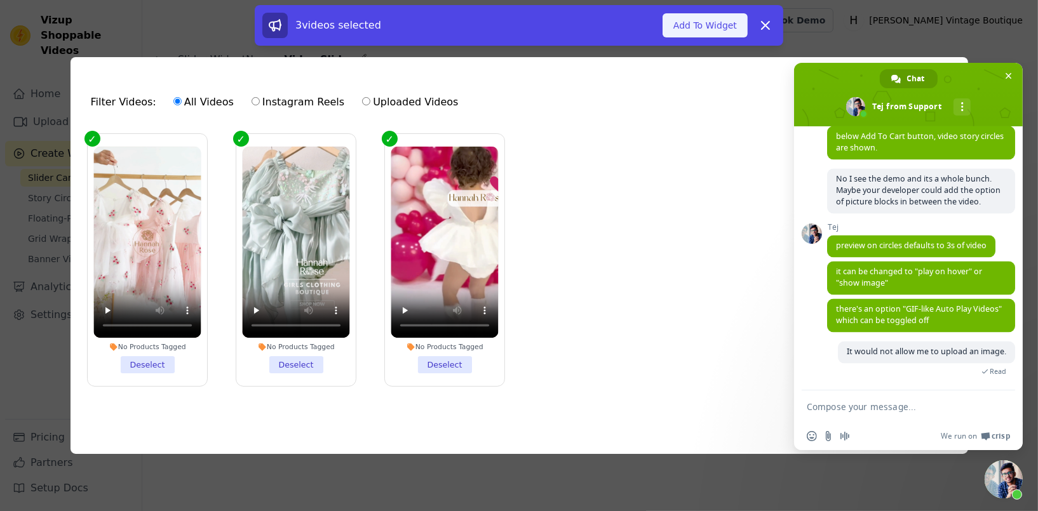
click at [706, 27] on button "Add To Widget" at bounding box center [705, 25] width 85 height 24
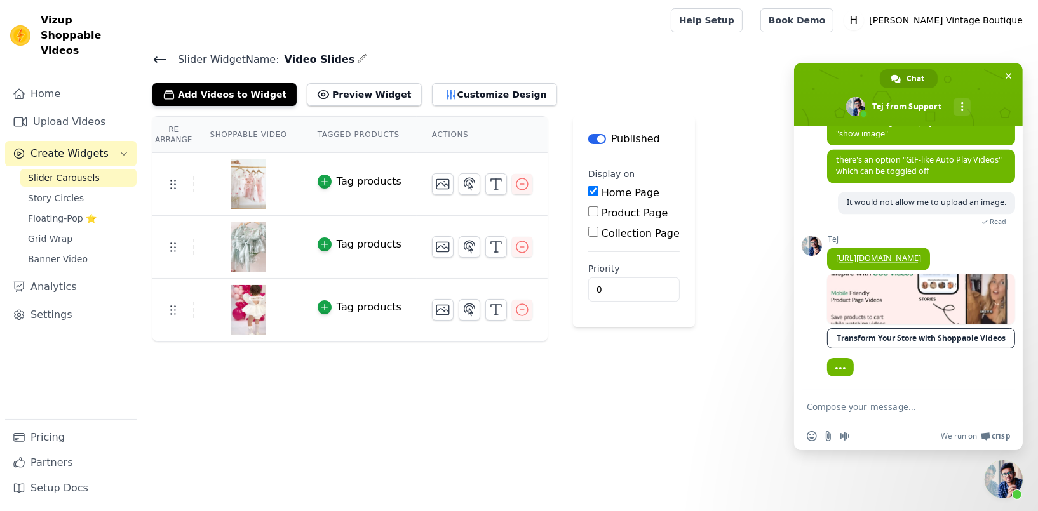
scroll to position [3109, 0]
click at [882, 253] on link "[URL][DOMAIN_NAME]" at bounding box center [878, 258] width 85 height 11
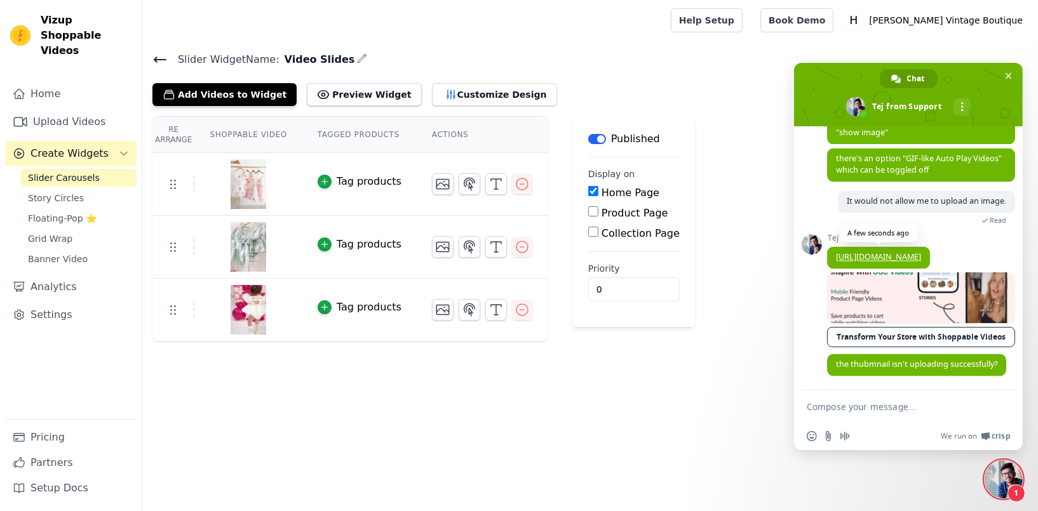
scroll to position [3123, 0]
click at [434, 95] on button "Customize Design" at bounding box center [494, 94] width 125 height 23
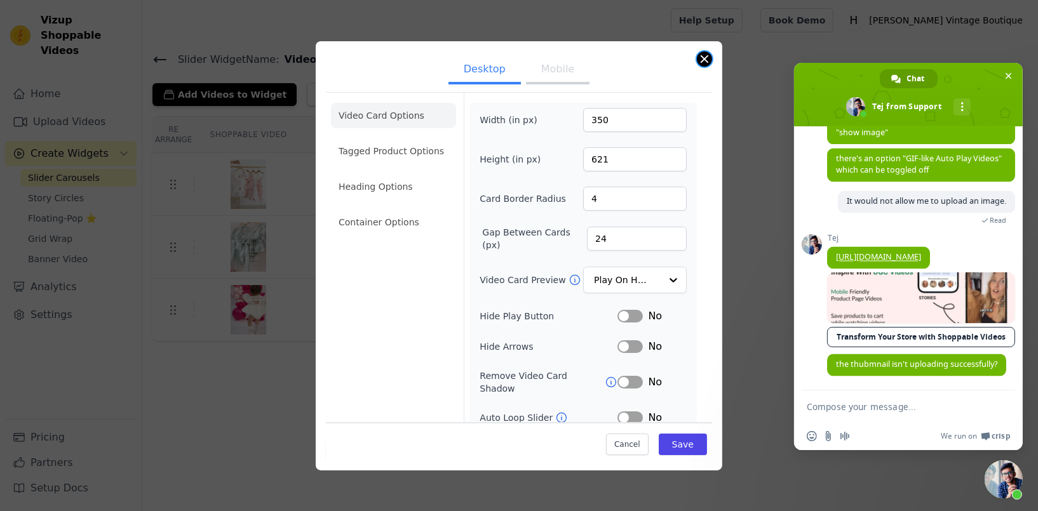
click at [699, 59] on button "Close modal" at bounding box center [704, 58] width 15 height 15
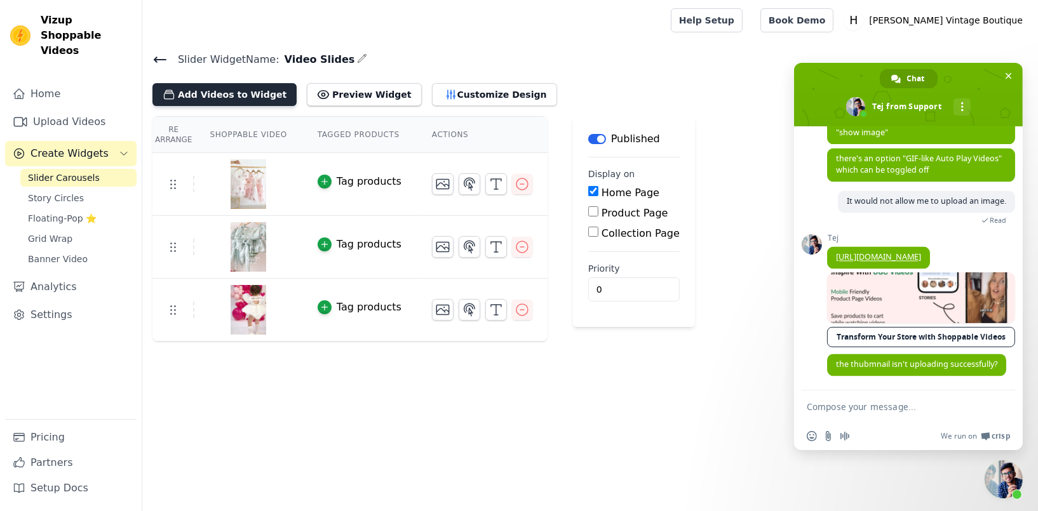
click at [262, 96] on button "Add Videos to Widget" at bounding box center [224, 94] width 144 height 23
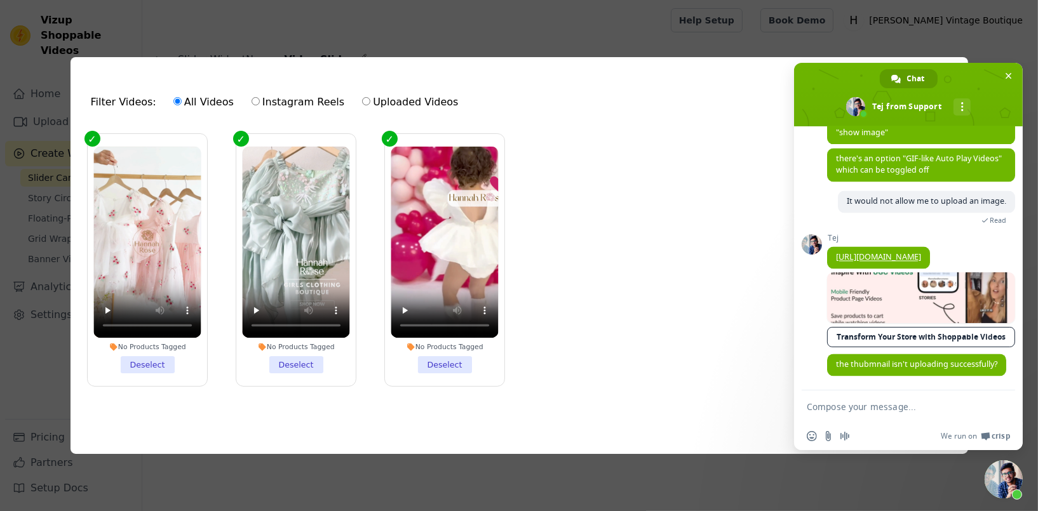
click at [278, 37] on div "Filter Videos: All Videos Instagram Reels Uploaded Videos Sort by: Date Uploade…" at bounding box center [518, 256] width 997 height 438
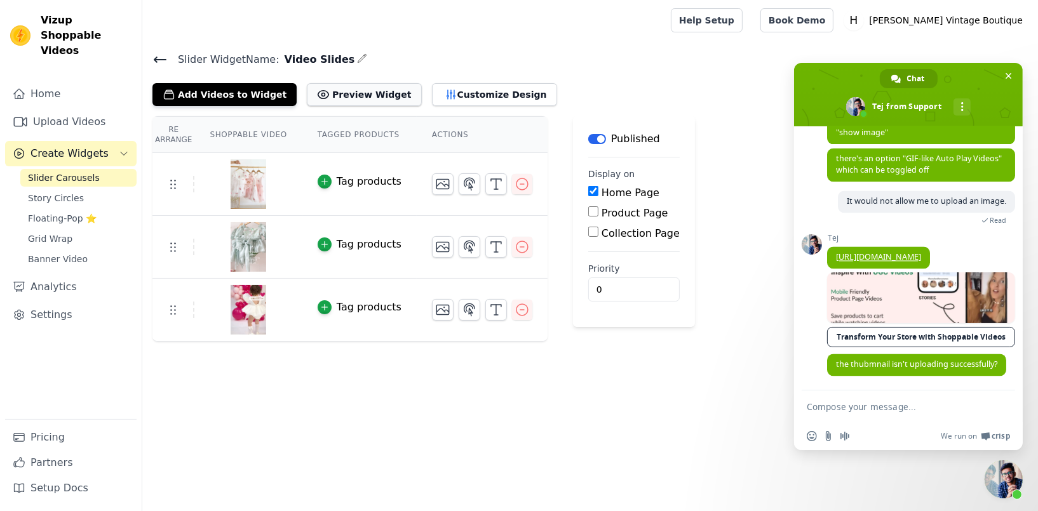
click at [330, 91] on button "Preview Widget" at bounding box center [364, 94] width 114 height 23
click at [171, 189] on icon at bounding box center [172, 184] width 15 height 15
click at [354, 175] on div "Tag products" at bounding box center [369, 181] width 65 height 15
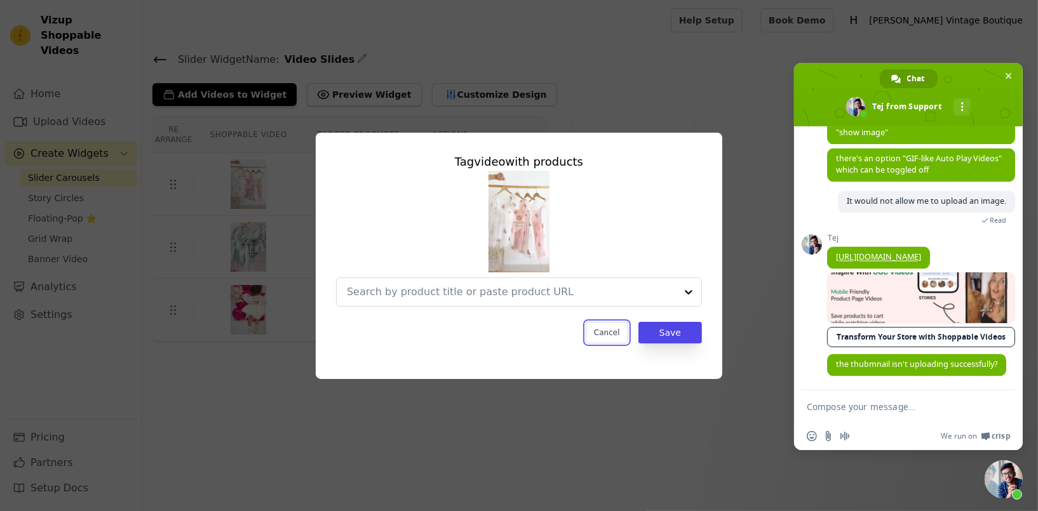
click at [616, 334] on button "Cancel" at bounding box center [607, 333] width 43 height 22
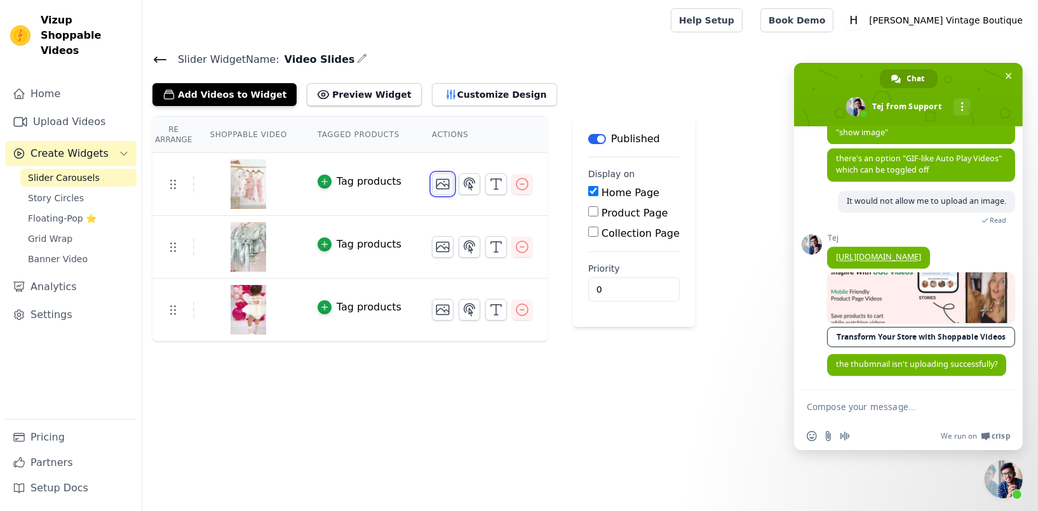
click at [435, 185] on icon "button" at bounding box center [442, 184] width 15 height 15
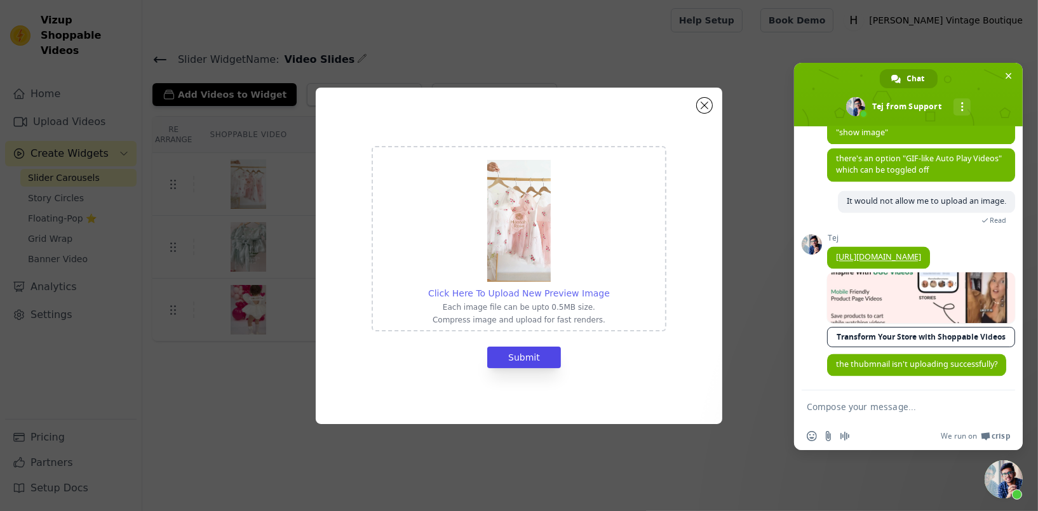
click at [506, 293] on span "Click Here To Upload New Preview Image" at bounding box center [519, 293] width 182 height 10
click at [609, 287] on input "Click Here To Upload New Preview Image Each image file can be upto 0.5MB size. …" at bounding box center [609, 286] width 1 height 1
type input "C:\fakepath\00 [PERSON_NAME] 2.jpg"
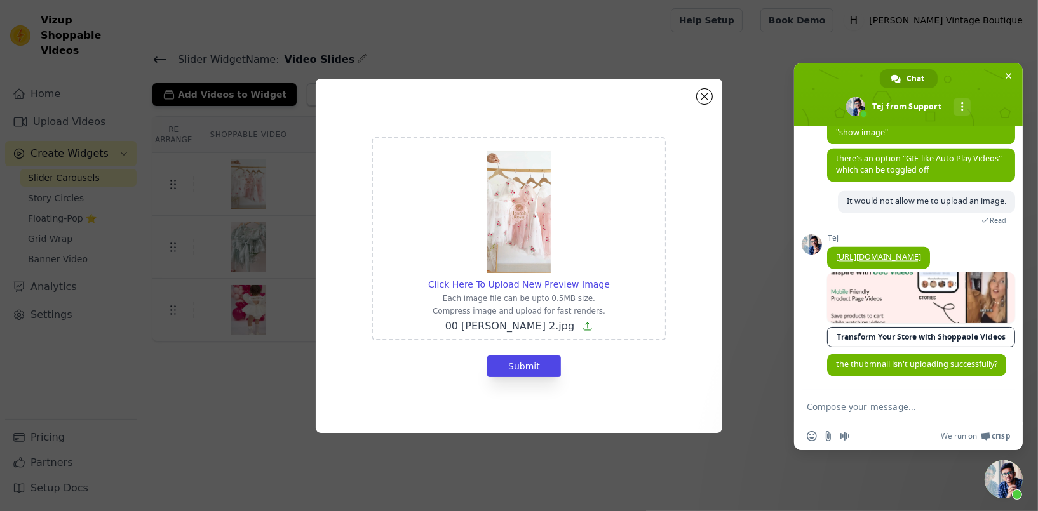
click at [582, 328] on icon at bounding box center [587, 326] width 10 height 10
click at [609, 278] on input "Click Here To Upload New Preview Image Each image file can be upto 0.5MB size. …" at bounding box center [609, 278] width 1 height 1
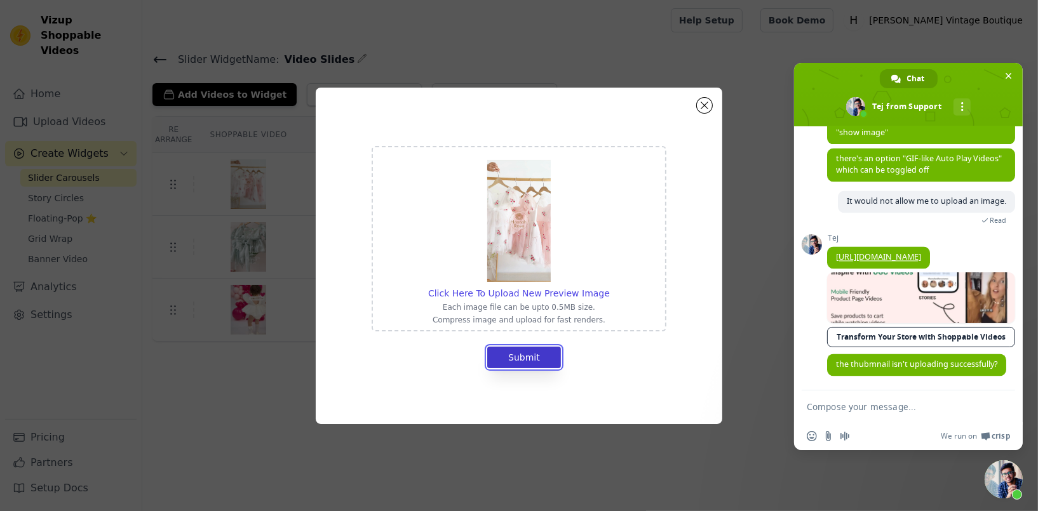
click at [520, 365] on button "Submit" at bounding box center [524, 358] width 74 height 22
click at [517, 297] on span "Click Here To Upload New Preview Image" at bounding box center [519, 293] width 182 height 10
click at [609, 287] on input "Click Here To Upload New Preview Image Each image file can be upto 0.5MB size. …" at bounding box center [609, 286] width 1 height 1
type input "C:\fakepath\00 [PERSON_NAME] 1.jpg"
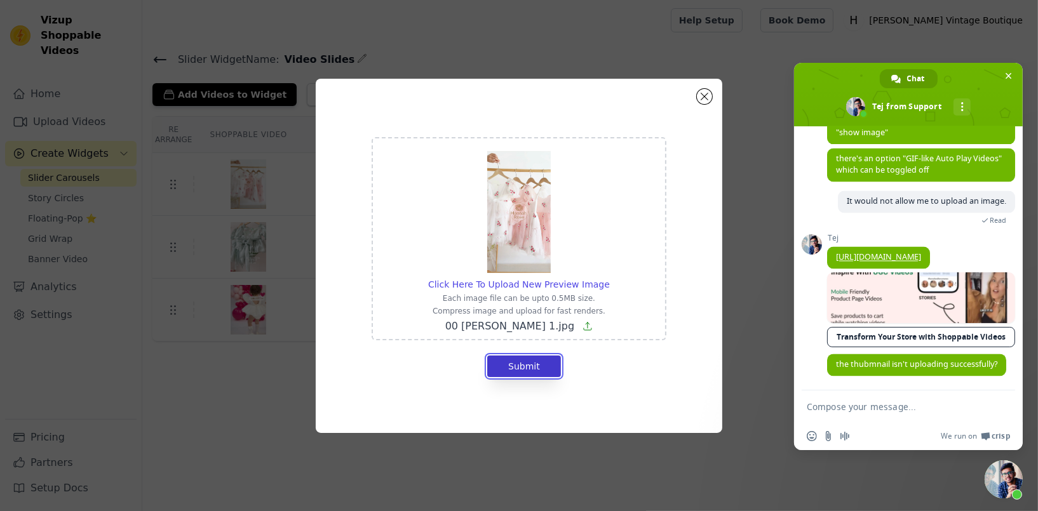
click at [530, 364] on button "Submit" at bounding box center [524, 367] width 74 height 22
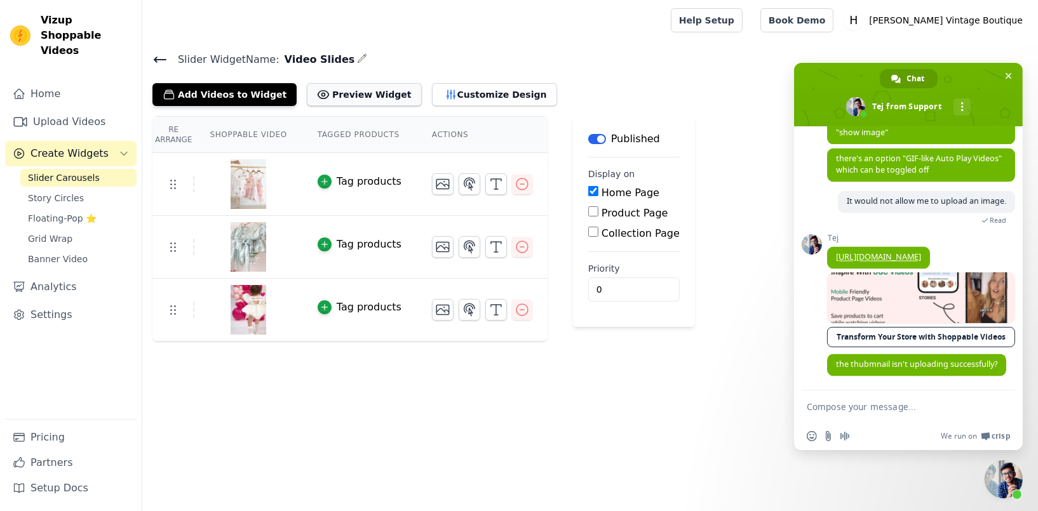
click at [342, 96] on button "Preview Widget" at bounding box center [364, 94] width 114 height 23
click at [820, 408] on textarea "Compose your message..." at bounding box center [894, 406] width 175 height 11
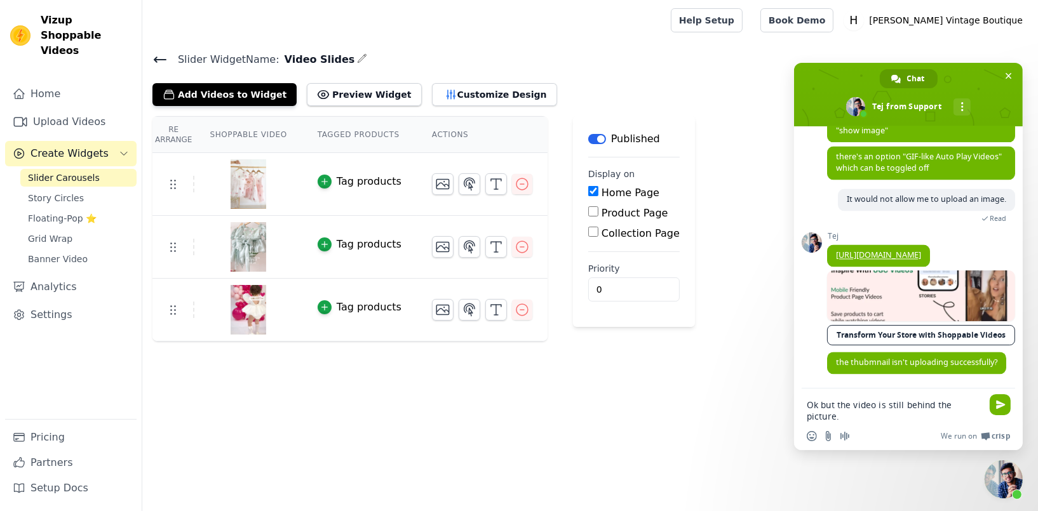
type textarea "Ok but the video is still behind the picture."
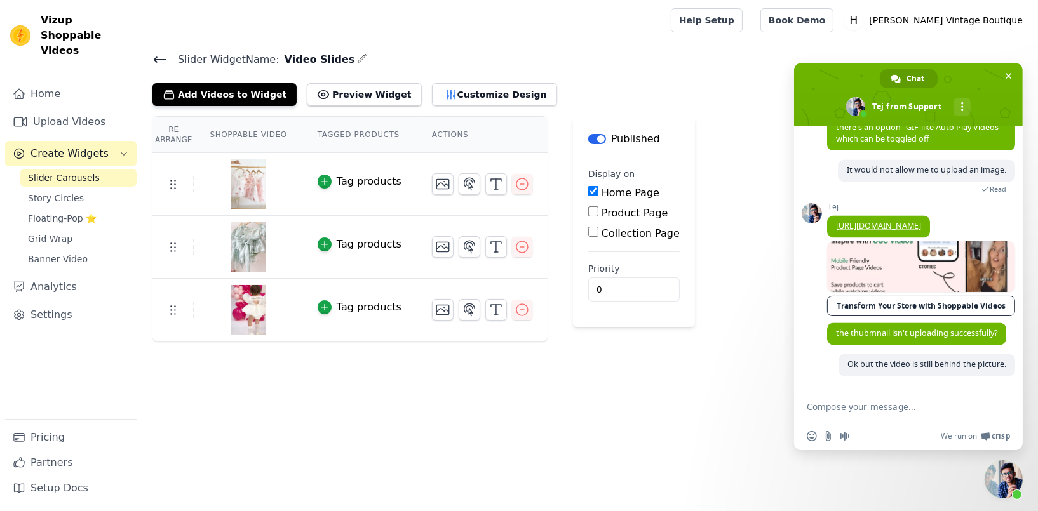
scroll to position [3154, 0]
click at [435, 187] on icon "button" at bounding box center [442, 184] width 15 height 15
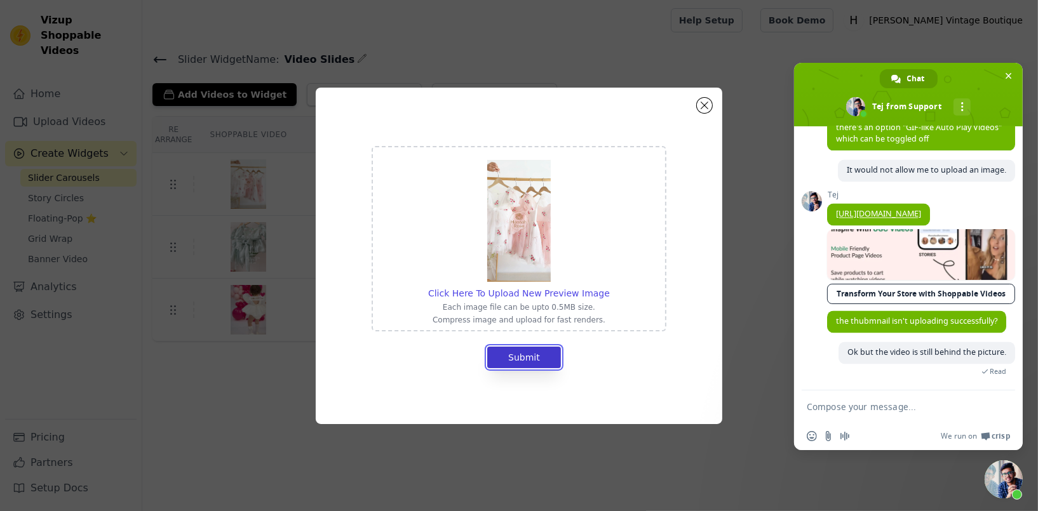
click at [521, 365] on button "Submit" at bounding box center [524, 358] width 74 height 22
click at [525, 61] on div "Click Here To Upload New Preview Image Each image file can be upto 0.5MB size. …" at bounding box center [519, 255] width 1038 height 511
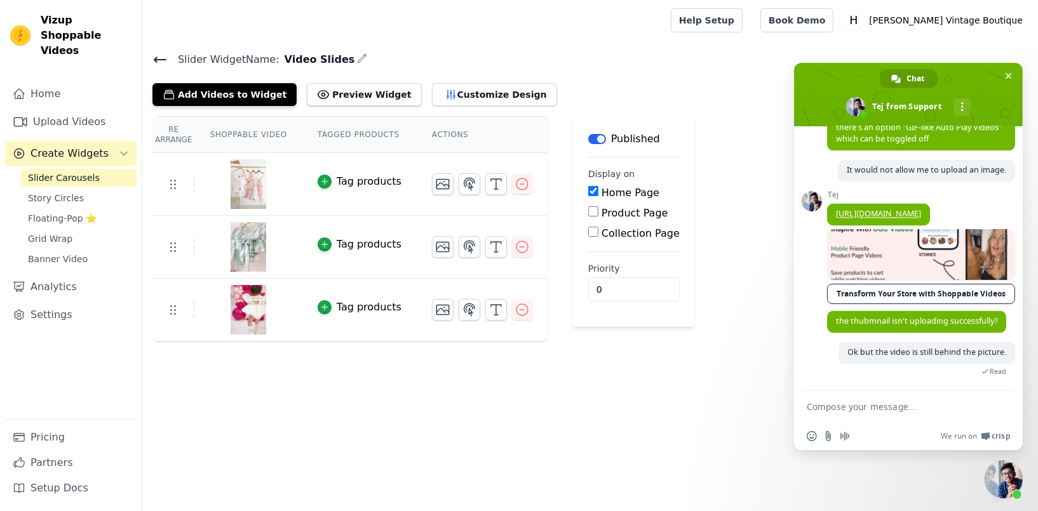
click at [243, 189] on img at bounding box center [249, 184] width 36 height 61
click at [171, 187] on use at bounding box center [173, 184] width 5 height 9
click at [213, 91] on button "Add Videos to Widget" at bounding box center [224, 94] width 144 height 23
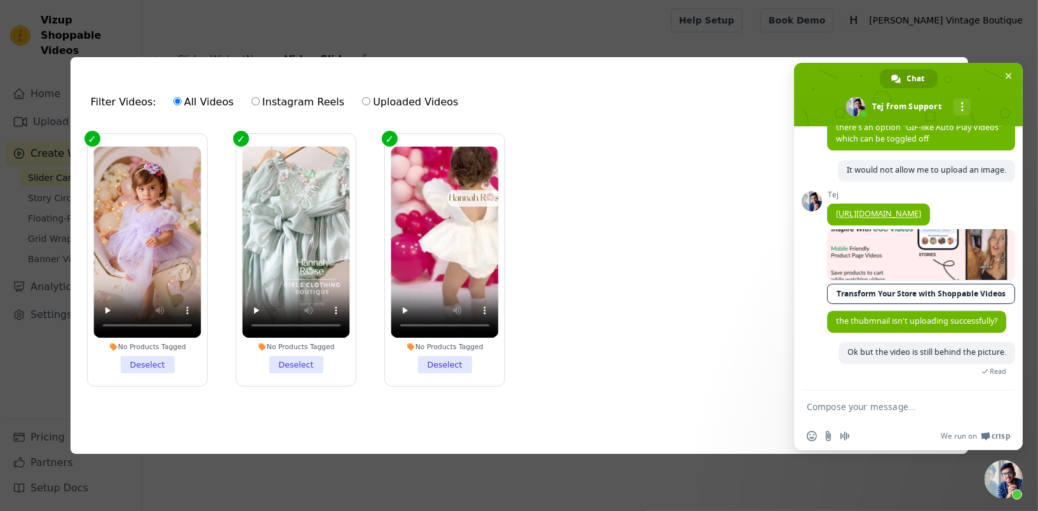
click at [151, 360] on li "No Products Tagged Deselect" at bounding box center [146, 260] width 107 height 227
click at [0, 0] on input "No Products Tagged Deselect" at bounding box center [0, 0] width 0 height 0
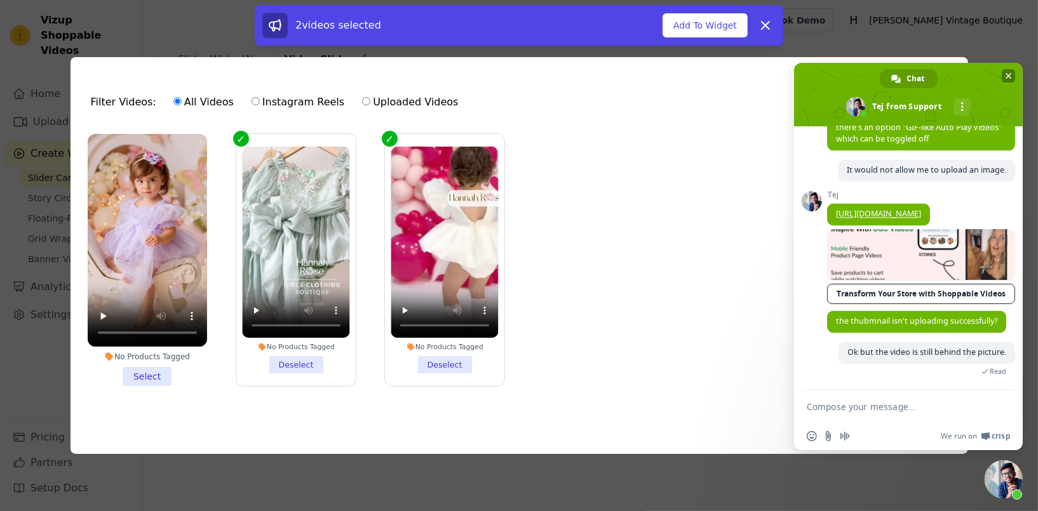
click at [1006, 76] on span "Close chat" at bounding box center [1009, 76] width 6 height 6
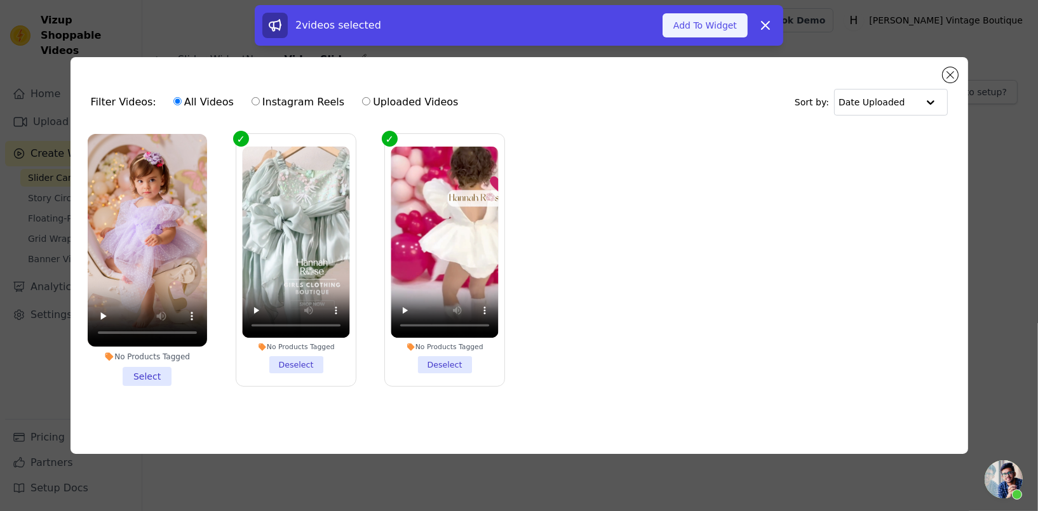
click at [708, 27] on button "Add To Widget" at bounding box center [705, 25] width 85 height 24
click at [707, 29] on button "Updating Widget Videos..." at bounding box center [664, 25] width 165 height 24
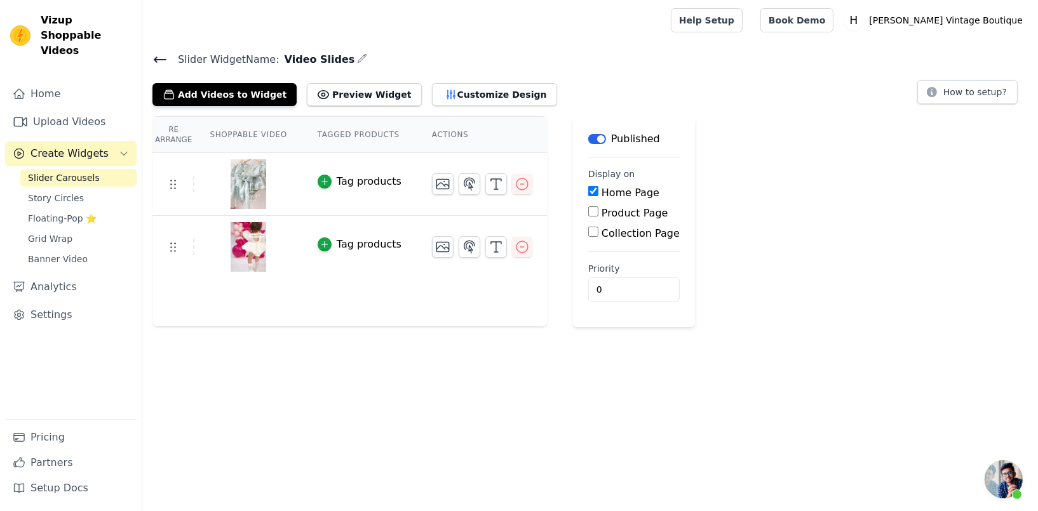
click at [1011, 477] on span "Open chat" at bounding box center [1004, 480] width 38 height 38
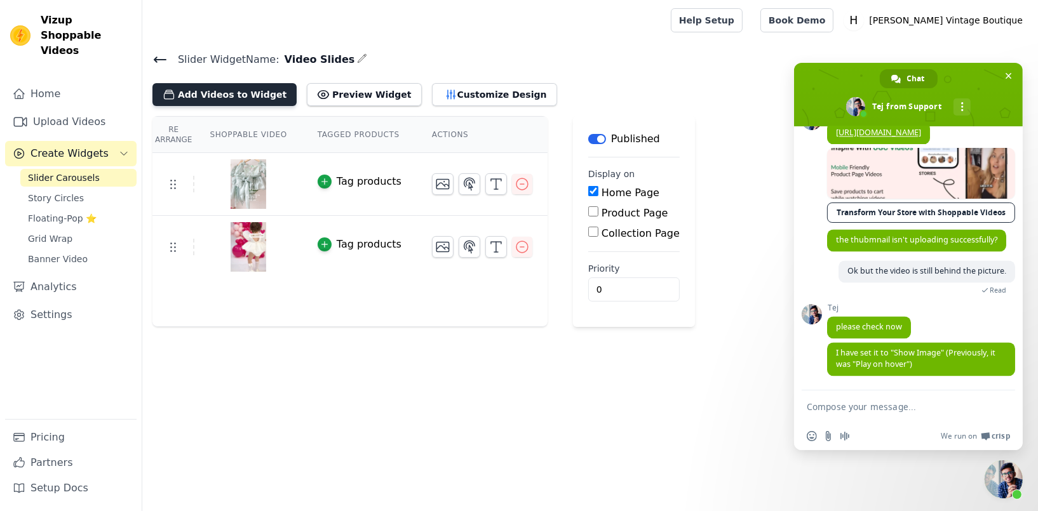
scroll to position [3238, 0]
click at [214, 92] on button "Add Videos to Widget" at bounding box center [224, 94] width 144 height 23
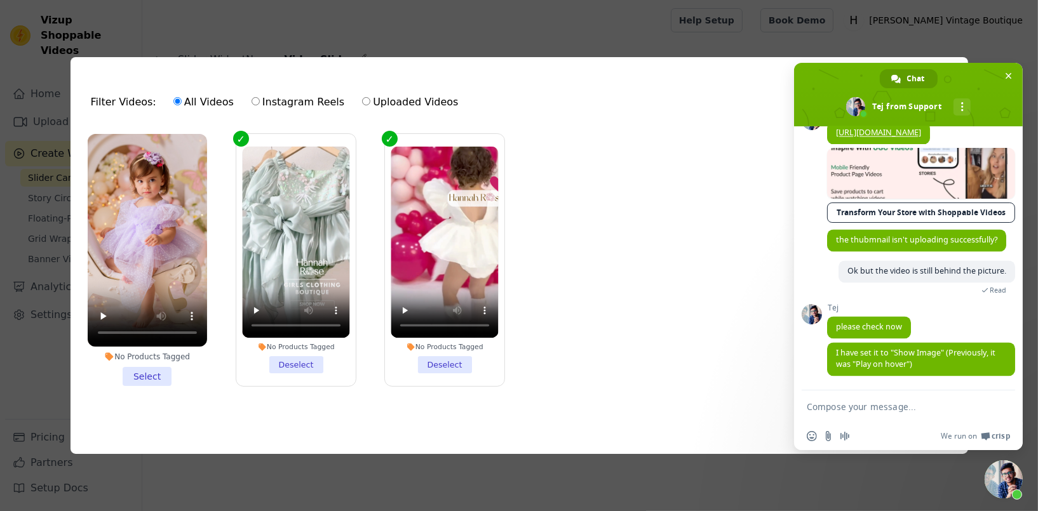
click at [138, 382] on li "No Products Tagged Select" at bounding box center [147, 260] width 119 height 252
click at [0, 0] on input "No Products Tagged Select" at bounding box center [0, 0] width 0 height 0
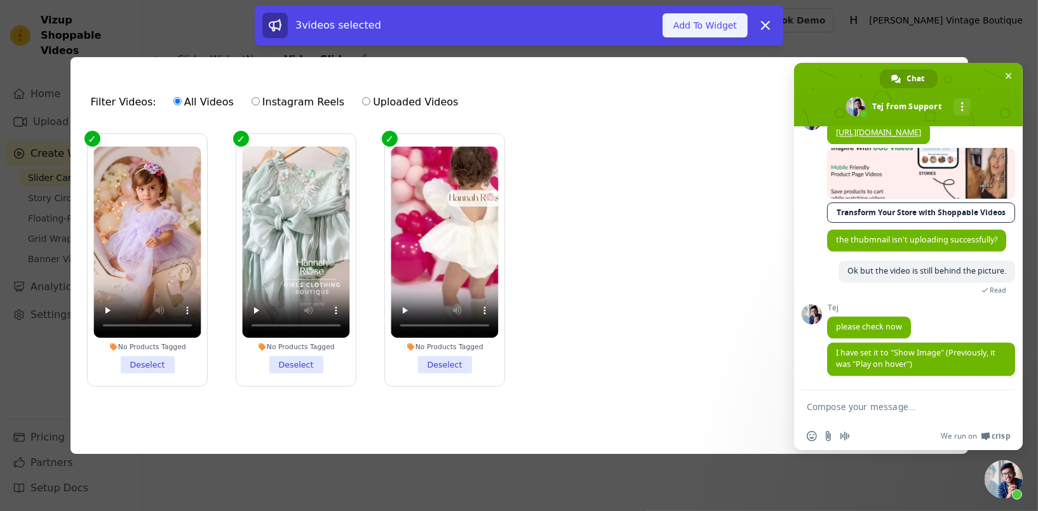
click at [687, 25] on button "Add To Widget" at bounding box center [705, 25] width 85 height 24
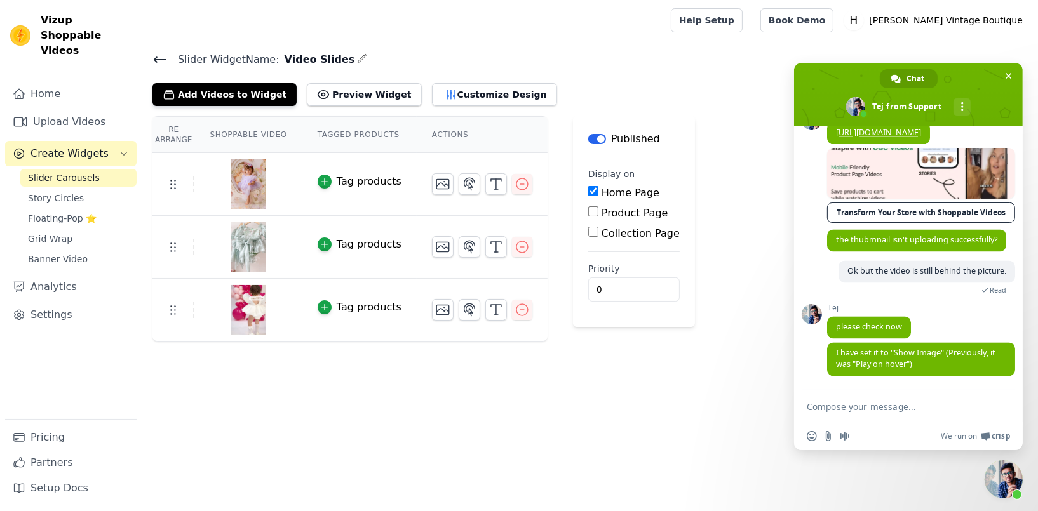
click at [854, 410] on textarea "Compose your message..." at bounding box center [894, 406] width 175 height 11
click at [814, 408] on textarea "Compose your message..." at bounding box center [894, 406] width 175 height 11
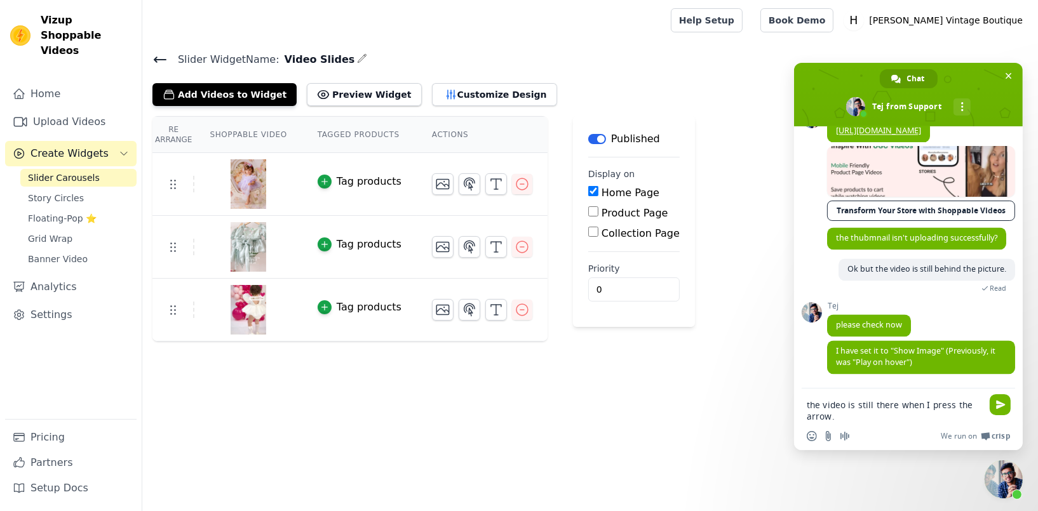
type textarea "the video is still there when I press the arrow."
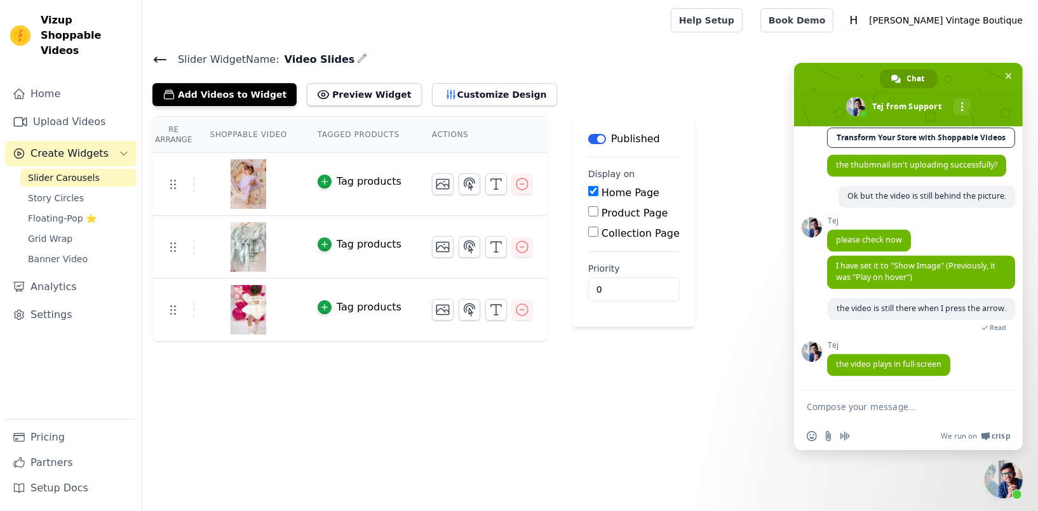
scroll to position [3351, 0]
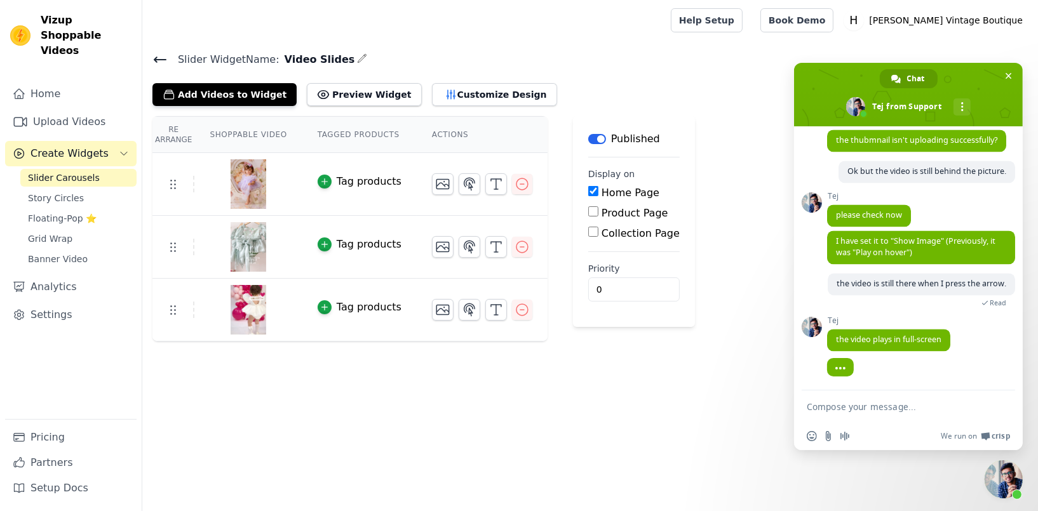
click at [828, 409] on textarea "Compose your message..." at bounding box center [894, 406] width 175 height 11
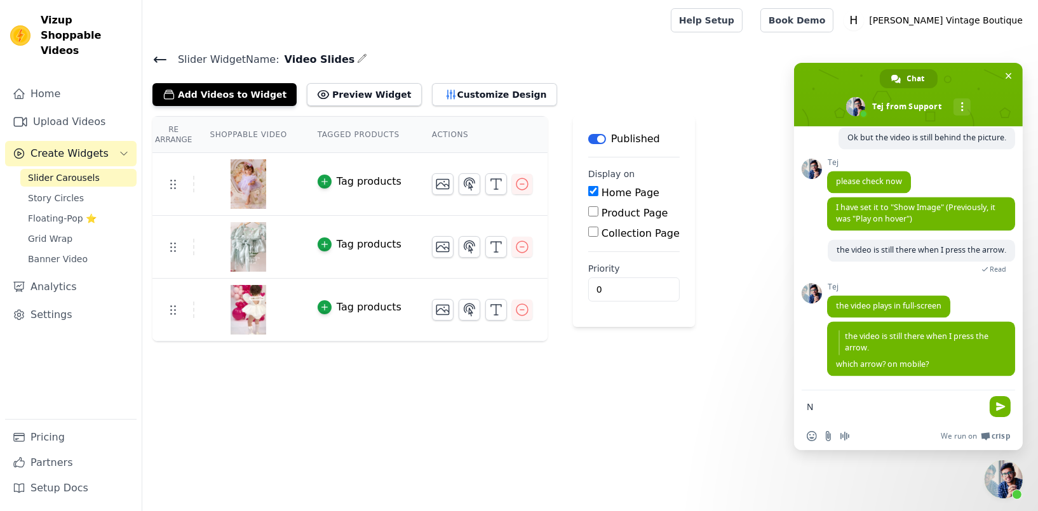
scroll to position [3385, 0]
click at [808, 438] on span "Insert an emoji" at bounding box center [812, 436] width 10 height 10
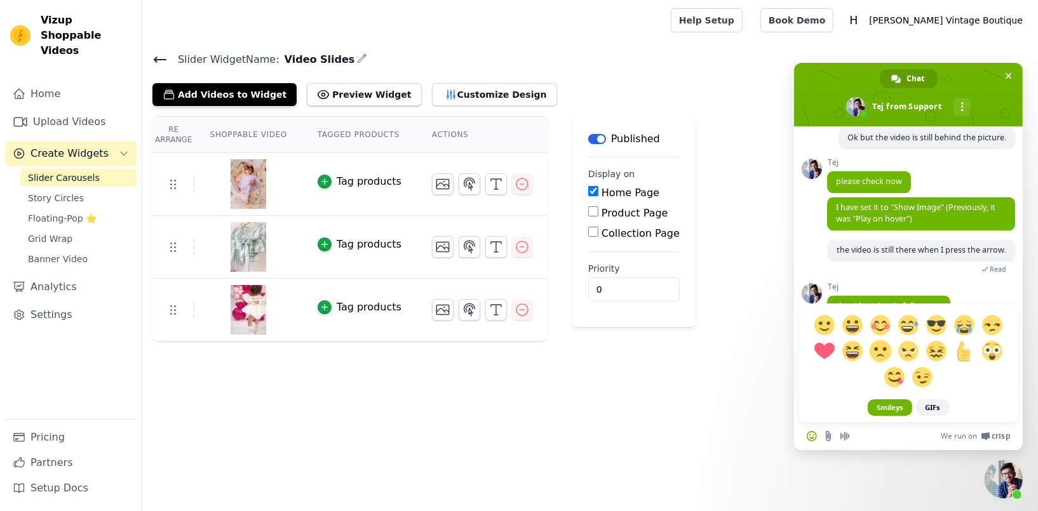
click at [880, 349] on span at bounding box center [880, 351] width 22 height 22
type textarea ":( No I do not like your app."
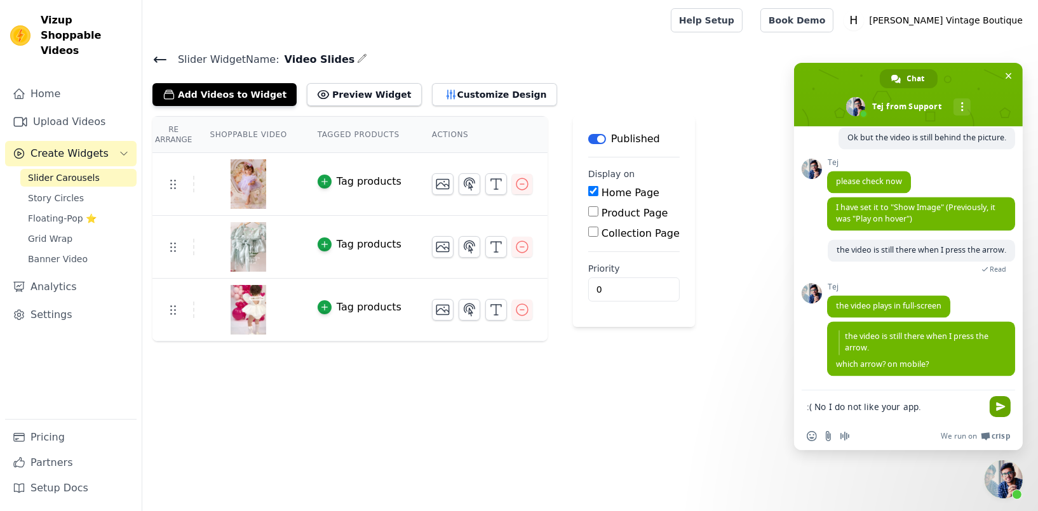
click at [993, 401] on span "Send" at bounding box center [1000, 406] width 21 height 21
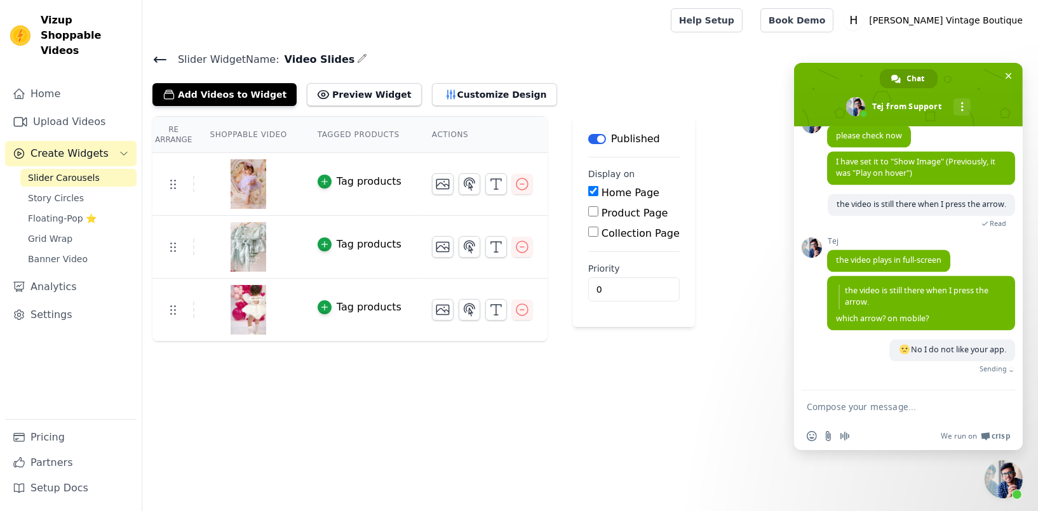
scroll to position [3416, 0]
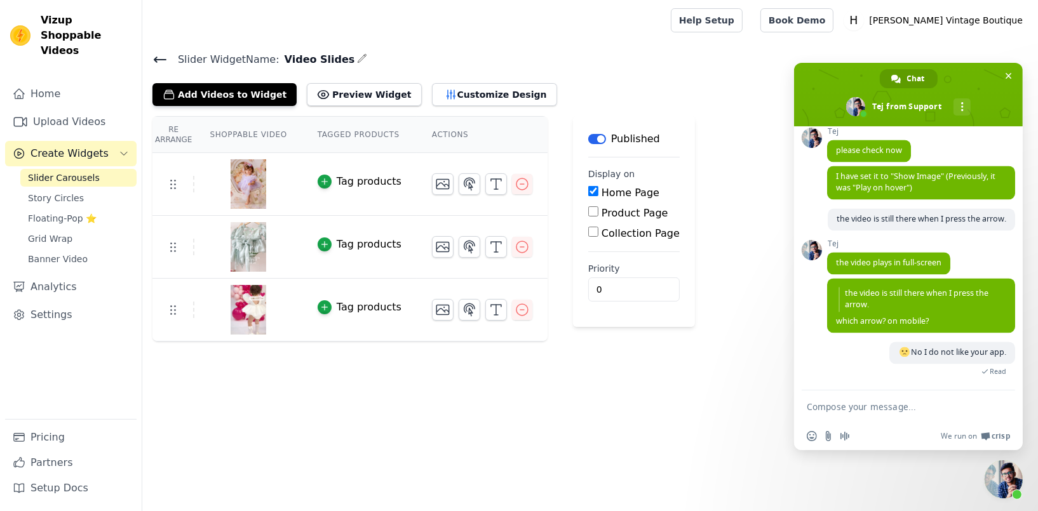
click at [859, 401] on textarea "Compose your message..." at bounding box center [894, 406] width 175 height 11
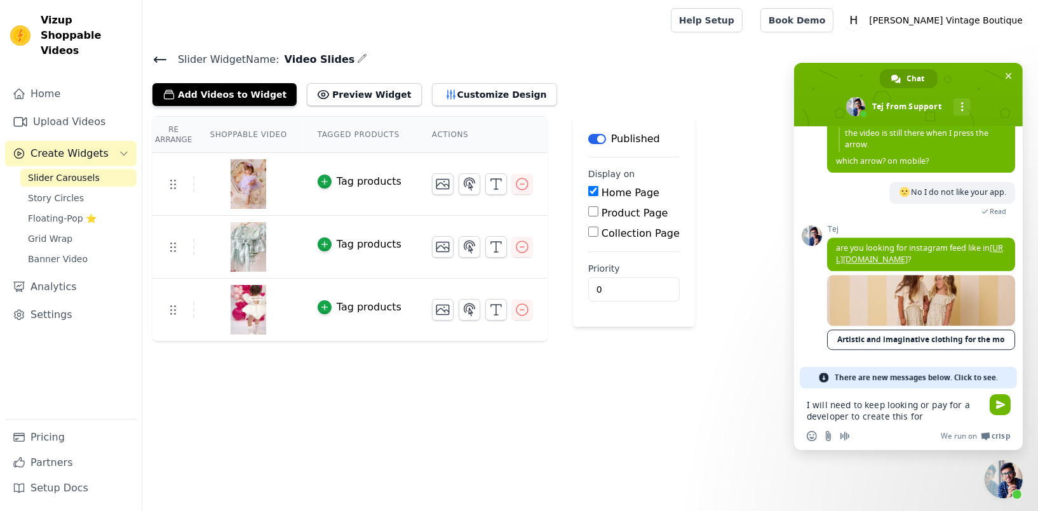
scroll to position [3431, 0]
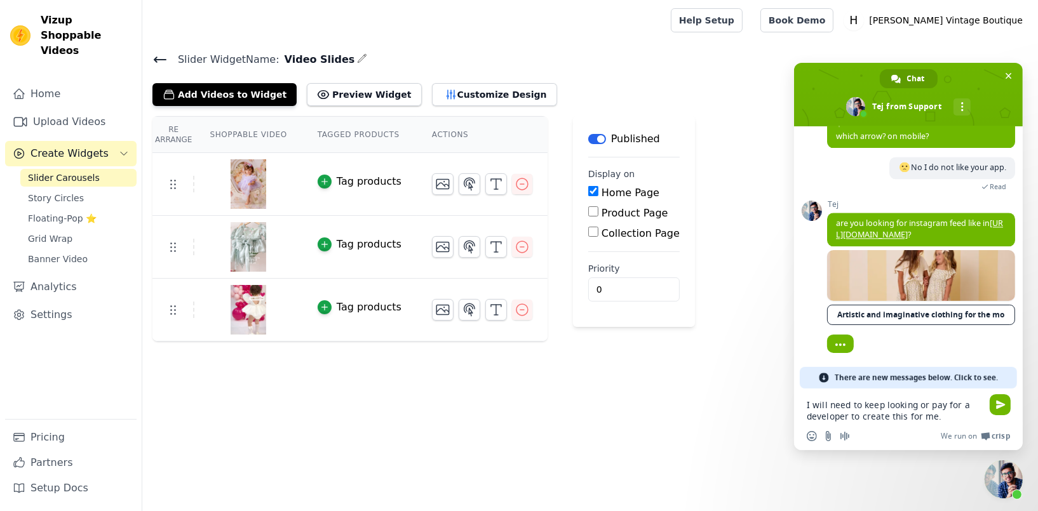
type textarea "I will need to keep looking or pay for a developer to create this for me."
click at [829, 370] on div "There are new messages below. Click to see." at bounding box center [908, 378] width 217 height 22
click at [1002, 405] on span "Send" at bounding box center [1001, 405] width 10 height 10
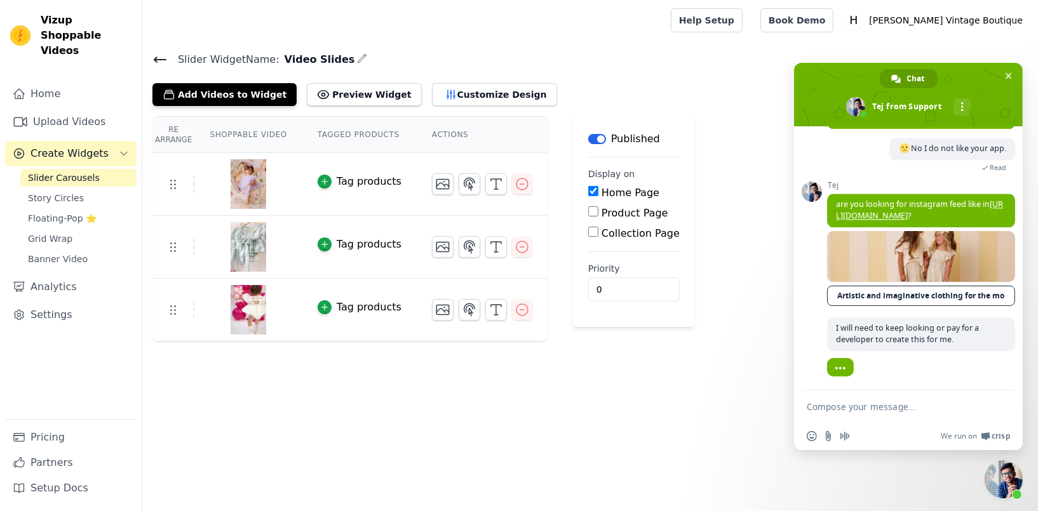
scroll to position [3622, 0]
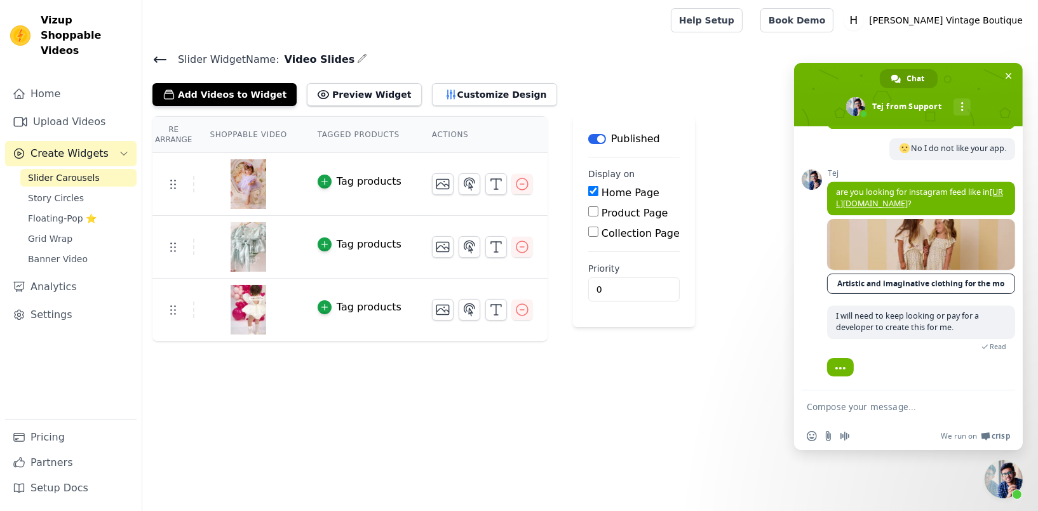
click at [891, 245] on link at bounding box center [921, 244] width 188 height 51
click at [820, 414] on form at bounding box center [894, 408] width 175 height 34
click at [865, 401] on form at bounding box center [894, 408] width 175 height 34
click at [821, 411] on textarea "Compose your message..." at bounding box center [894, 406] width 175 height 11
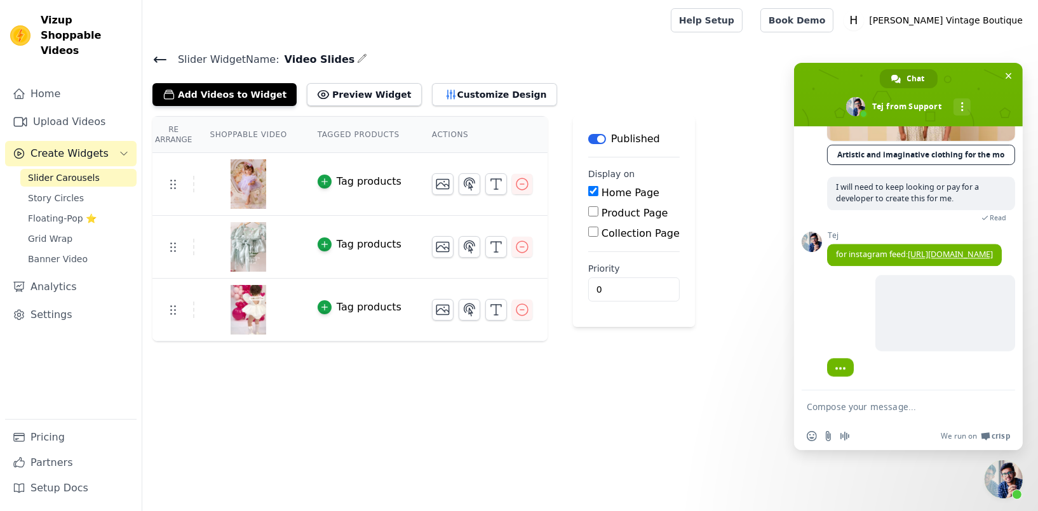
scroll to position [3764, 0]
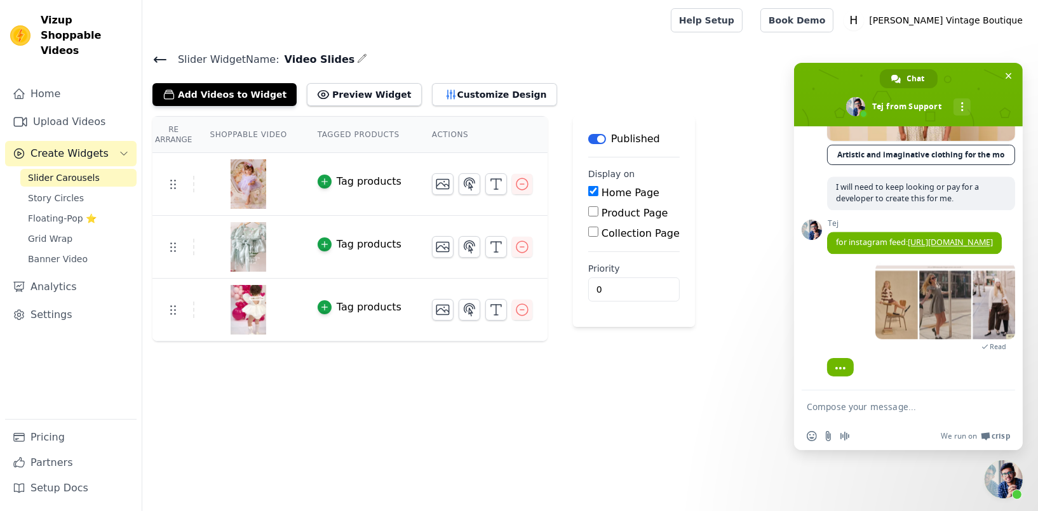
click at [831, 408] on textarea "Compose your message..." at bounding box center [894, 406] width 175 height 11
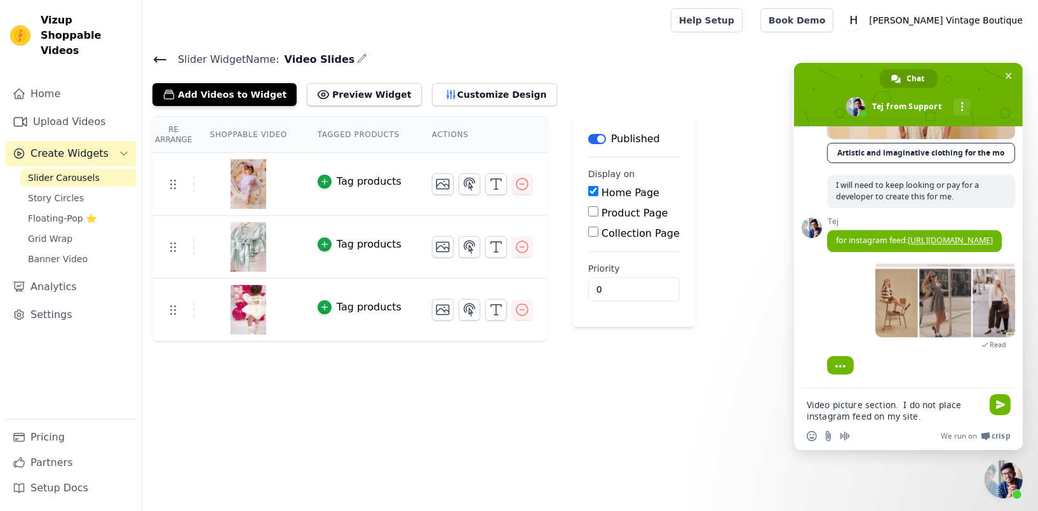
type textarea "Video picture section. I do not place instagram feed on my site."
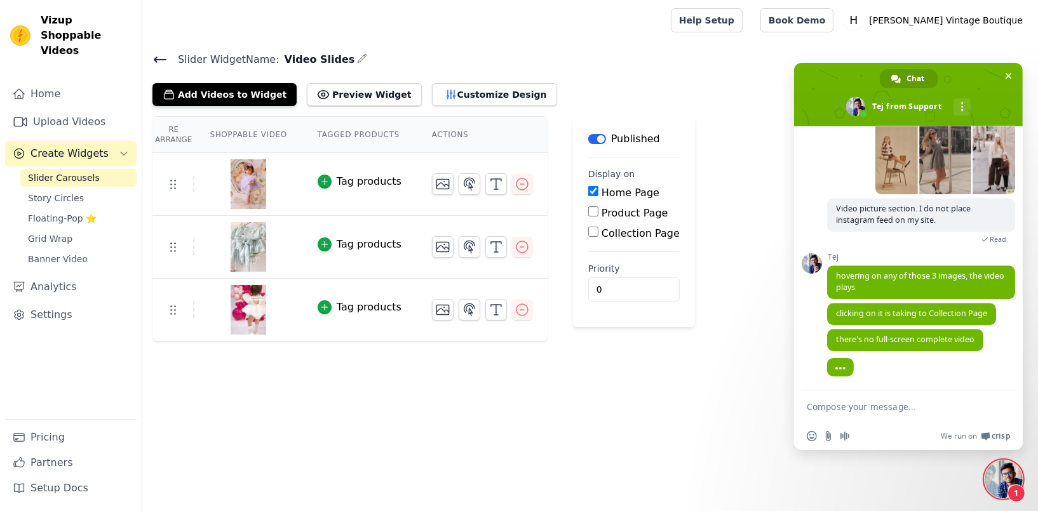
scroll to position [3912, 0]
click at [833, 403] on textarea "Compose your message..." at bounding box center [894, 406] width 175 height 11
paste textarea "[URL][DOMAIN_NAME]"
type textarea "[URL][DOMAIN_NAME]"
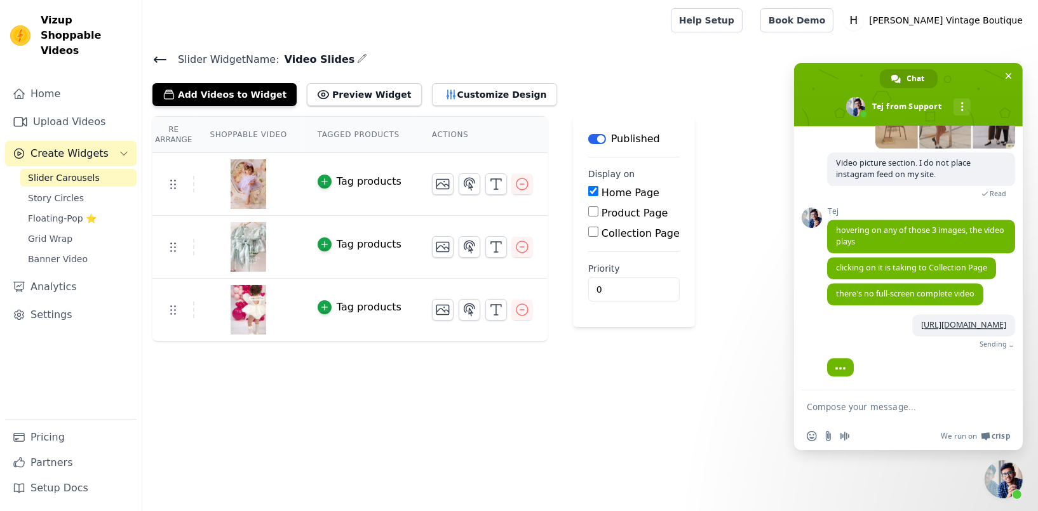
scroll to position [3958, 0]
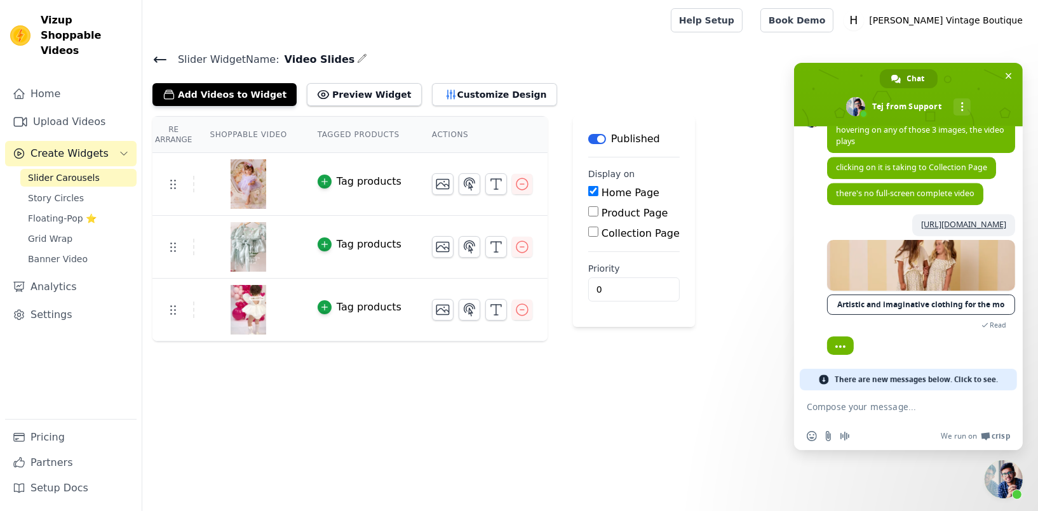
click at [816, 407] on textarea "Compose your message..." at bounding box center [894, 406] width 175 height 11
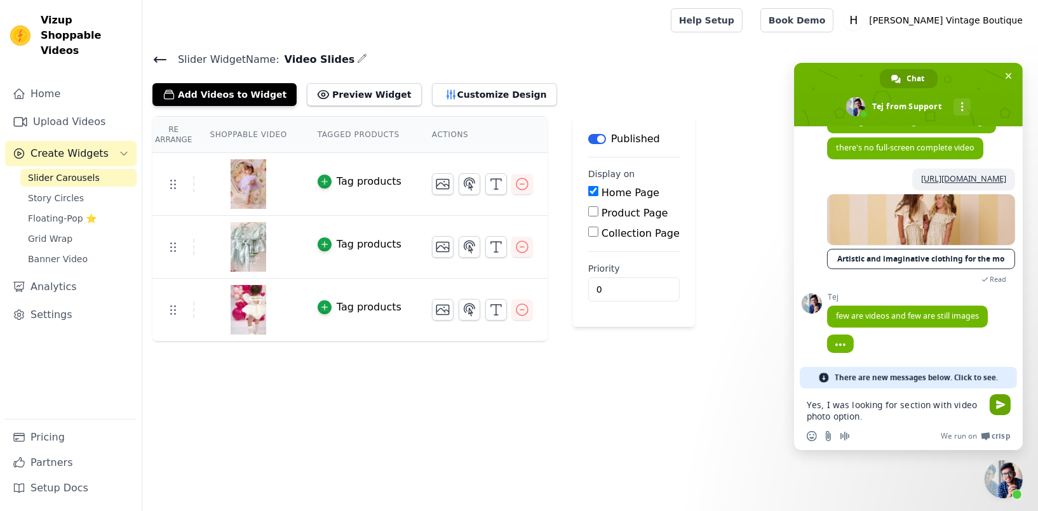
type textarea "Yes, I was looking for section with video photo option."
click at [1002, 406] on span "Send" at bounding box center [1001, 405] width 10 height 10
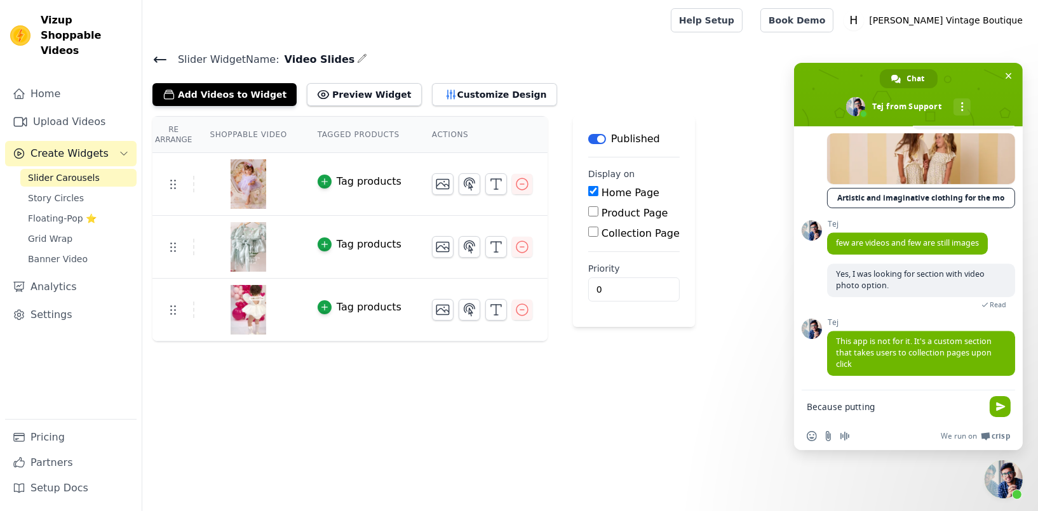
scroll to position [4170, 0]
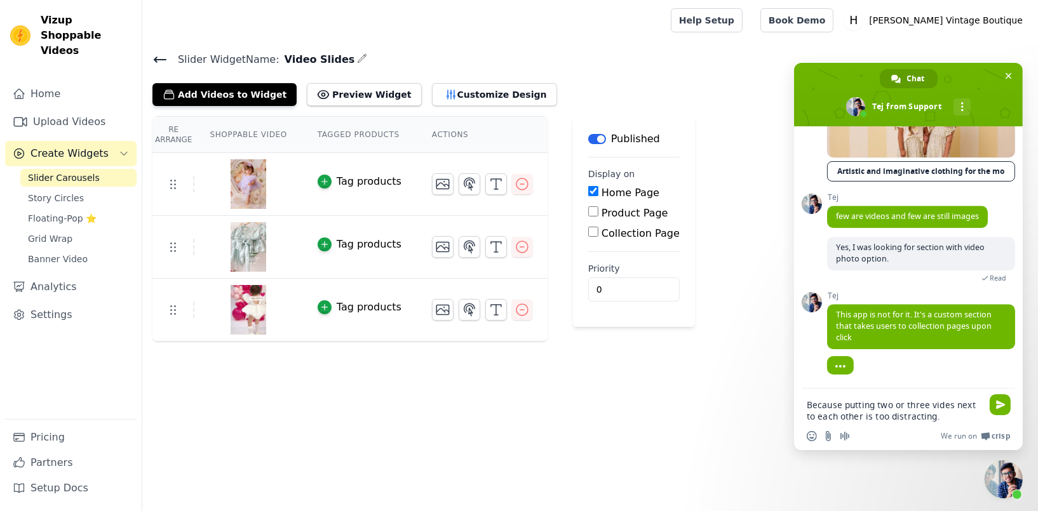
type textarea "Because putting two or three vides next to each other is too distracting."
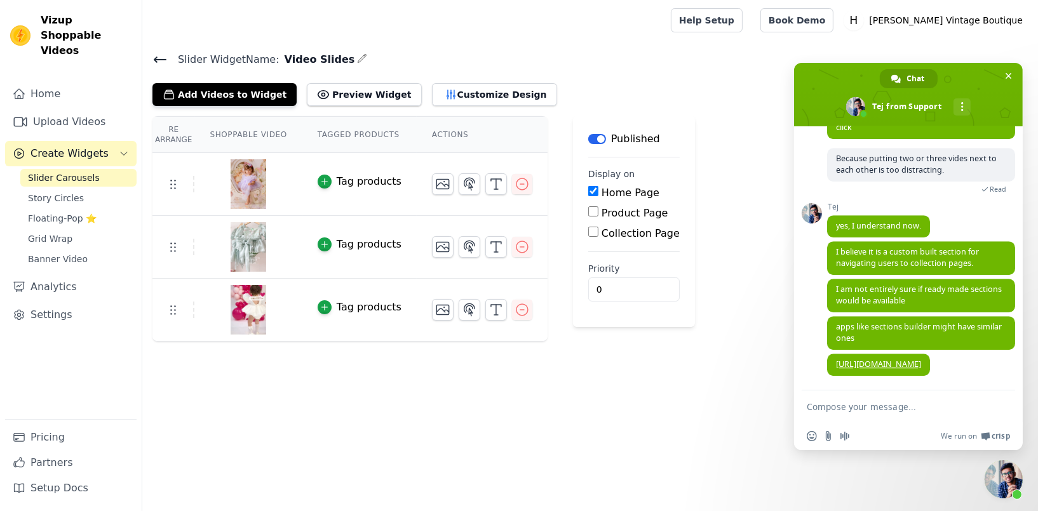
scroll to position [4386, 0]
click at [893, 364] on link "[URL][DOMAIN_NAME]" at bounding box center [878, 364] width 85 height 11
drag, startPoint x: 802, startPoint y: 401, endPoint x: 824, endPoint y: 414, distance: 26.2
click at [821, 412] on div at bounding box center [908, 408] width 229 height 34
click at [823, 407] on textarea "Compose your message..." at bounding box center [894, 406] width 175 height 11
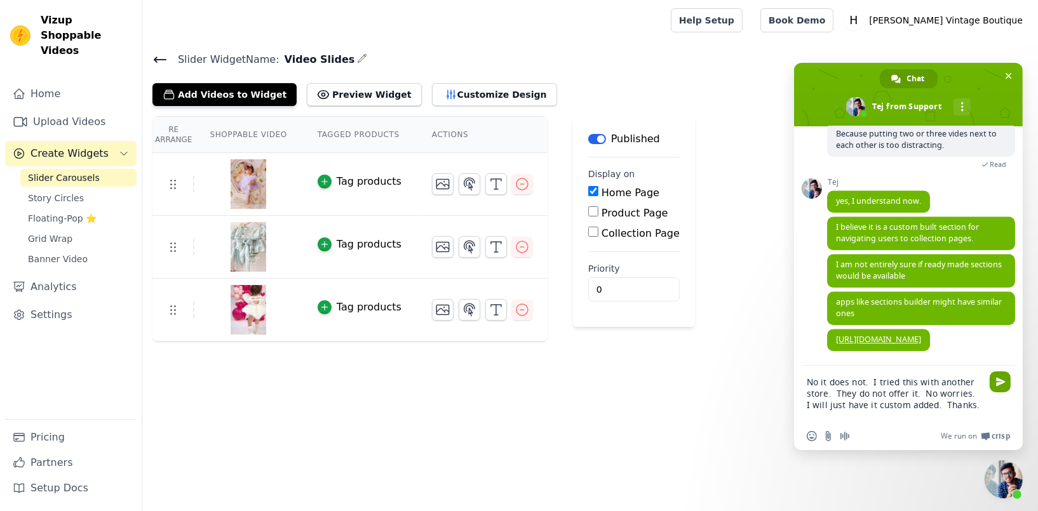
type textarea "No it does not. I tried this with another store. They do not offer it. No worri…"
click at [1000, 384] on span "Send" at bounding box center [1001, 382] width 10 height 10
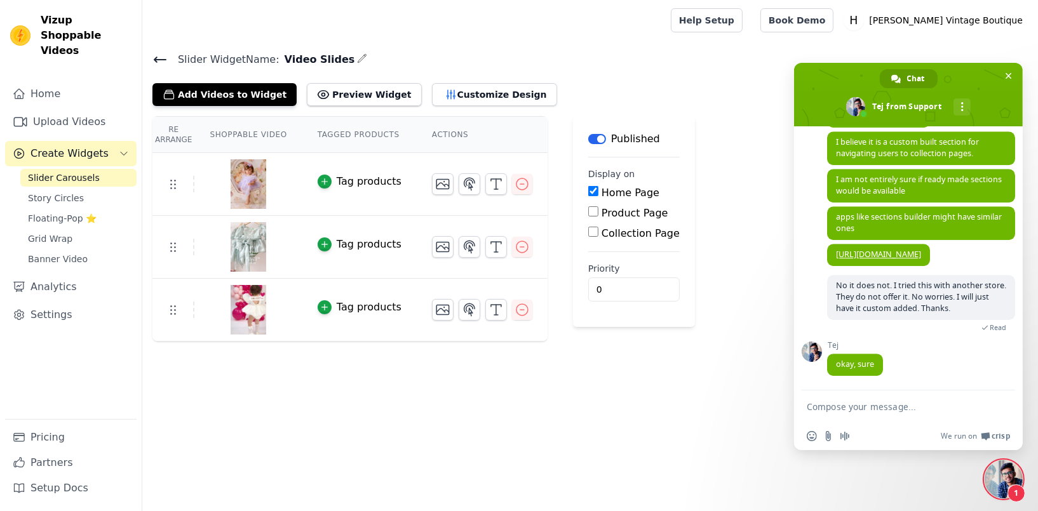
scroll to position [4486, 0]
click at [818, 405] on textarea "Compose your message..." at bounding box center [894, 406] width 175 height 11
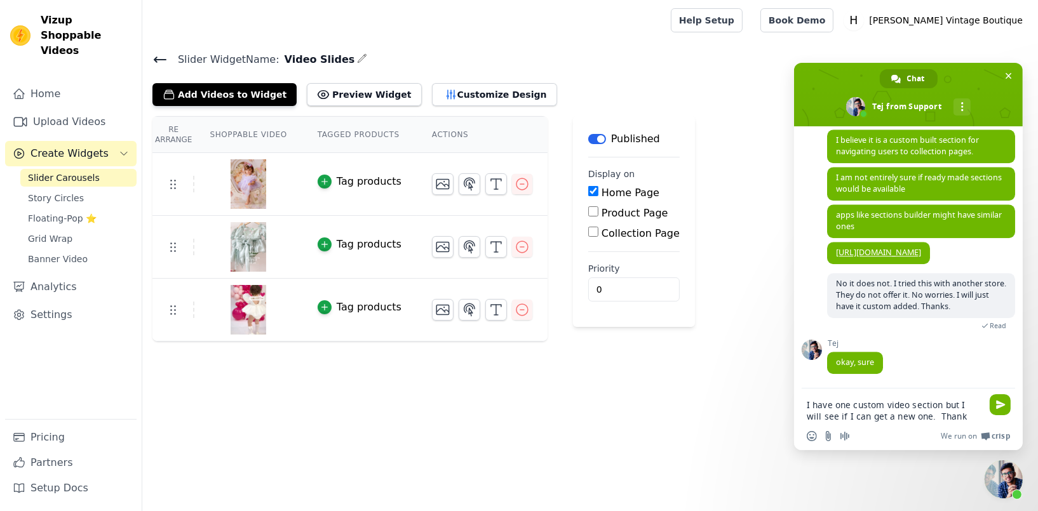
type textarea "I have one custom video section but I will see if I can get a new one. Thanks"
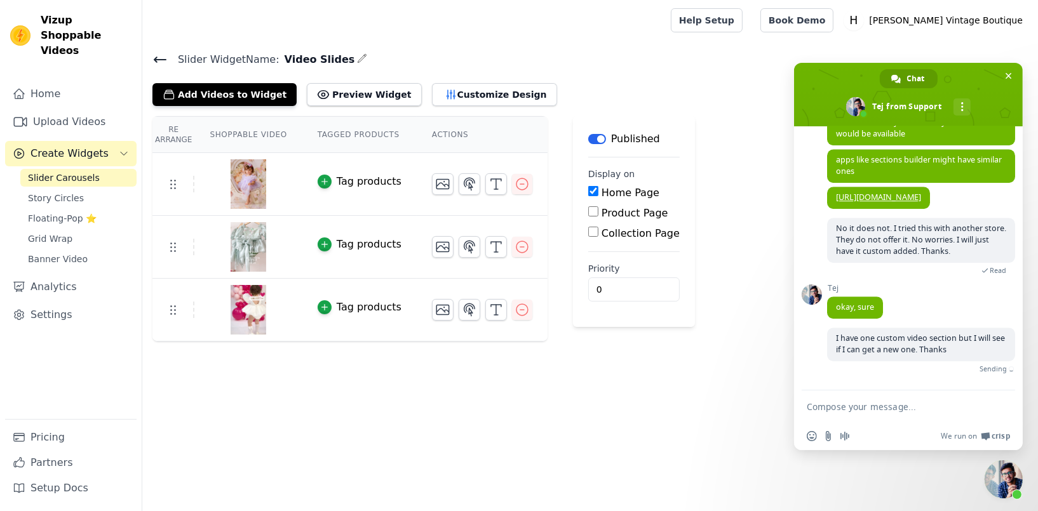
scroll to position [4530, 0]
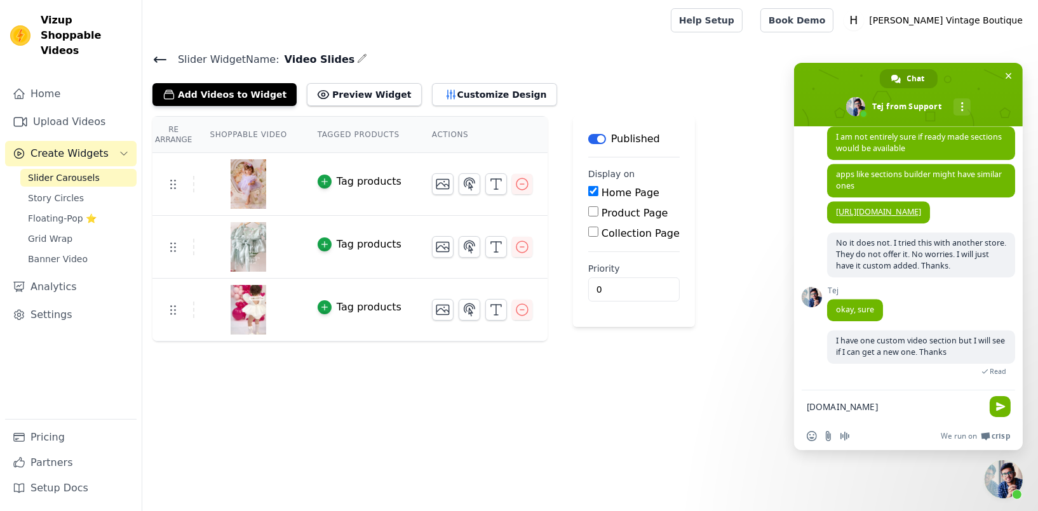
type textarea "[DOMAIN_NAME]"
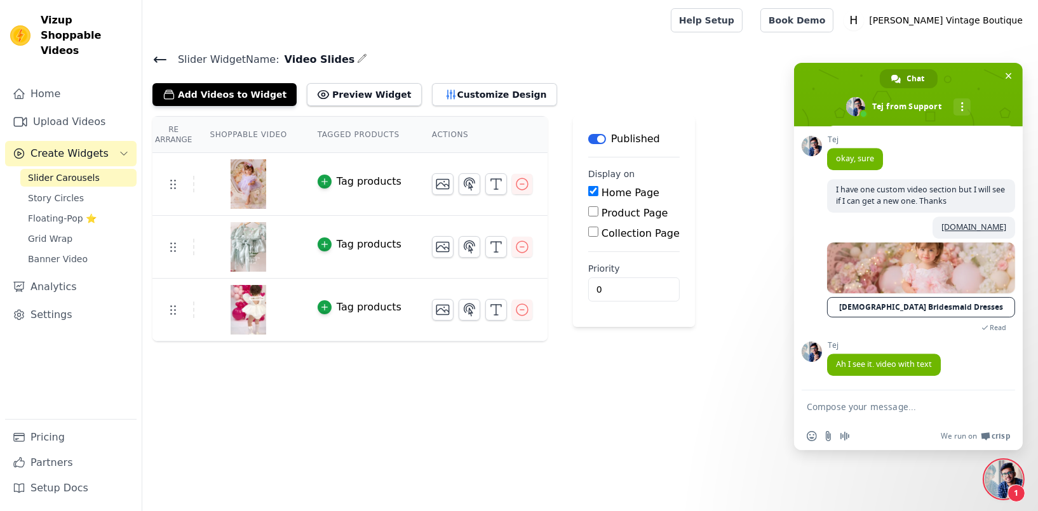
scroll to position [4681, 0]
click at [891, 408] on textarea "Compose your message..." at bounding box center [894, 406] width 175 height 11
type textarea "Thank you. Good evening to you."
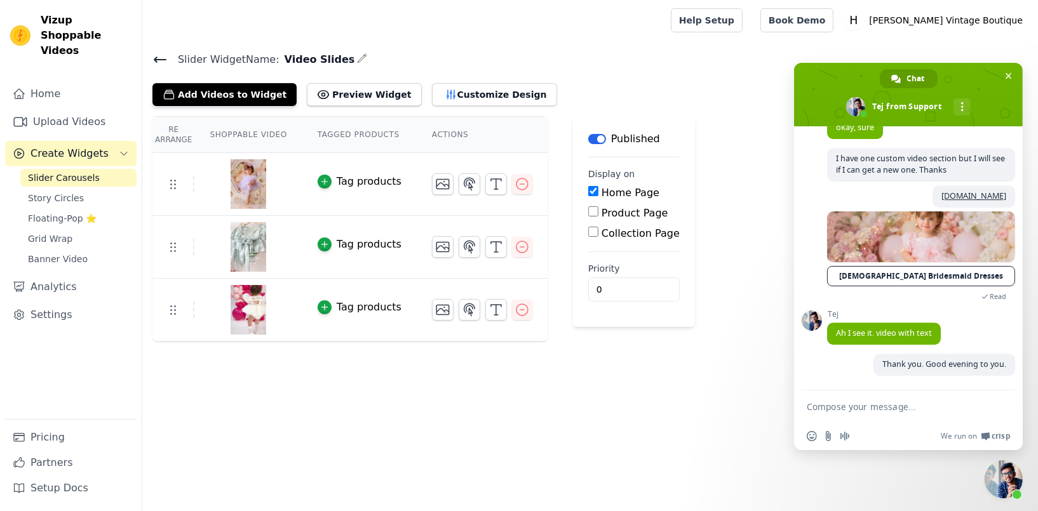
scroll to position [4713, 0]
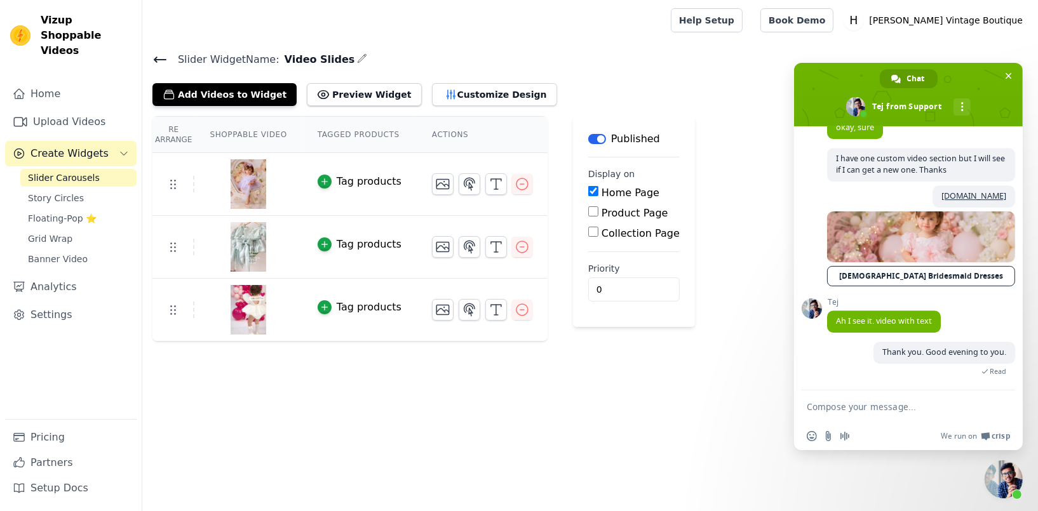
click at [819, 405] on textarea "Compose your message..." at bounding box center [894, 406] width 175 height 11
type textarea "Does your app leave extra files behind?."
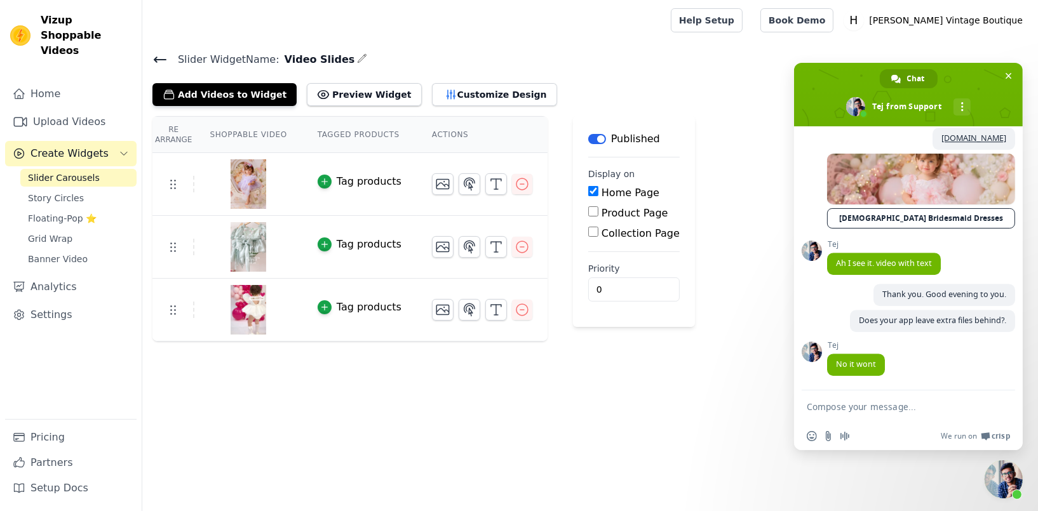
scroll to position [4772, 0]
type textarea "ok"
click at [1000, 408] on span "Send" at bounding box center [1001, 407] width 10 height 10
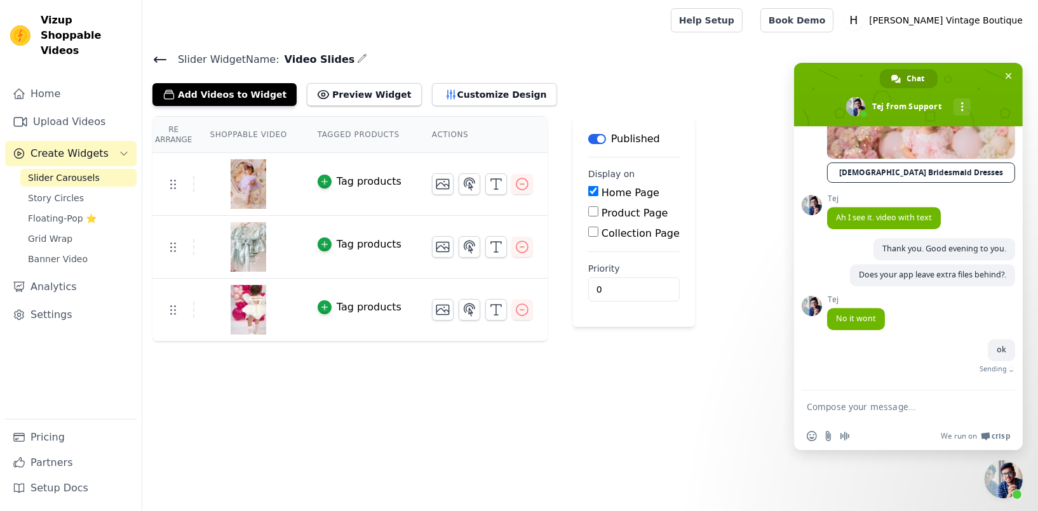
scroll to position [4804, 0]
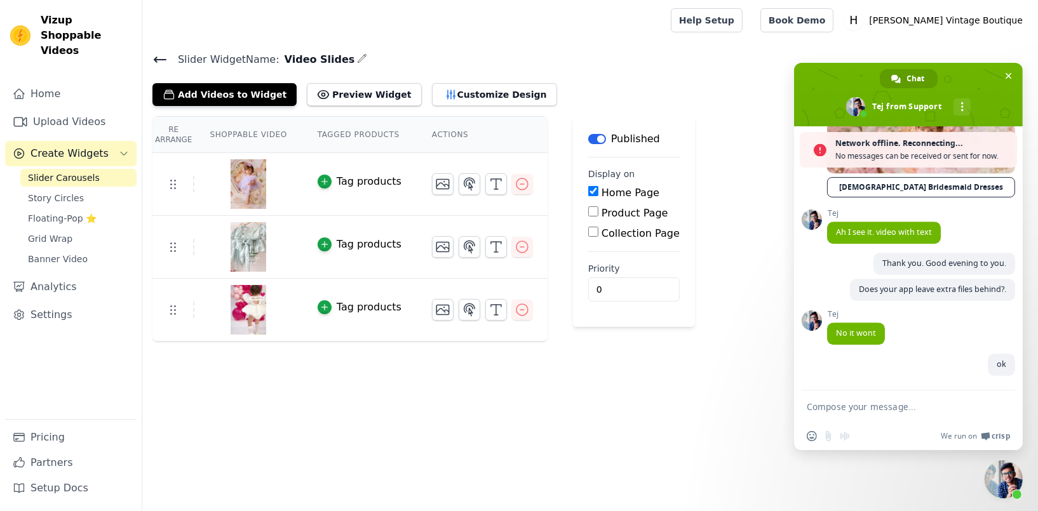
click at [820, 412] on textarea "Compose your message..." at bounding box center [894, 406] width 175 height 11
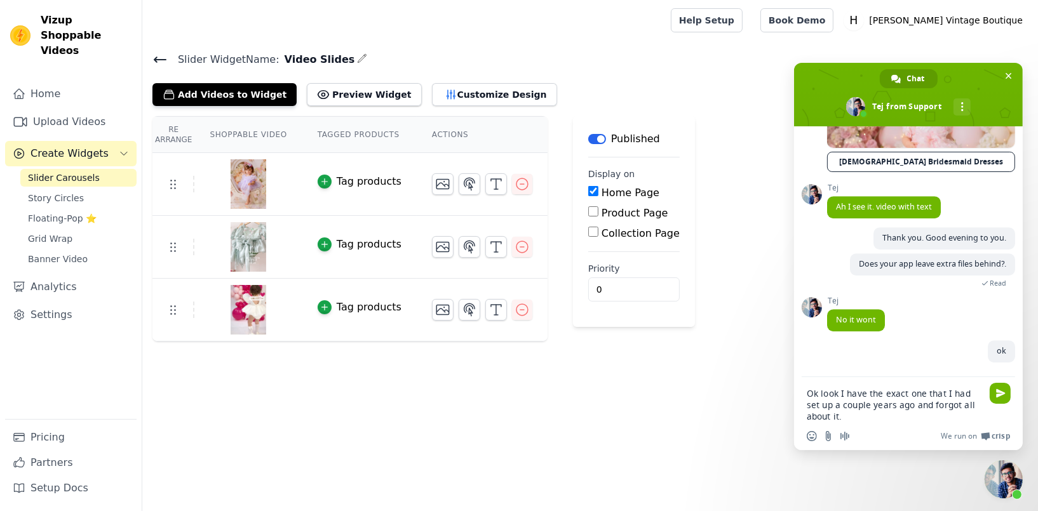
type textarea "Ok look I have the exact one that I had set up a couple years ago and forgot al…"
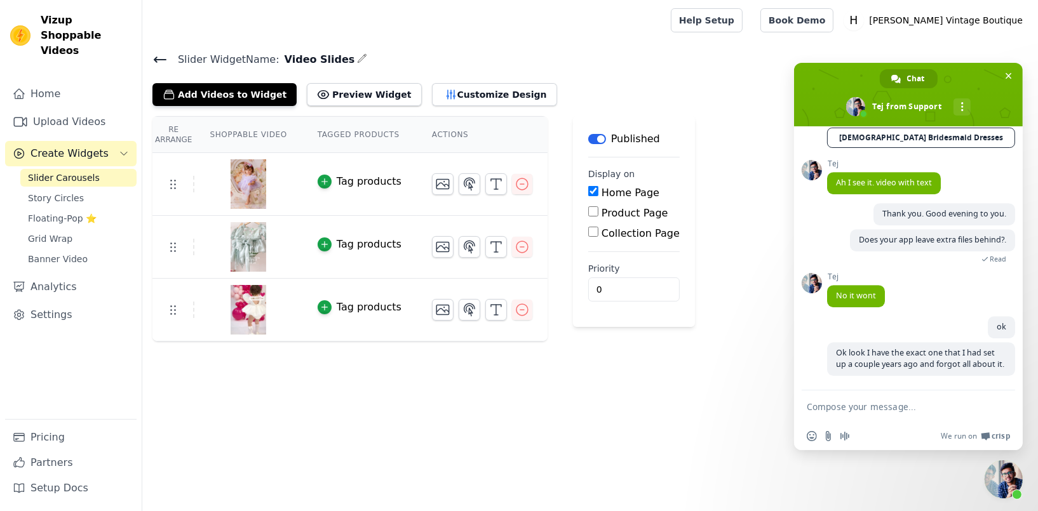
scroll to position [4866, 0]
click at [854, 407] on textarea "Compose your message..." at bounding box center [894, 406] width 175 height 11
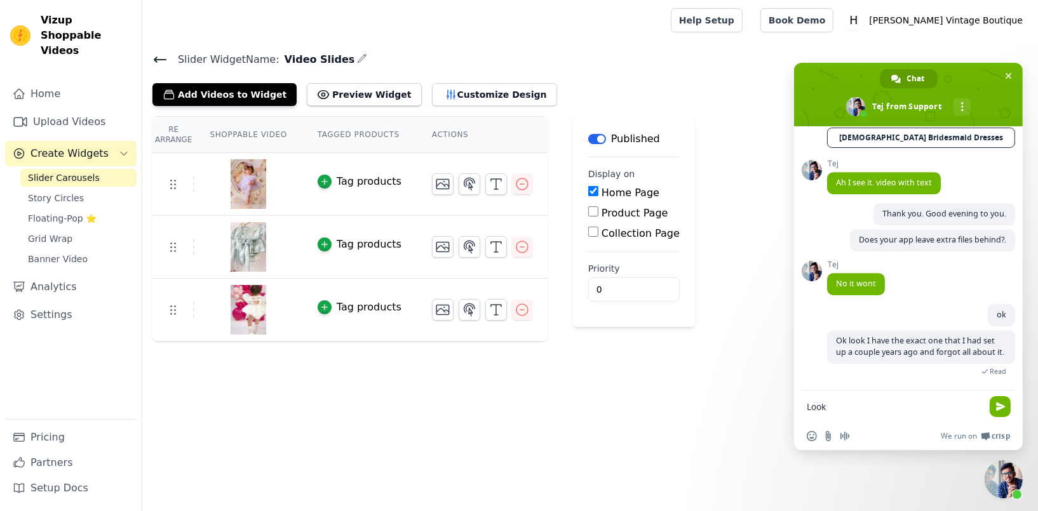
scroll to position [4854, 0]
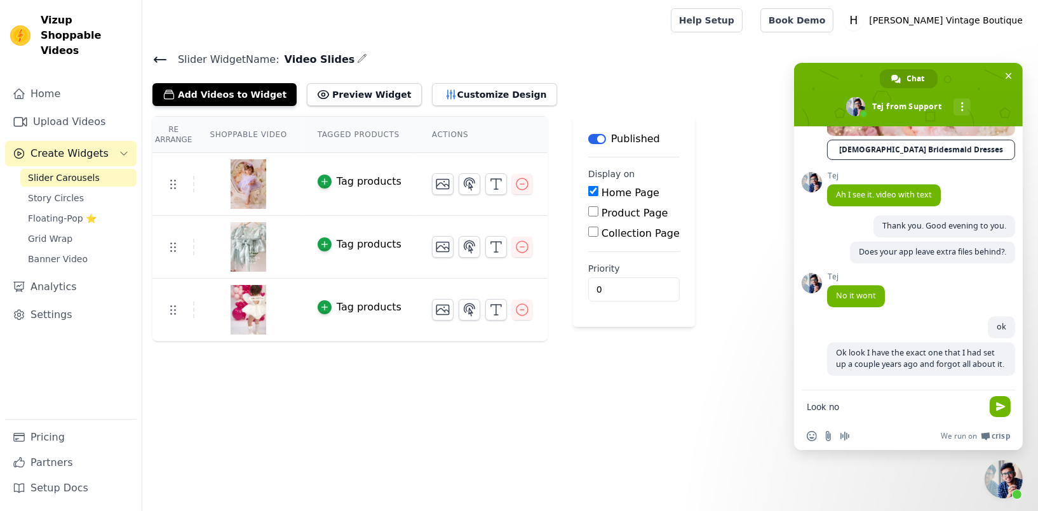
type textarea "Look now"
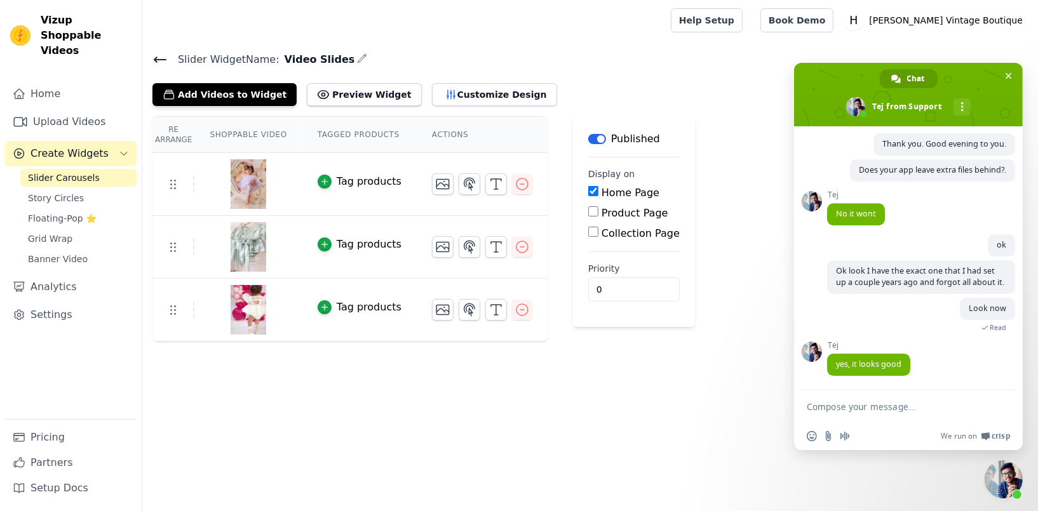
scroll to position [4937, 0]
click at [849, 408] on textarea "Compose your message..." at bounding box center [894, 406] width 175 height 11
click at [809, 441] on span "Insert an emoji" at bounding box center [812, 436] width 10 height 10
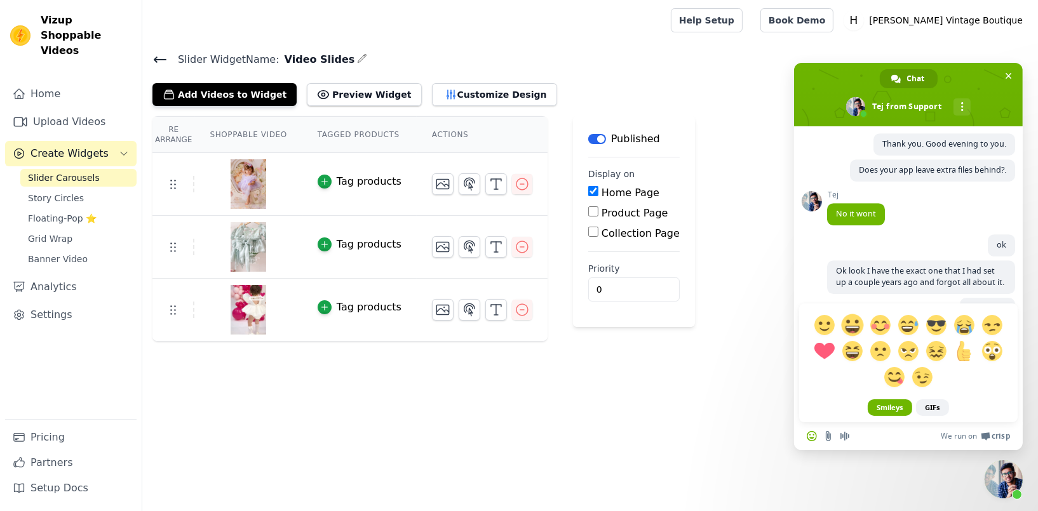
click at [851, 325] on span at bounding box center [852, 325] width 22 height 22
type textarea ":D"
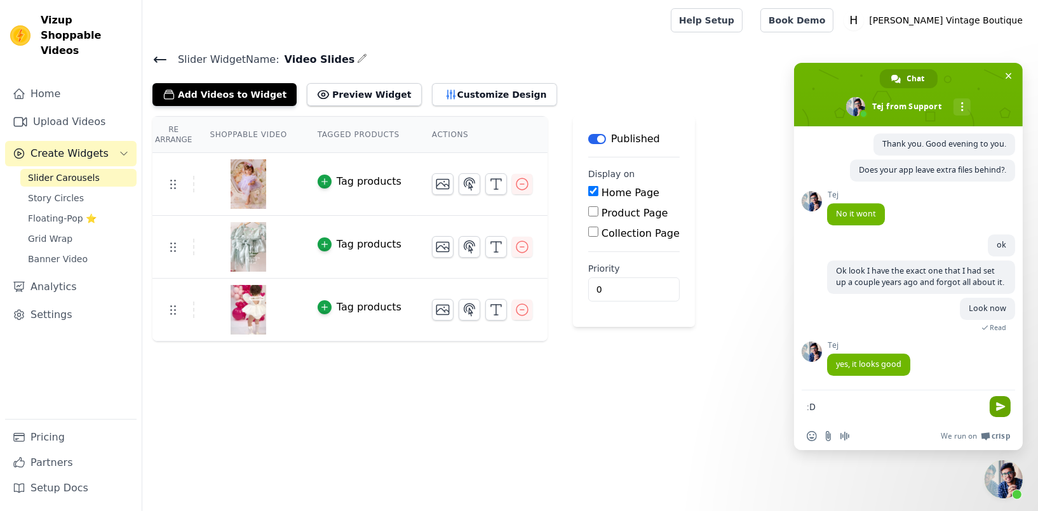
click at [999, 407] on span "Send" at bounding box center [1001, 407] width 10 height 10
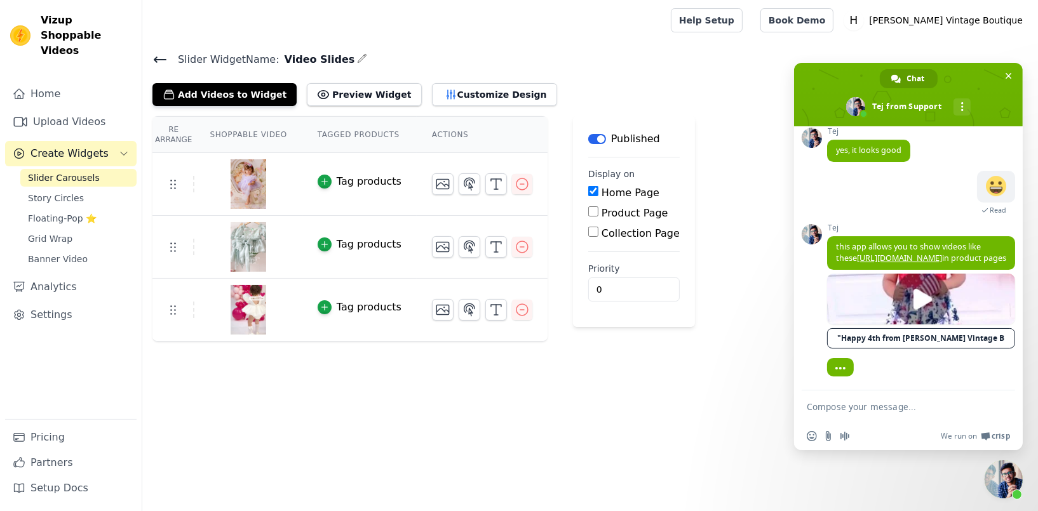
scroll to position [5152, 0]
click at [921, 253] on link "[URL][DOMAIN_NAME]" at bounding box center [899, 258] width 85 height 11
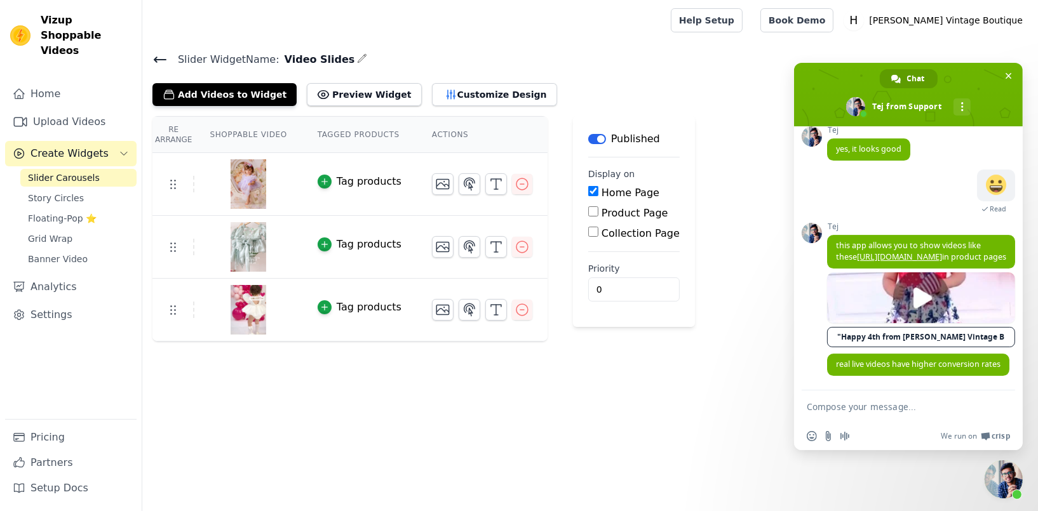
scroll to position [5166, 0]
click at [832, 400] on form at bounding box center [894, 408] width 175 height 34
click at [831, 408] on textarea "Compose your message..." at bounding box center [894, 406] width 175 height 11
click at [834, 410] on textarea "Compose your message..." at bounding box center [894, 406] width 175 height 11
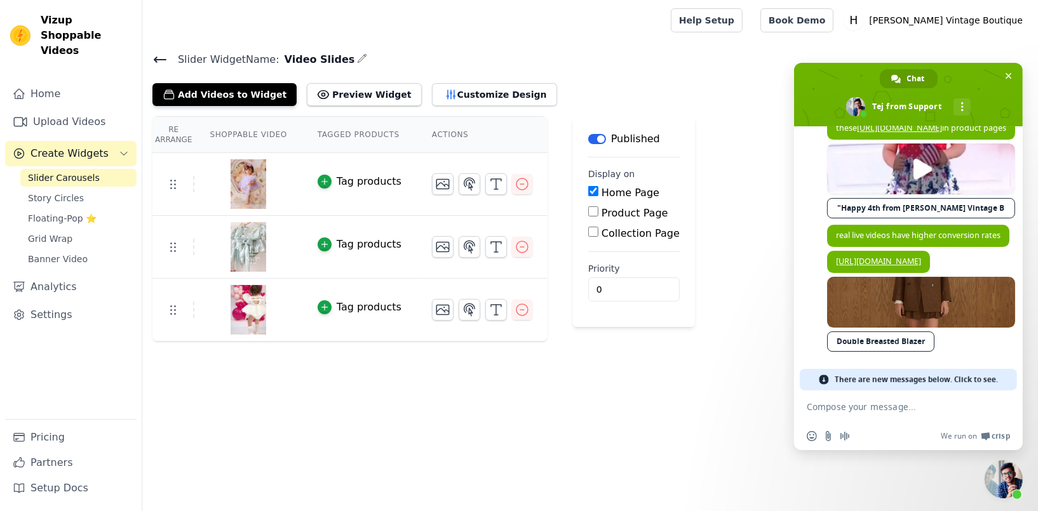
scroll to position [5191, 0]
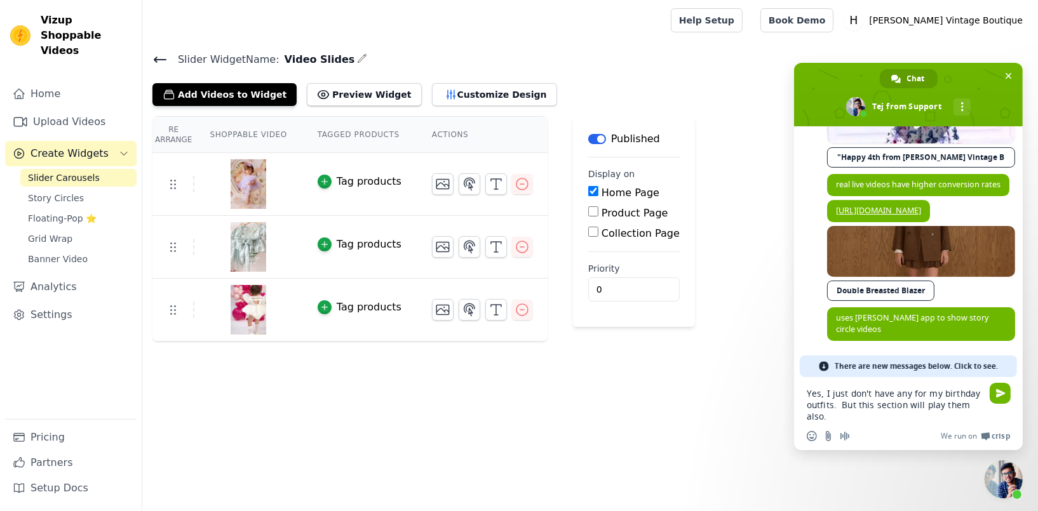
type textarea "Yes, I just don't have any for my birthday outfits. But this section will play …"
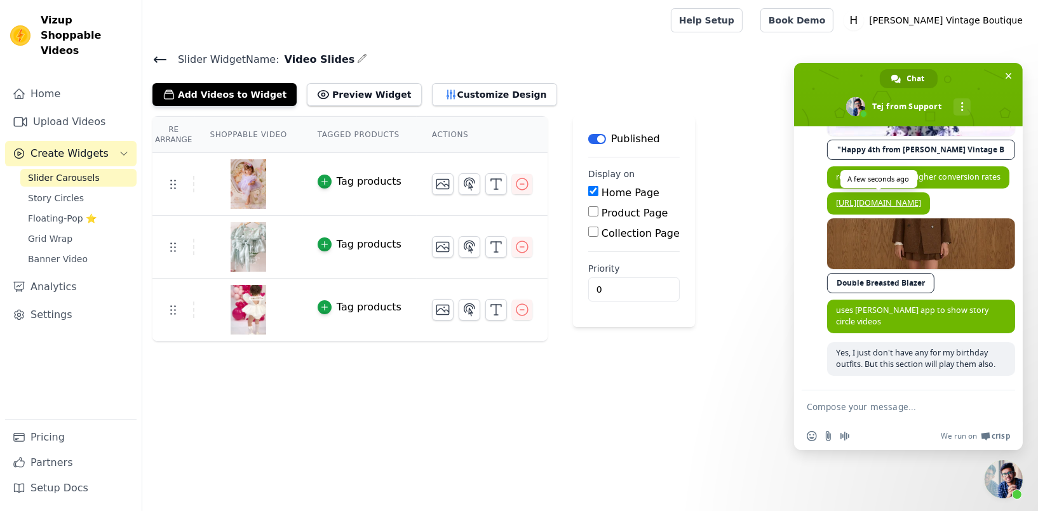
scroll to position [5292, 0]
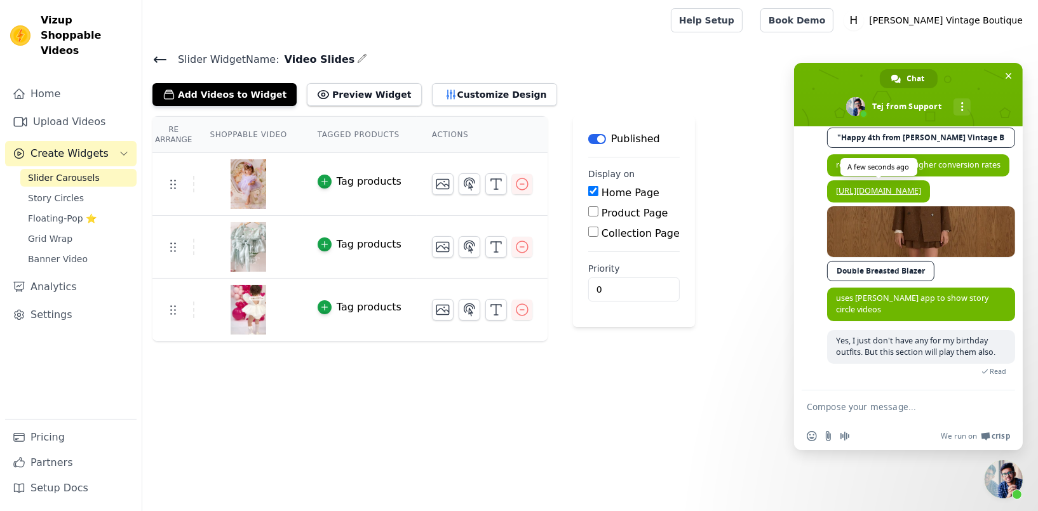
click at [876, 196] on link "[URL][DOMAIN_NAME]" at bounding box center [878, 190] width 85 height 11
click at [827, 407] on textarea "Compose your message..." at bounding box center [894, 406] width 175 height 11
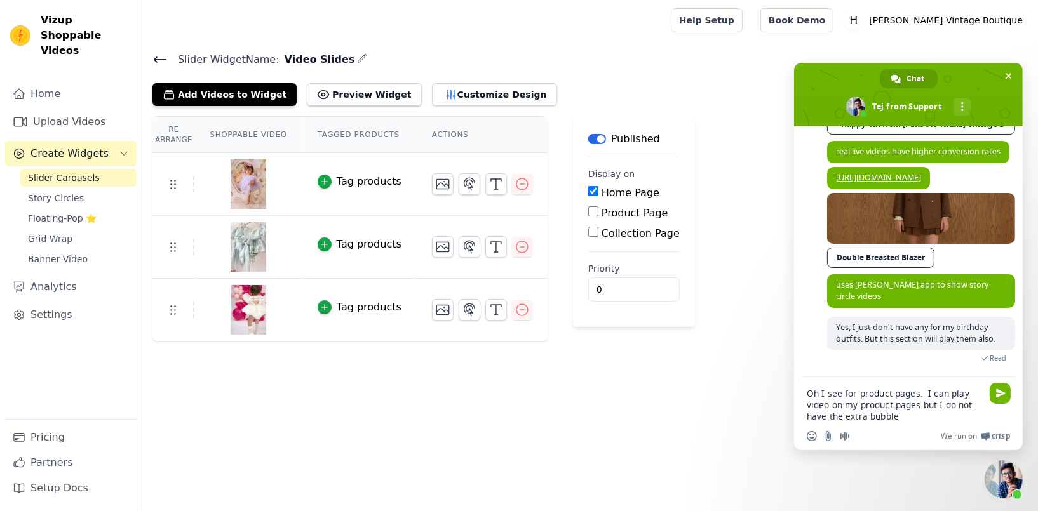
type textarea "Oh I see for product pages. I can play video on my product pages but I do not h…"
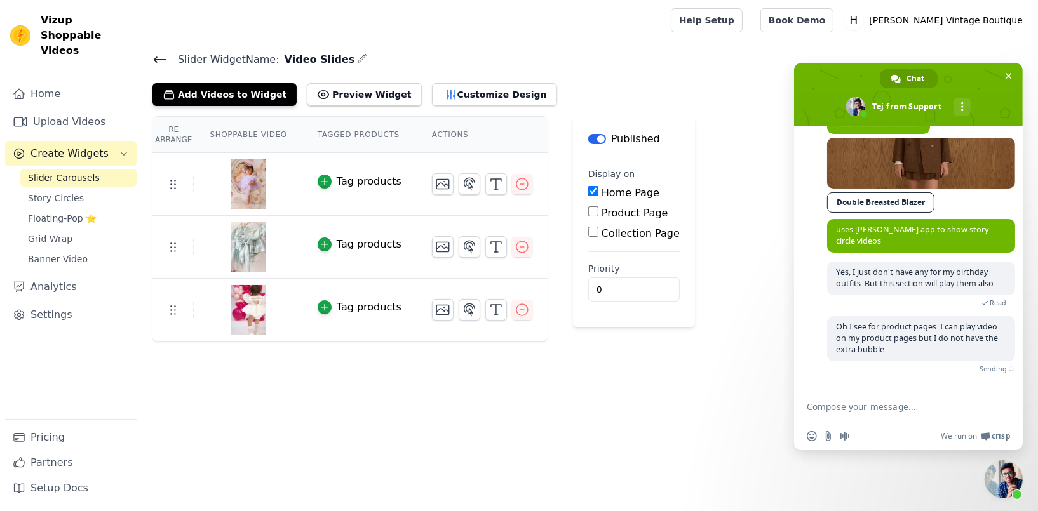
scroll to position [5406, 0]
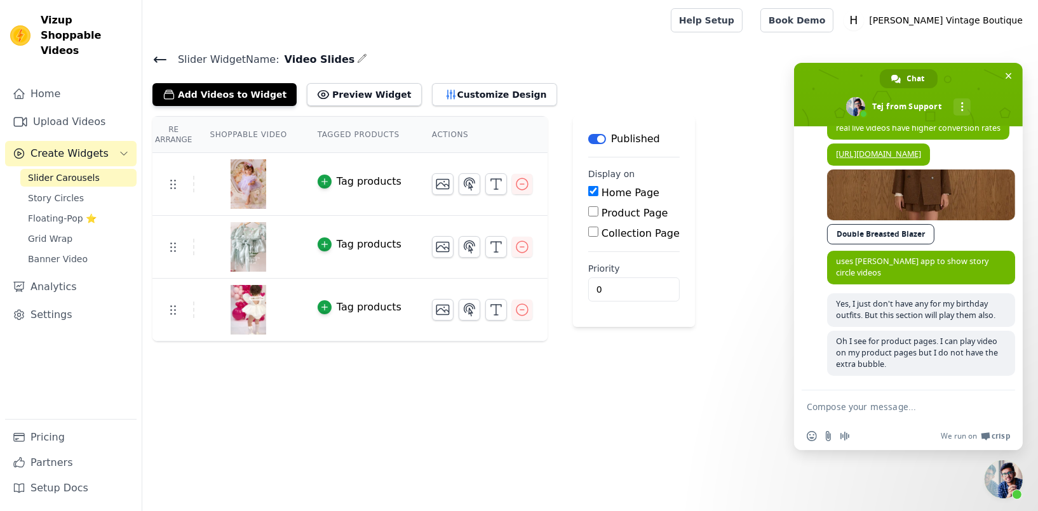
click at [828, 403] on textarea "Compose your message..." at bounding box center [894, 406] width 175 height 11
type textarea "Your app have the extra bubble?"
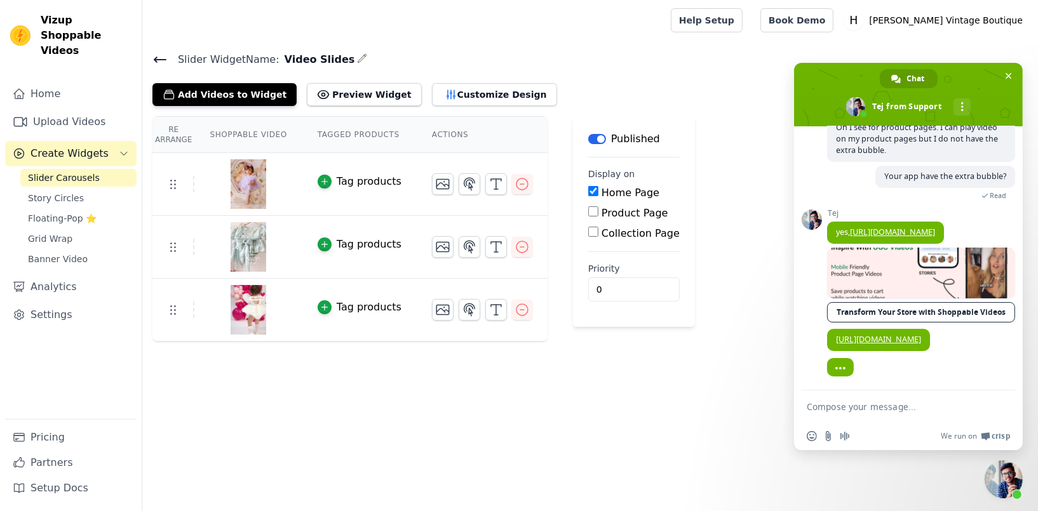
scroll to position [5646, 0]
click at [870, 263] on link at bounding box center [921, 273] width 188 height 51
click at [820, 408] on textarea "Compose your message..." at bounding box center [894, 406] width 175 height 11
type textarea "Where you can have only one?"
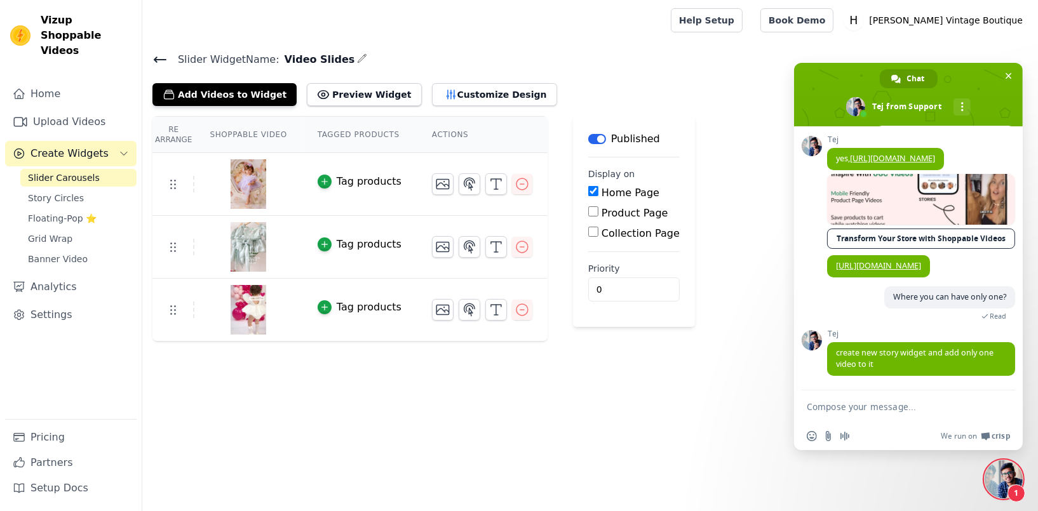
scroll to position [5709, 0]
click at [835, 406] on textarea "Compose your message..." at bounding box center [894, 406] width 175 height 11
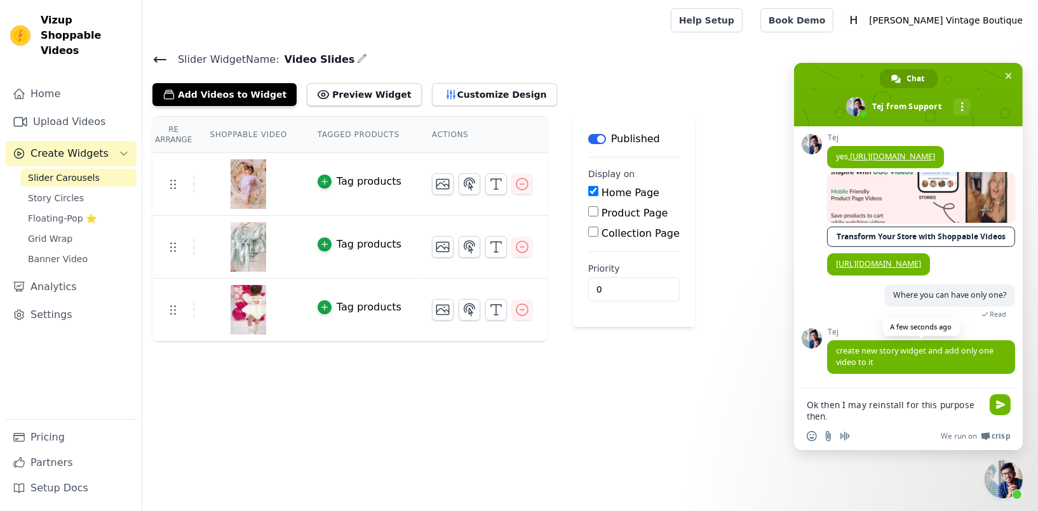
type textarea "Ok then I may reinstall for this purpose then."
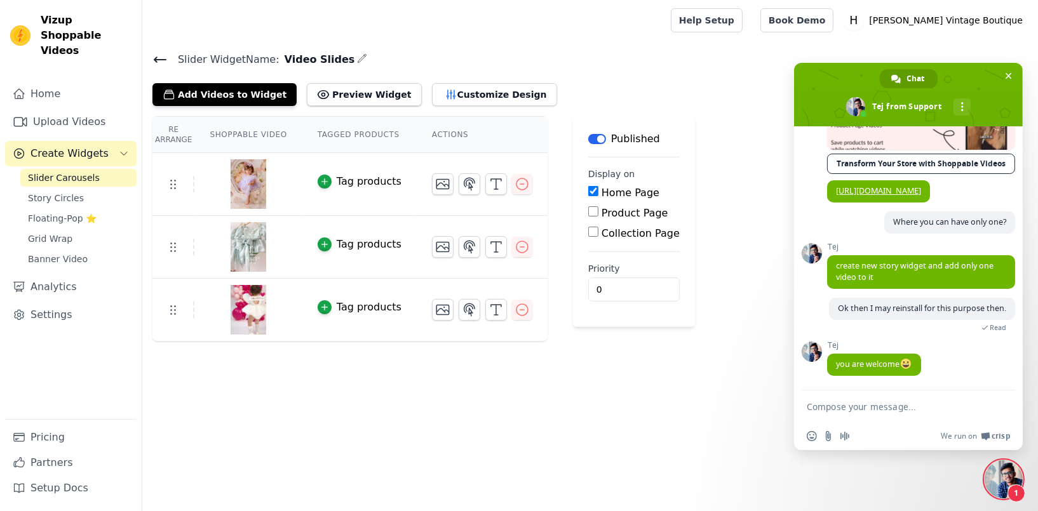
scroll to position [5797, 0]
click at [835, 411] on textarea "Compose your message..." at bounding box center [894, 406] width 175 height 11
type textarea "Thank you."
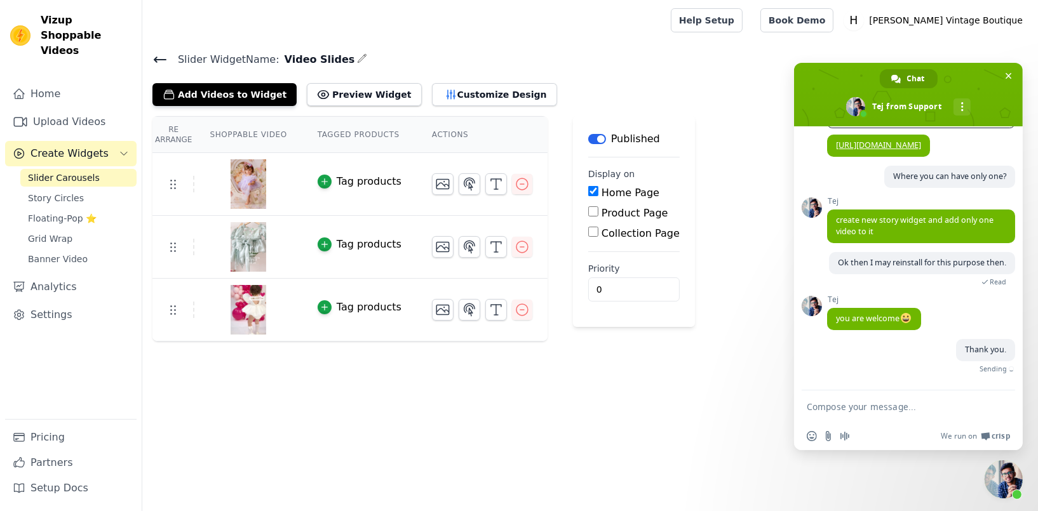
scroll to position [5829, 0]
